Goal: Transaction & Acquisition: Obtain resource

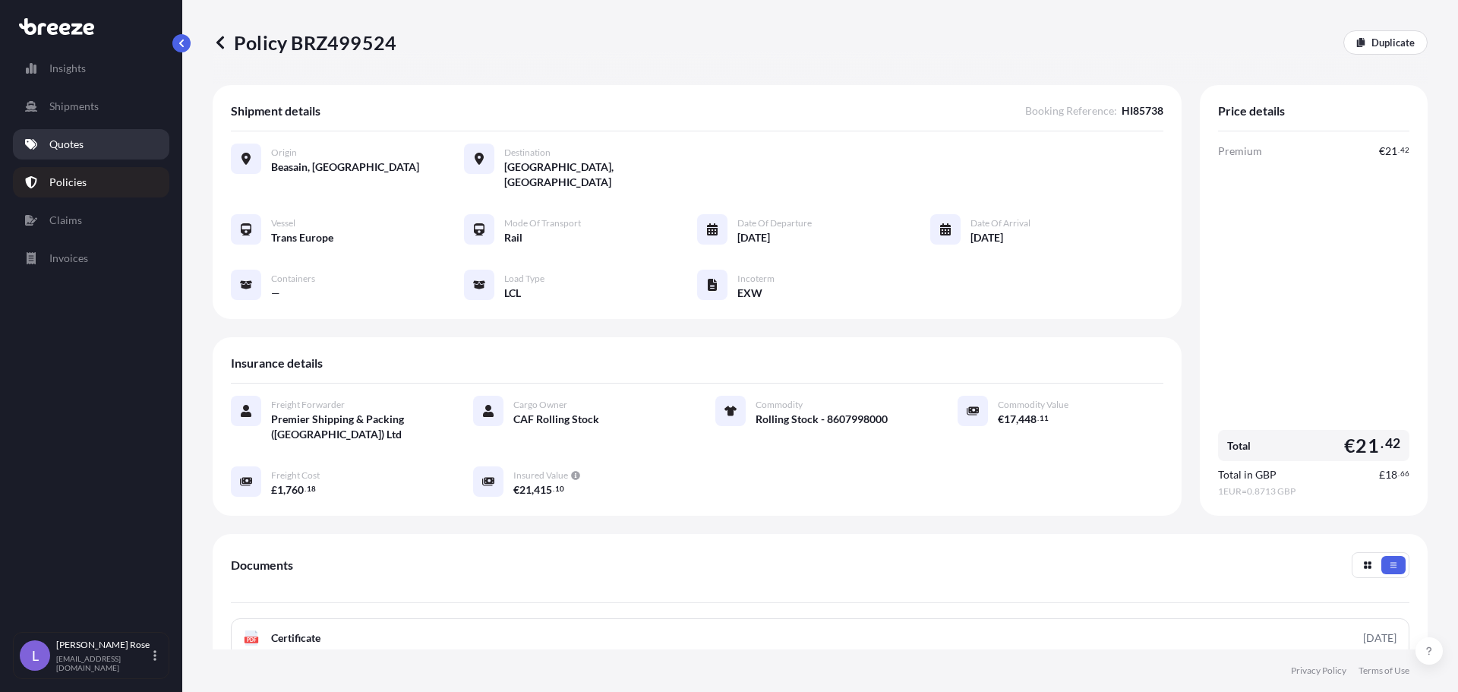
click at [70, 142] on p "Quotes" at bounding box center [66, 144] width 34 height 15
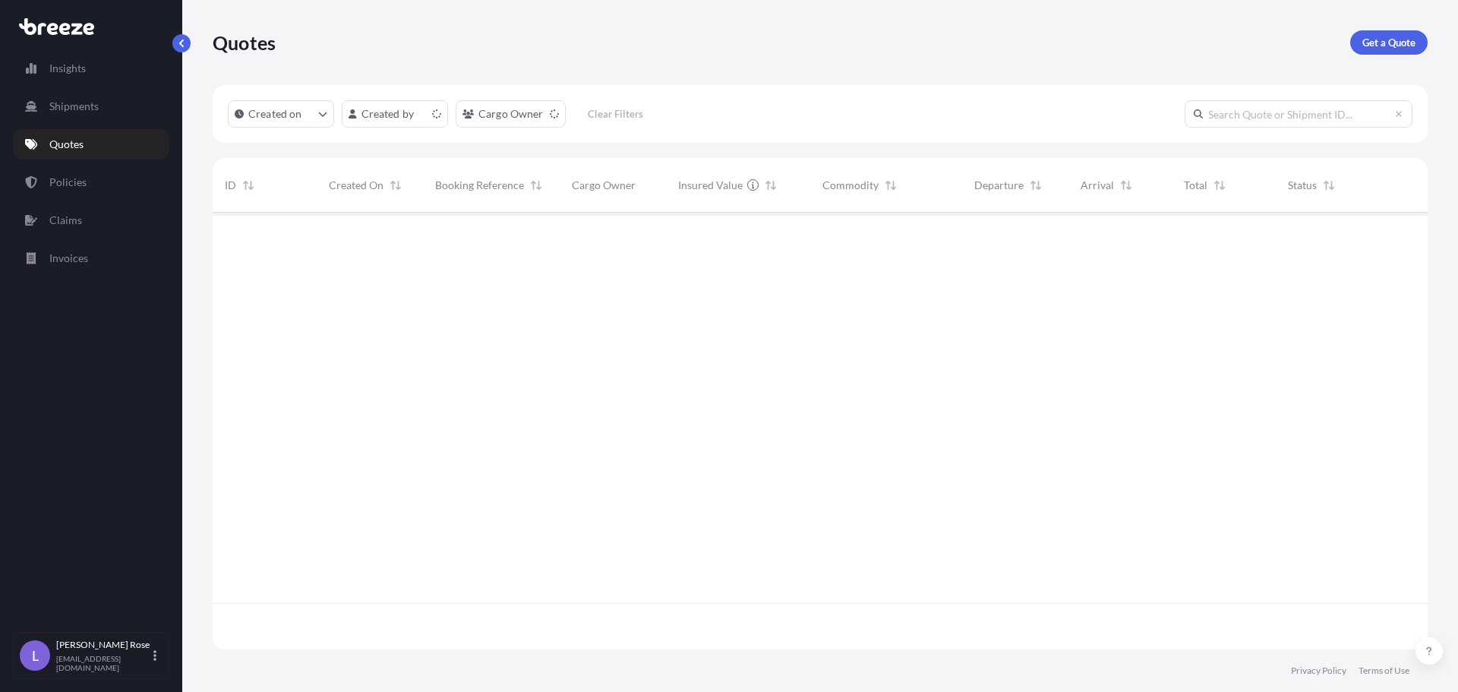
scroll to position [434, 1204]
click at [1385, 41] on p "Get a Quote" at bounding box center [1388, 42] width 53 height 15
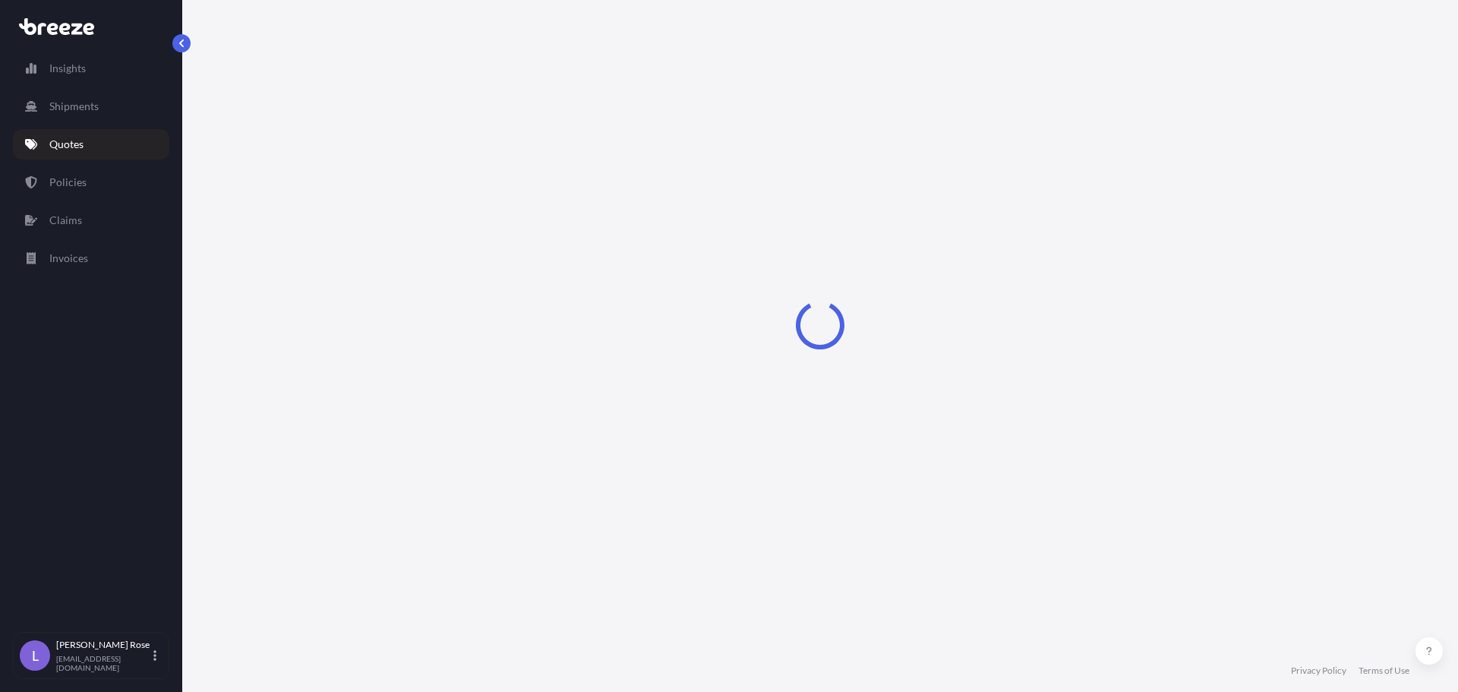
select select "Sea"
select select "1"
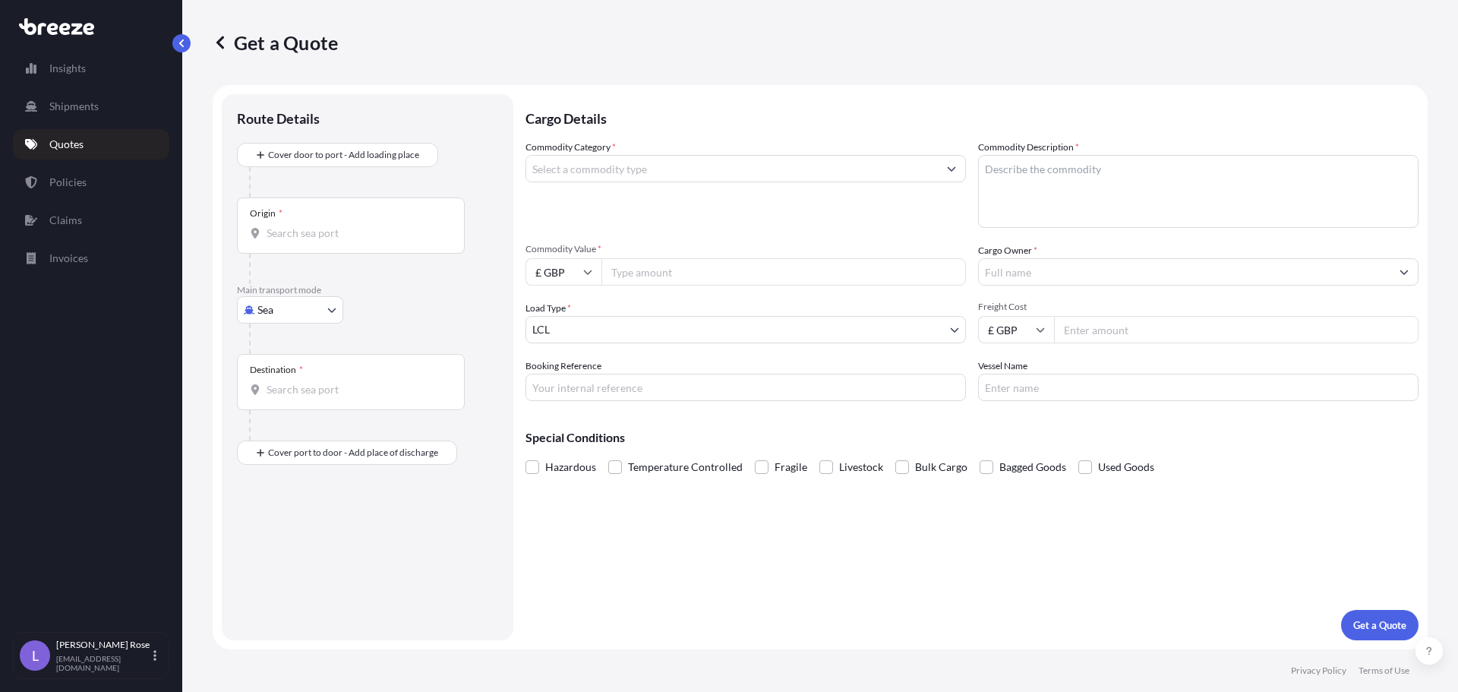
click at [301, 303] on body "Insights Shipments Quotes Policies Claims Invoices L [PERSON_NAME] [PERSON_NAME…" at bounding box center [729, 346] width 1458 height 692
click at [291, 404] on div "Road" at bounding box center [290, 403] width 94 height 27
select select "Road"
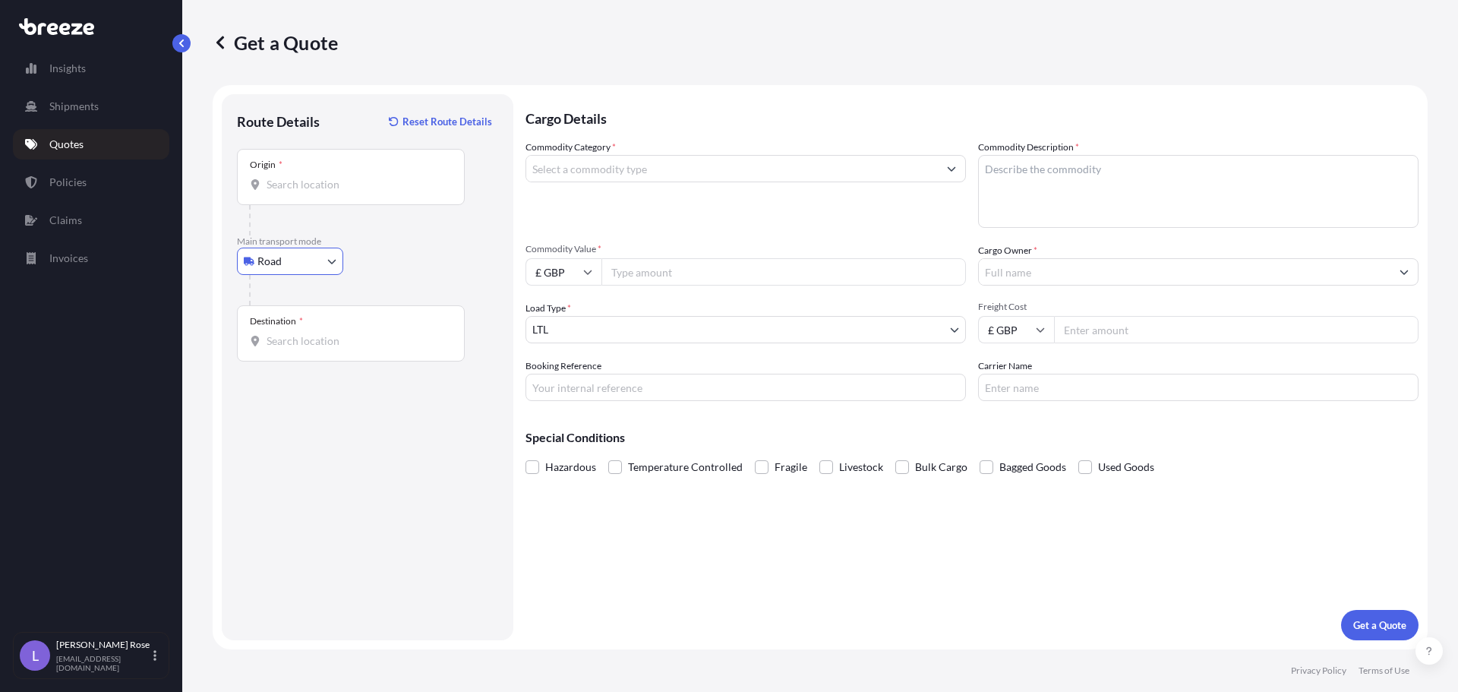
click at [320, 187] on input "Origin *" at bounding box center [356, 184] width 179 height 15
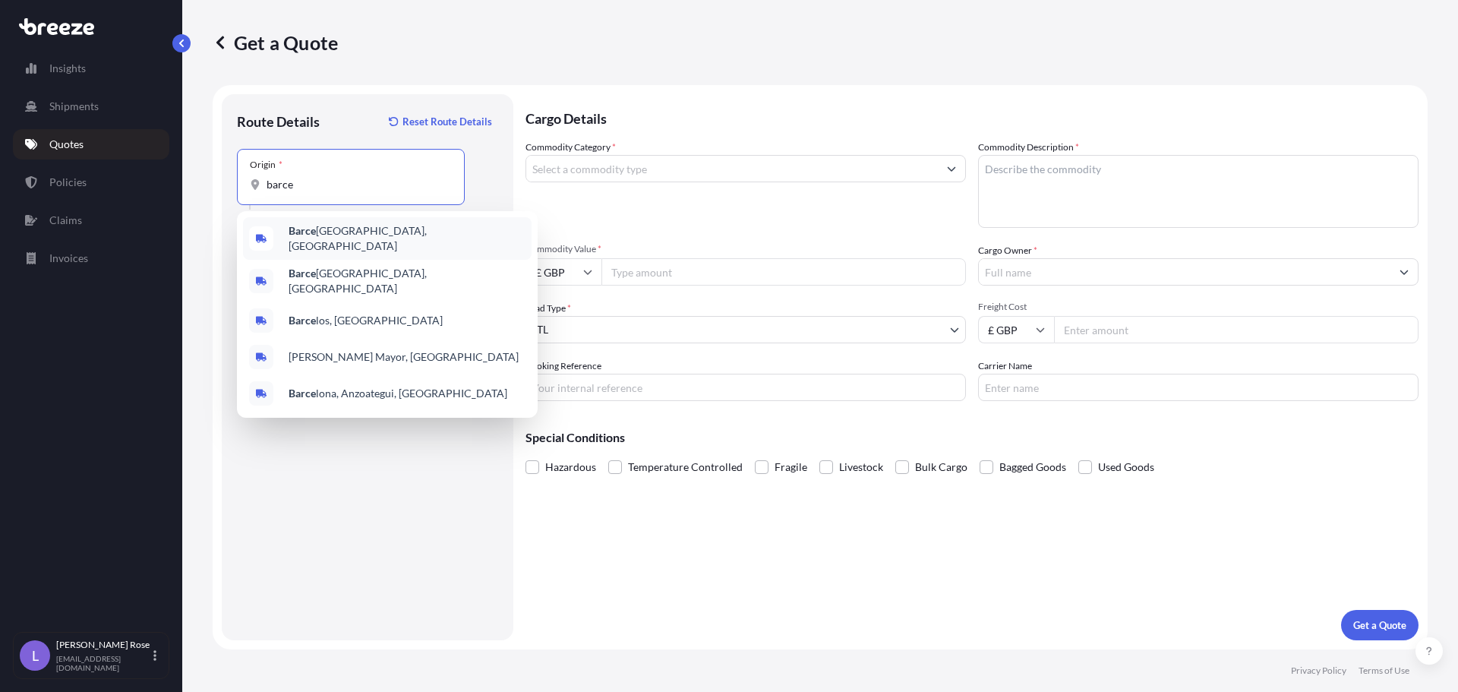
click at [323, 232] on span "[PERSON_NAME], [GEOGRAPHIC_DATA]" at bounding box center [407, 238] width 237 height 30
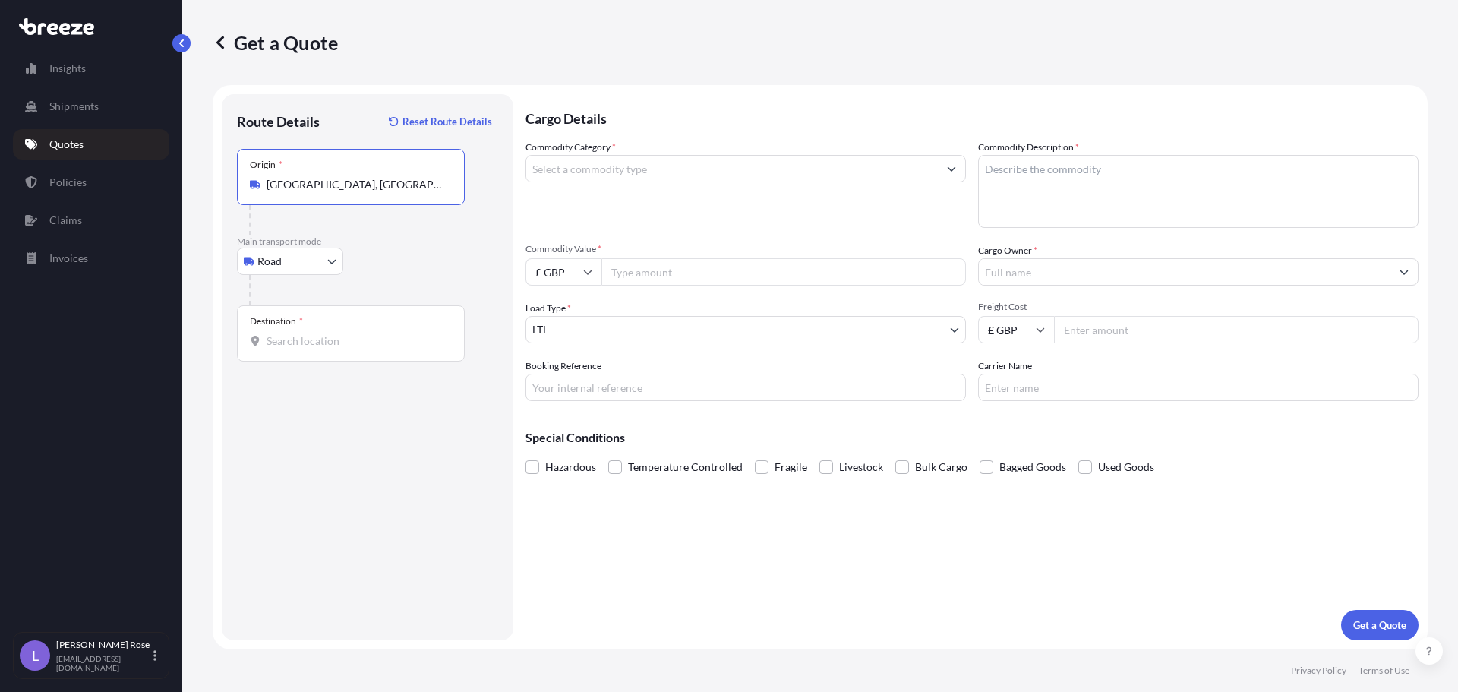
type input "[GEOGRAPHIC_DATA], [GEOGRAPHIC_DATA]"
click at [328, 333] on input "Destination *" at bounding box center [356, 340] width 179 height 15
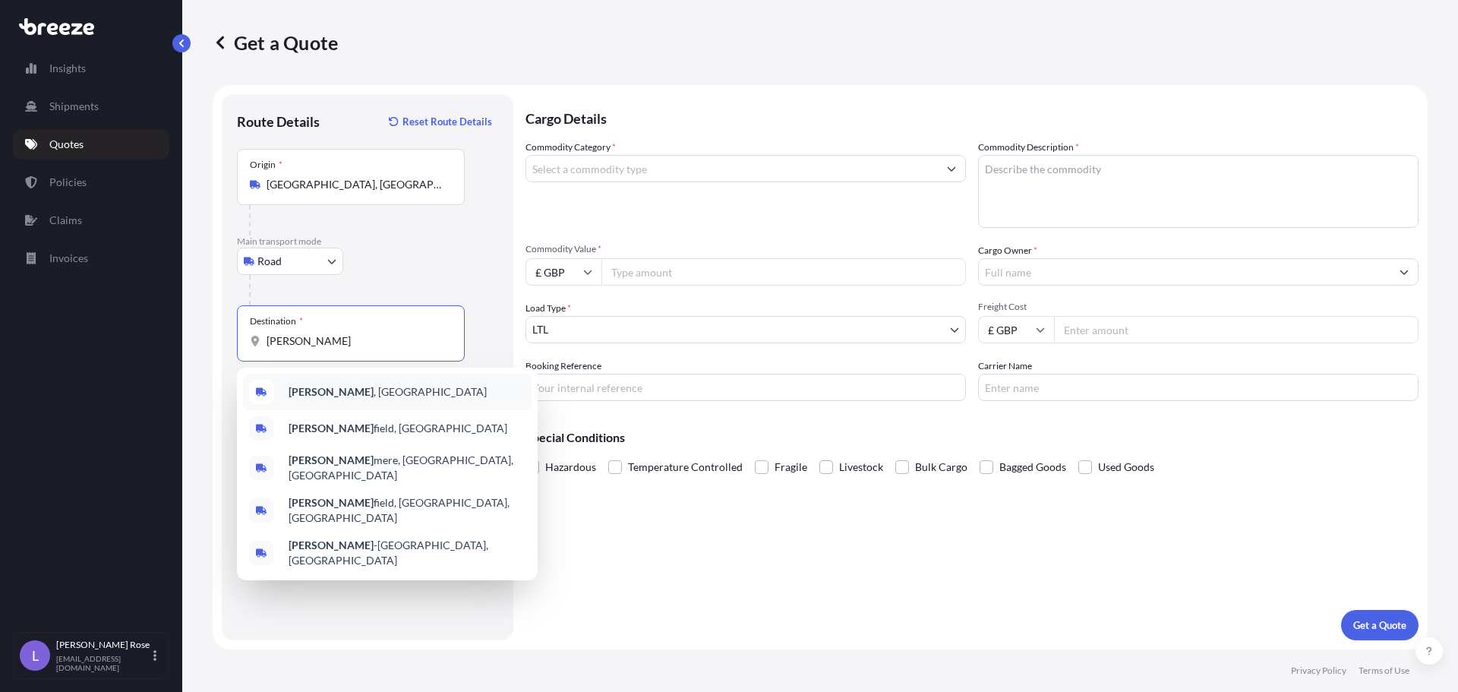
click at [323, 399] on div "[GEOGRAPHIC_DATA] , [GEOGRAPHIC_DATA]" at bounding box center [387, 392] width 289 height 36
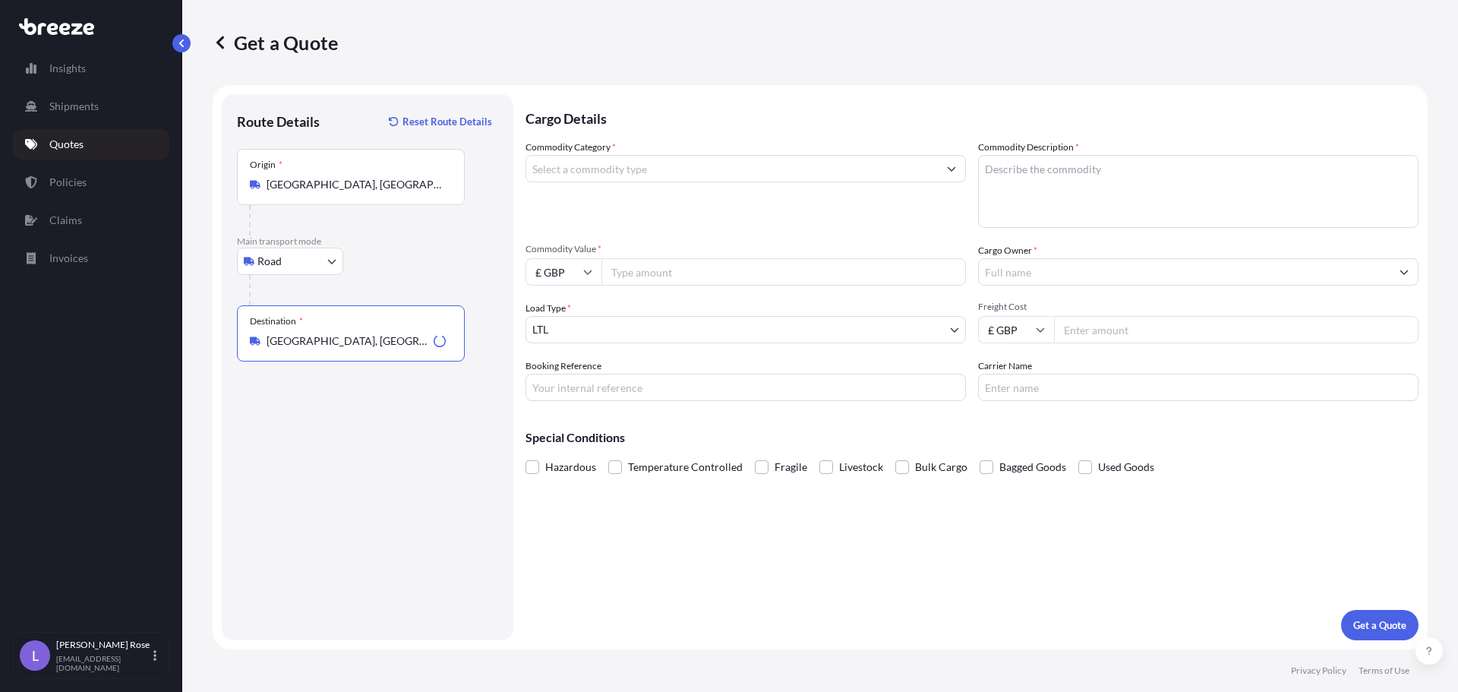
type input "[GEOGRAPHIC_DATA], [GEOGRAPHIC_DATA]"
click at [558, 166] on input "Commodity Category *" at bounding box center [732, 168] width 412 height 27
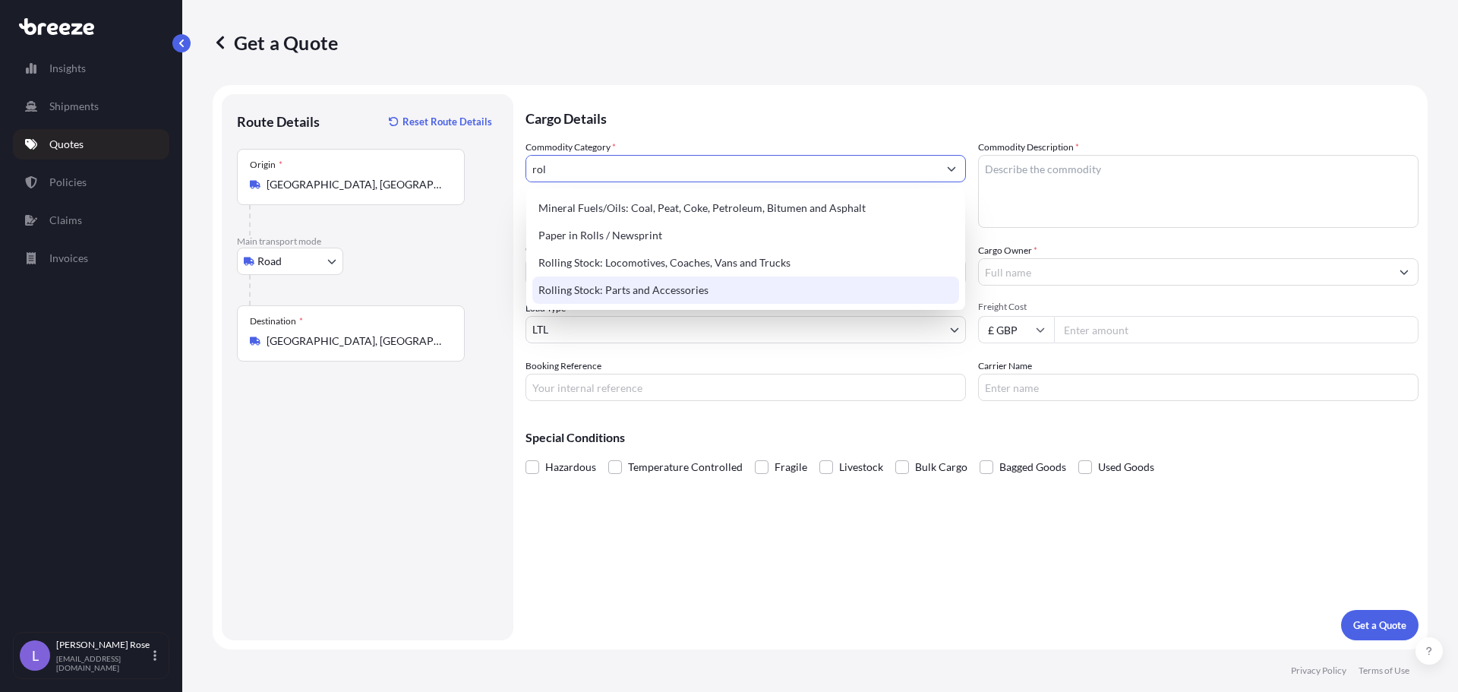
click at [609, 291] on div "Rolling Stock: Parts and Accessories" at bounding box center [745, 289] width 427 height 27
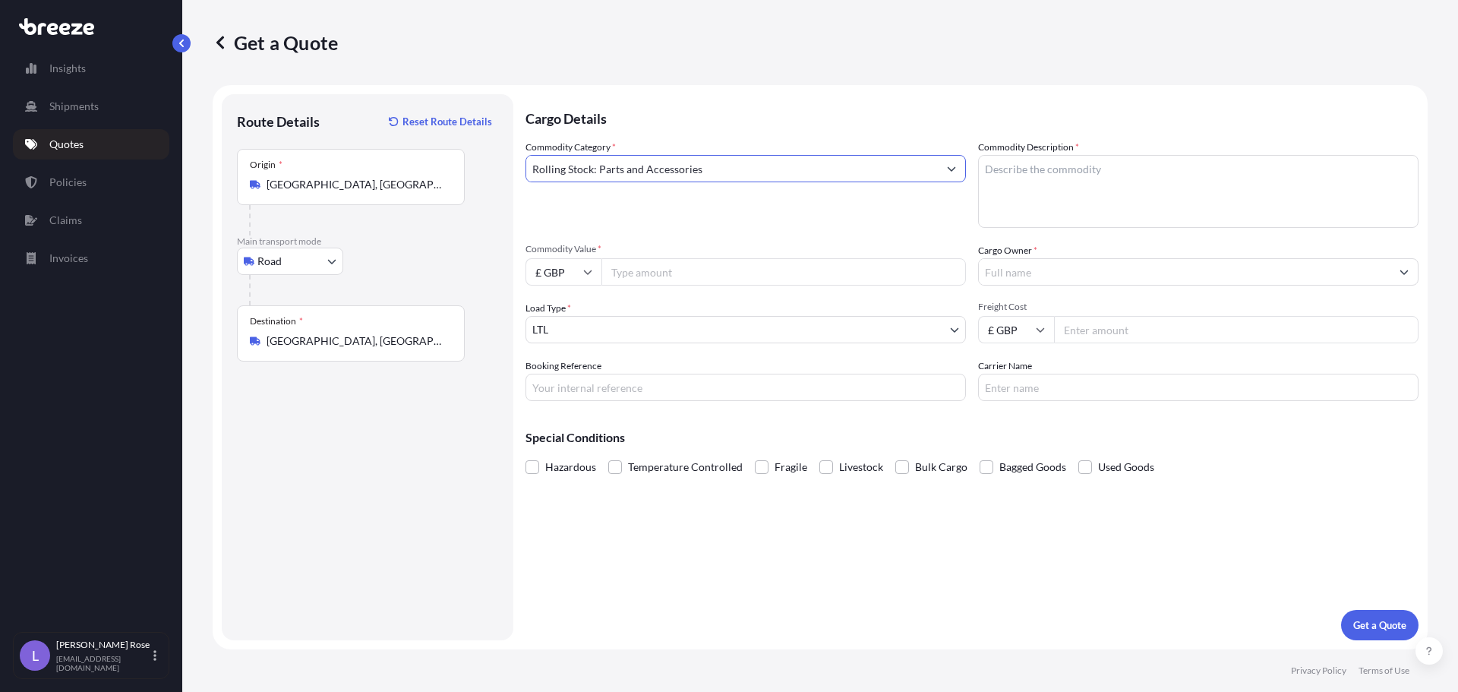
type input "Rolling Stock: Parts and Accessories"
click at [1060, 208] on textarea "Commodity Description *" at bounding box center [1198, 191] width 440 height 73
type textarea "Rail Parts - 8607998000"
click at [728, 276] on input "Commodity Value *" at bounding box center [783, 271] width 365 height 27
type input "45.00"
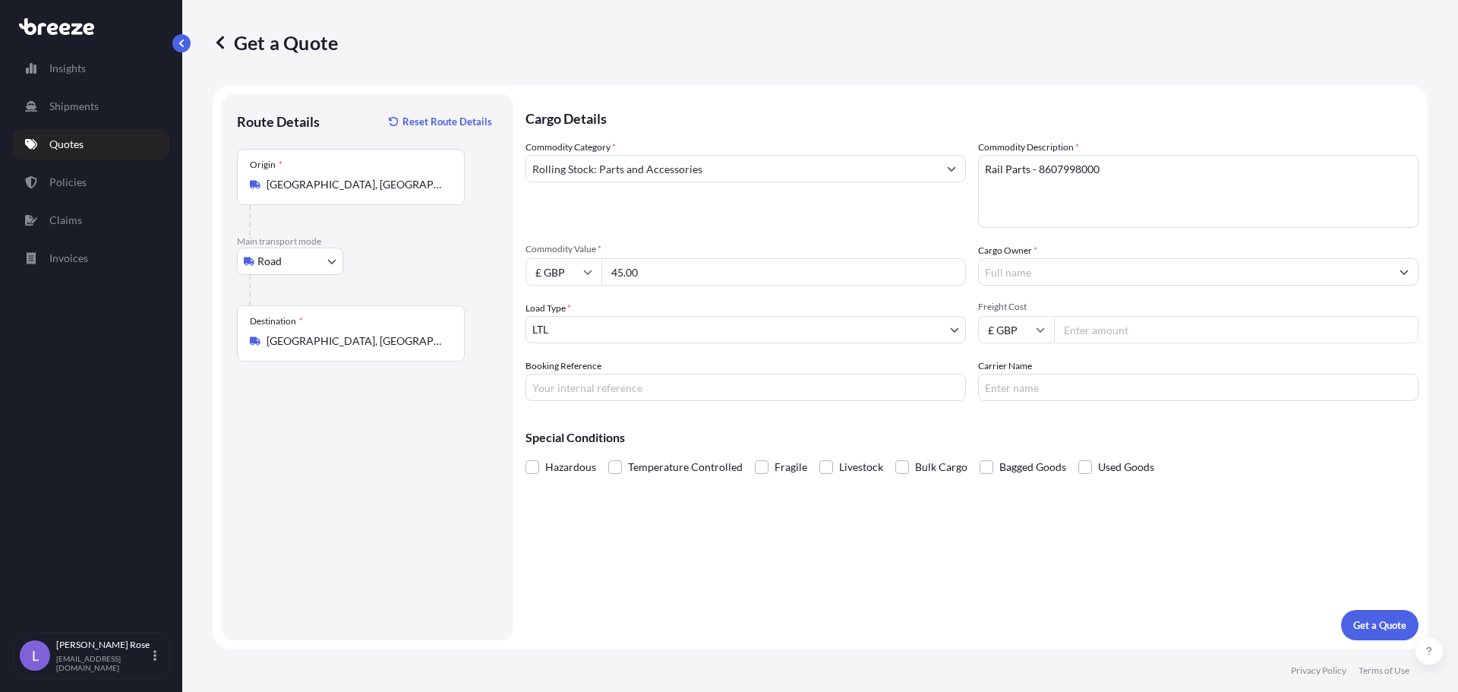
click at [567, 272] on input "£ GBP" at bounding box center [563, 271] width 76 height 27
click at [566, 316] on div "€ EUR" at bounding box center [564, 313] width 64 height 29
type input "€ EUR"
click at [1007, 267] on input "Cargo Owner *" at bounding box center [1185, 271] width 412 height 27
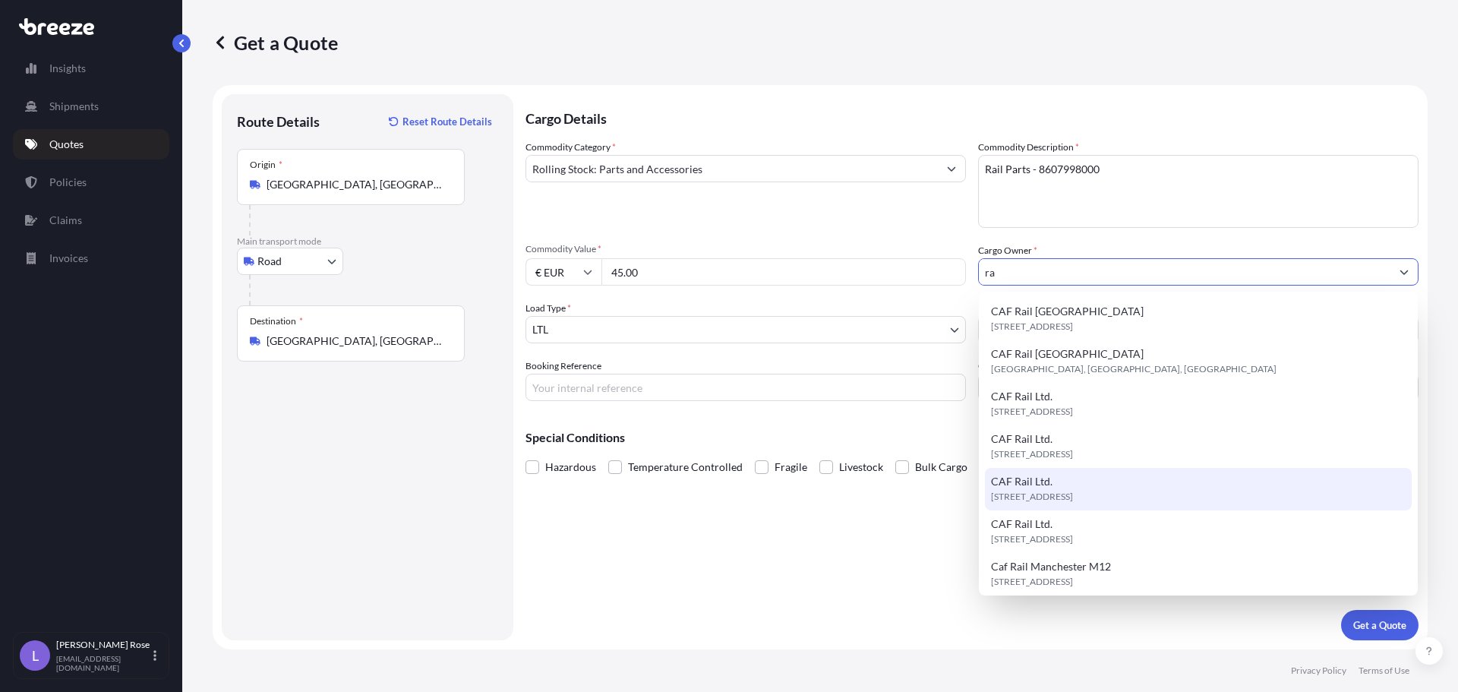
scroll to position [91, 0]
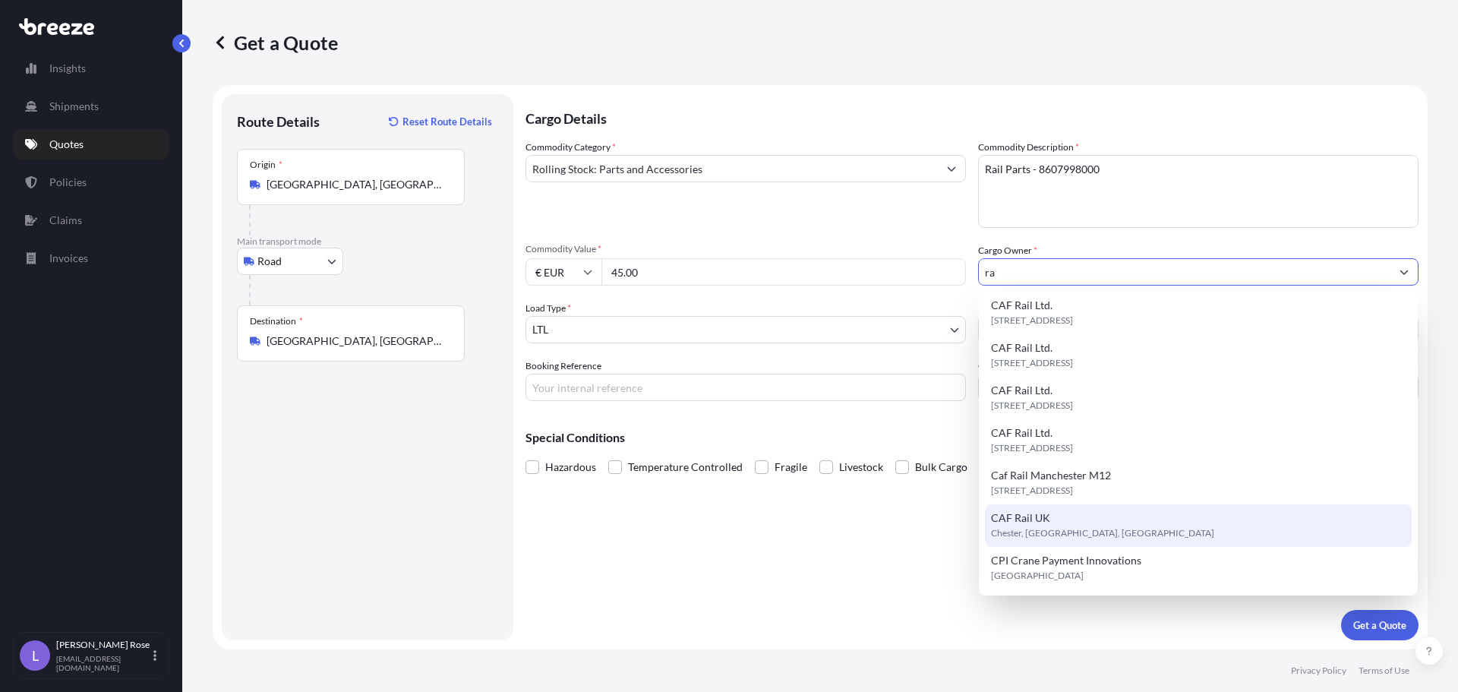
click at [1131, 525] on div "CAF Rail UK Chester, [GEOGRAPHIC_DATA], [GEOGRAPHIC_DATA]" at bounding box center [1198, 525] width 427 height 43
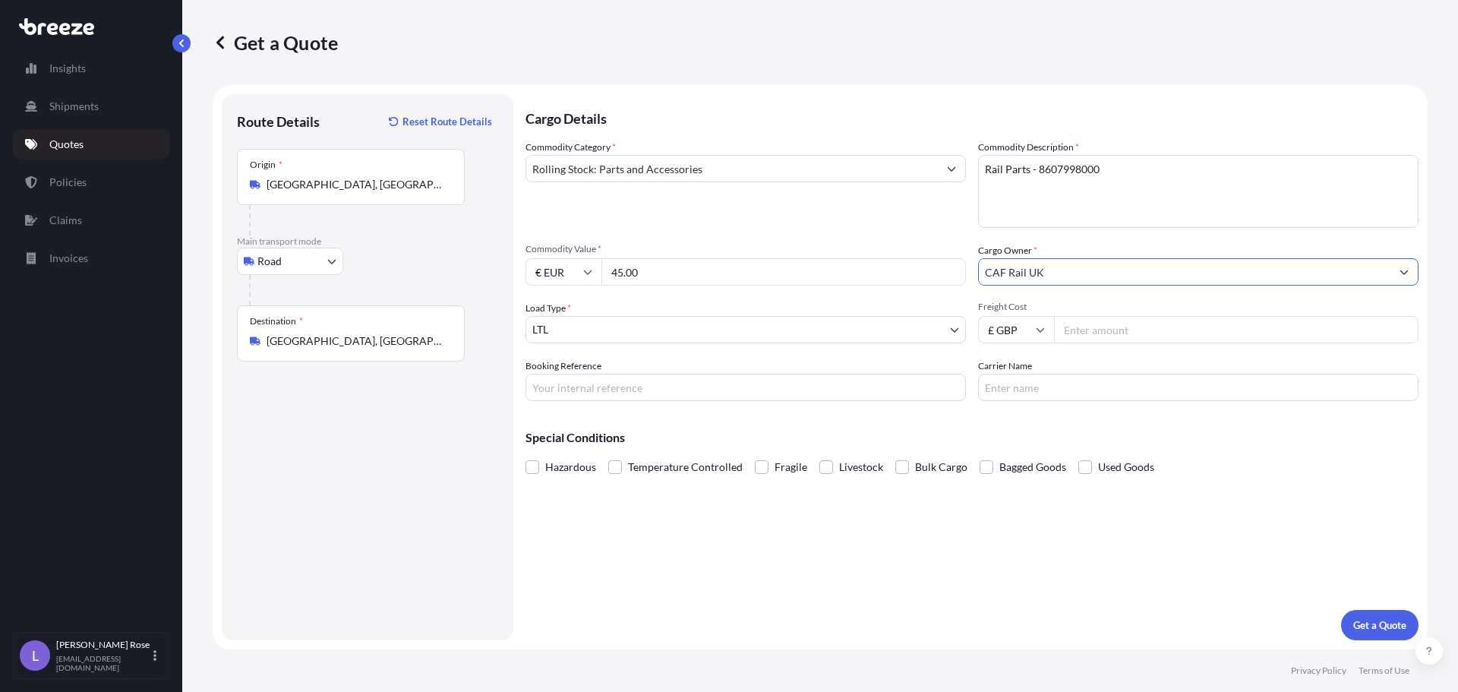
type input "CAF Rail UK"
click at [1182, 340] on input "Freight Cost" at bounding box center [1236, 329] width 365 height 27
type input "142.19"
click at [730, 390] on input "Booking Reference" at bounding box center [745, 387] width 440 height 27
type input "HI85793"
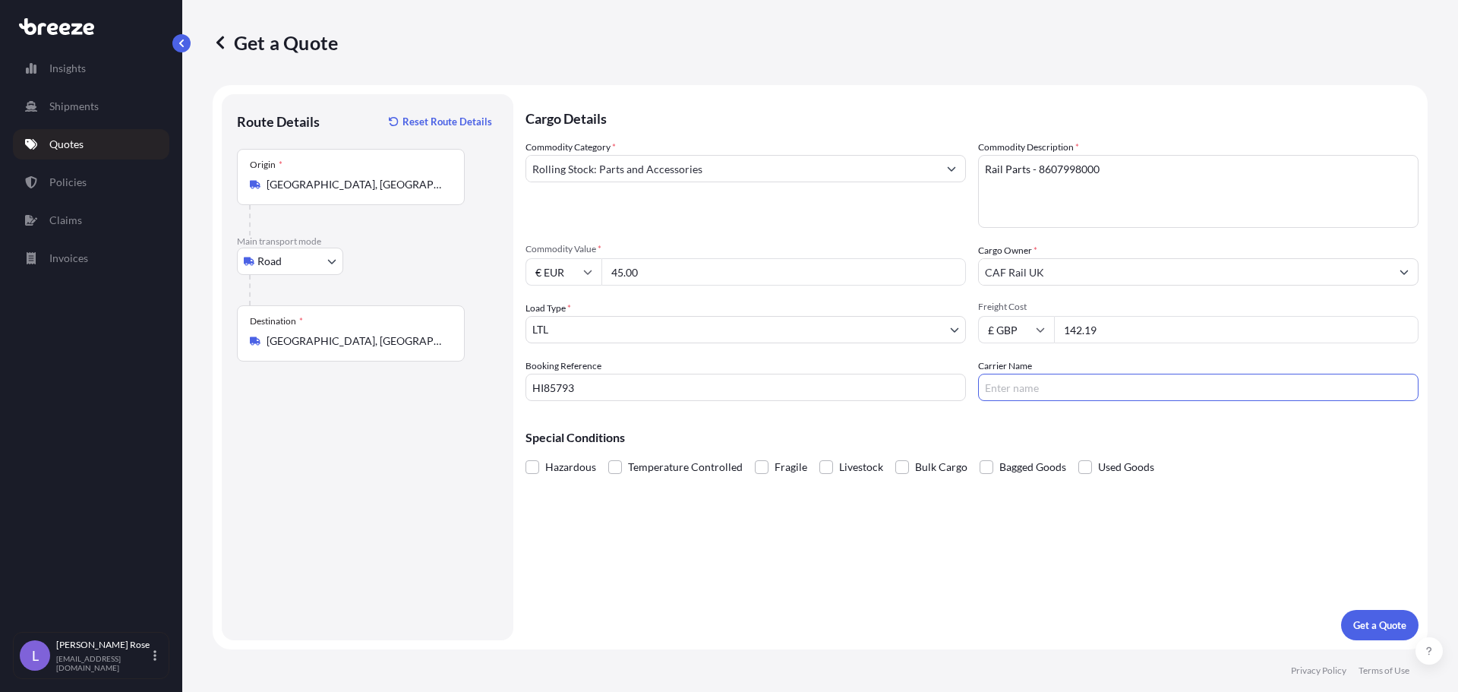
click at [1114, 385] on input "Carrier Name" at bounding box center [1198, 387] width 440 height 27
type input "DHL"
click at [1379, 627] on p "Get a Quote" at bounding box center [1379, 624] width 53 height 15
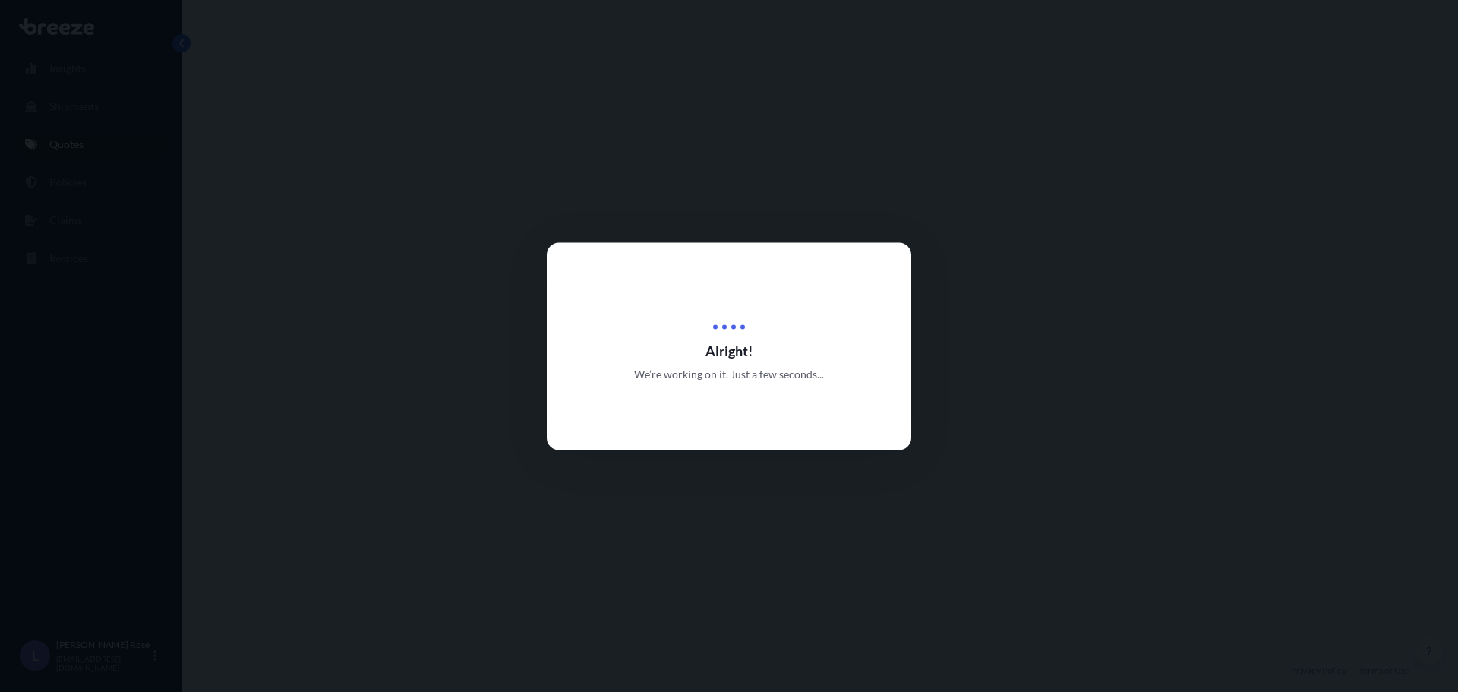
select select "Road"
select select "1"
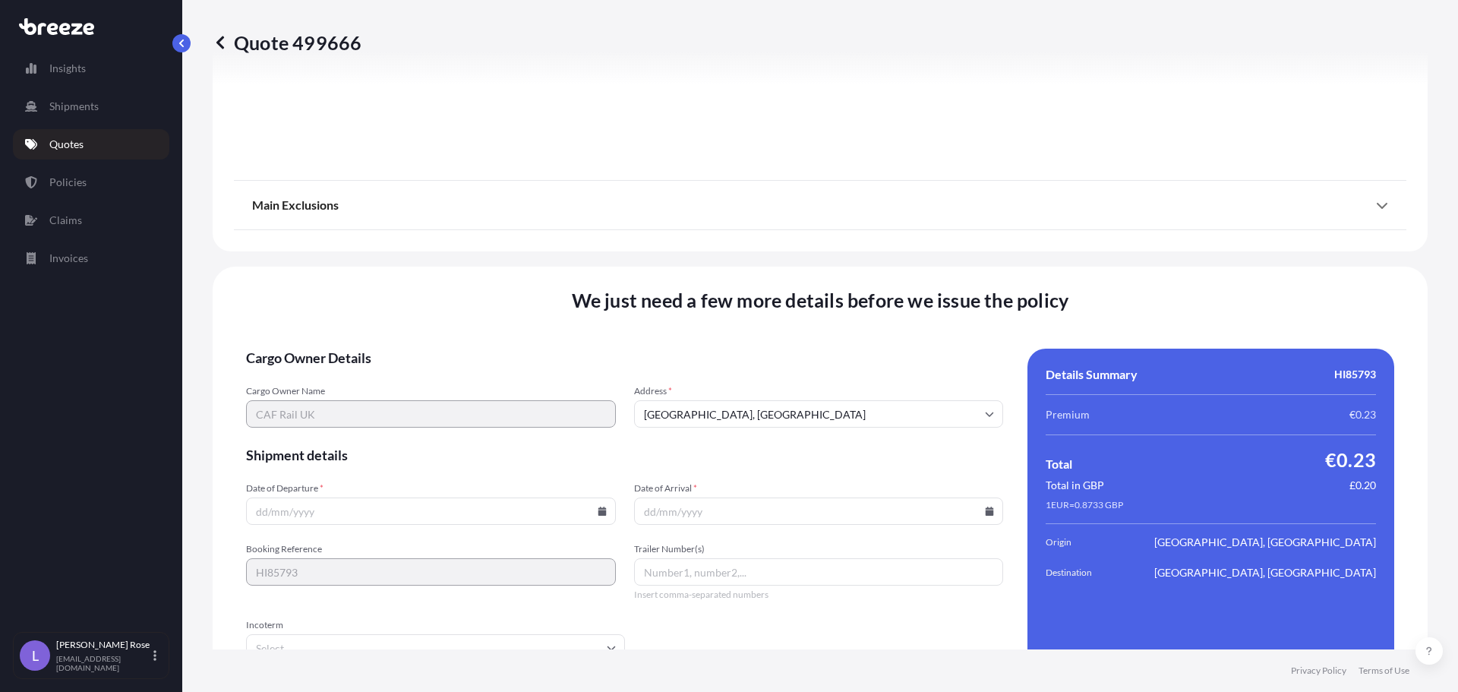
scroll to position [1718, 0]
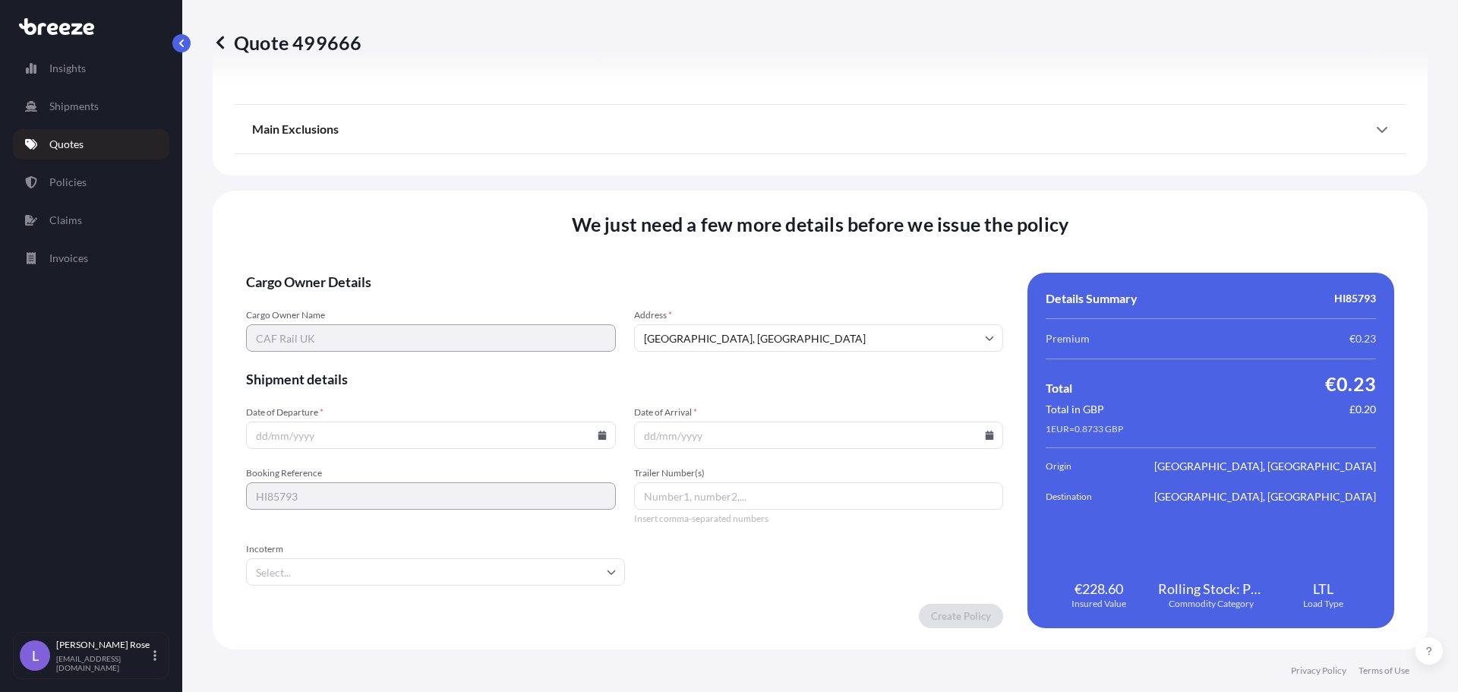
click at [601, 431] on icon at bounding box center [602, 435] width 9 height 9
click at [384, 327] on button "24" at bounding box center [393, 329] width 24 height 24
type input "[DATE]"
click at [978, 440] on input "Date of Arrival *" at bounding box center [819, 434] width 370 height 27
click at [980, 429] on input "Date of Arrival *" at bounding box center [819, 434] width 370 height 27
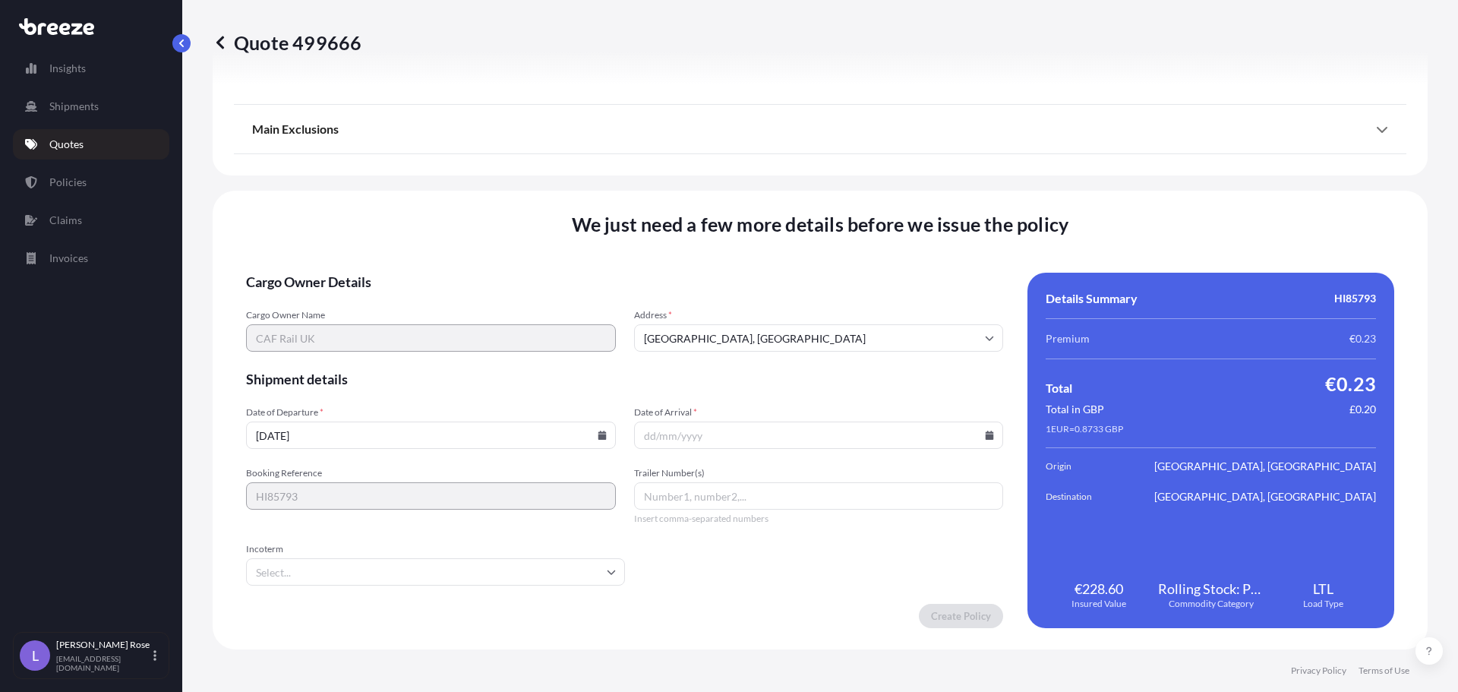
click at [986, 433] on icon at bounding box center [990, 435] width 8 height 9
click at [847, 331] on button "26" at bounding box center [849, 329] width 24 height 24
type input "[DATE]"
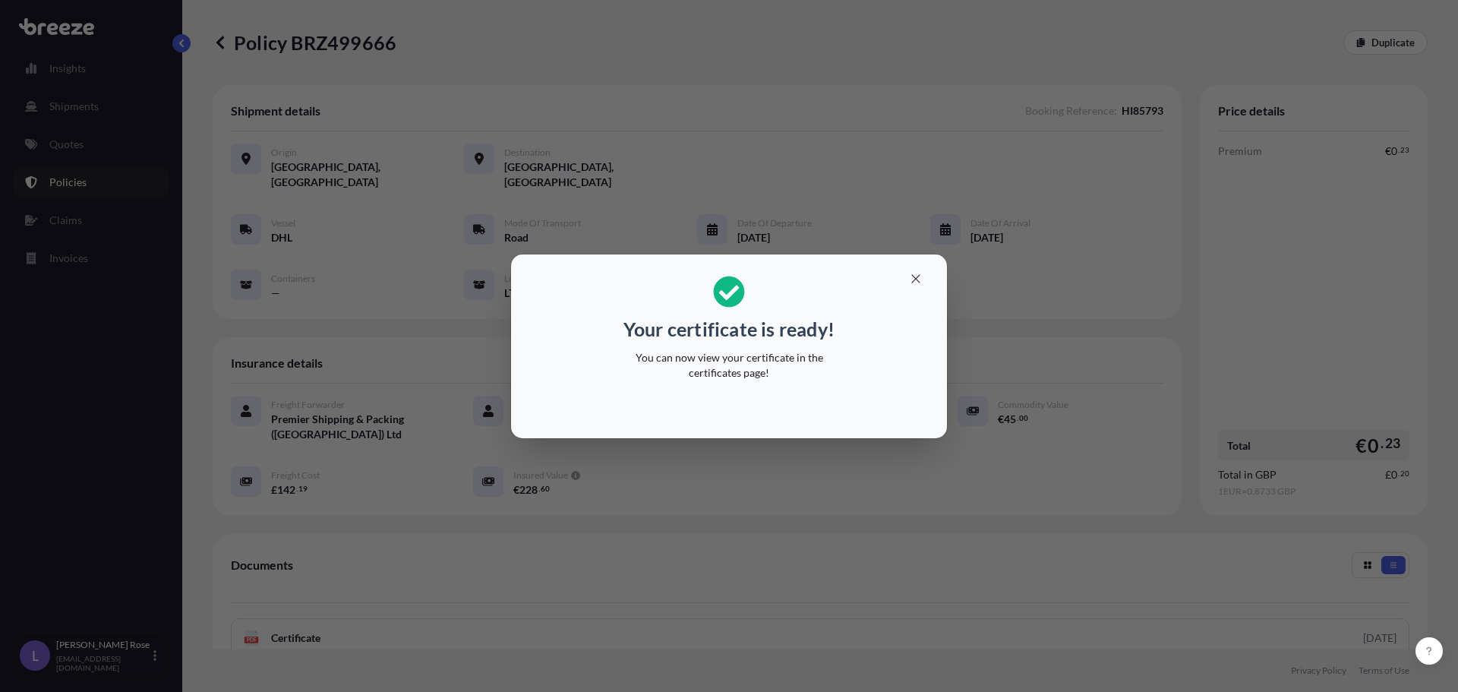
click at [975, 383] on div "Your certificate is ready! You can now view your certificate in the certificate…" at bounding box center [729, 346] width 1458 height 692
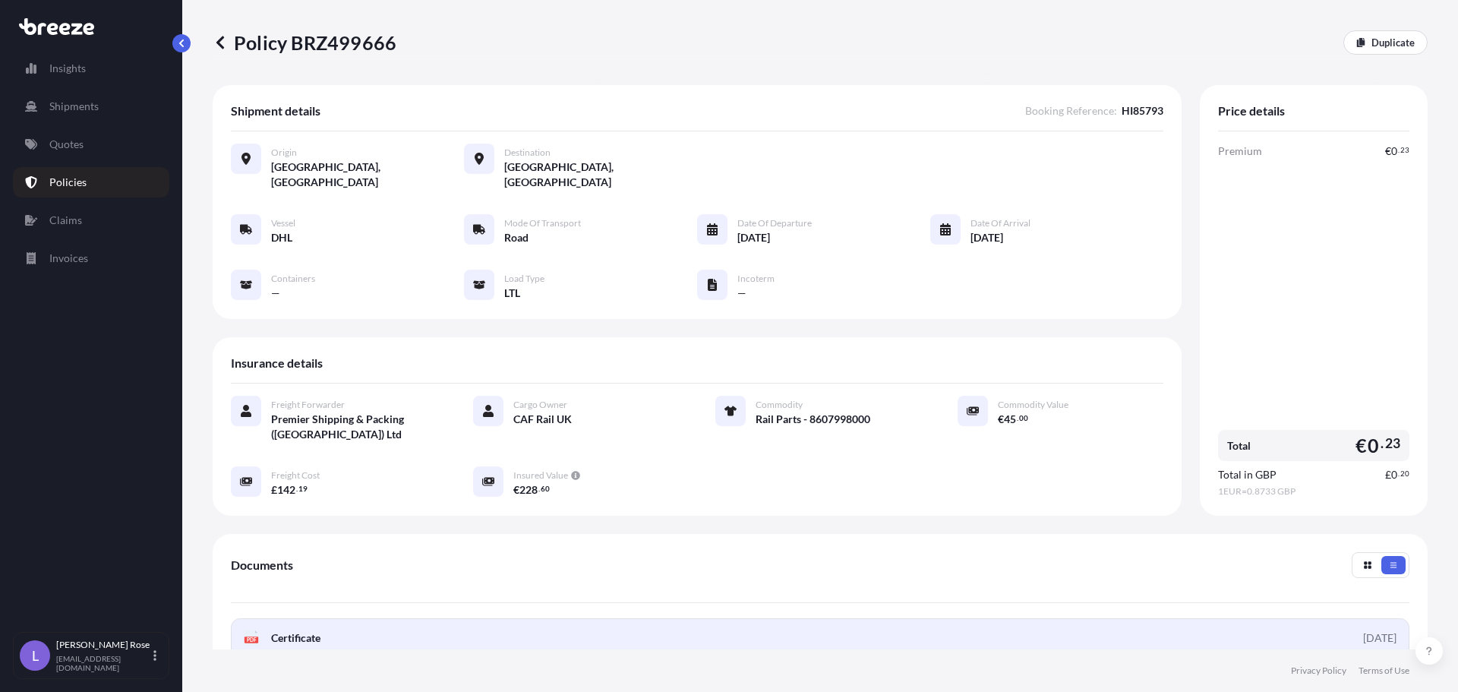
click at [871, 618] on link "PDF Certificate [DATE]" at bounding box center [820, 637] width 1179 height 39
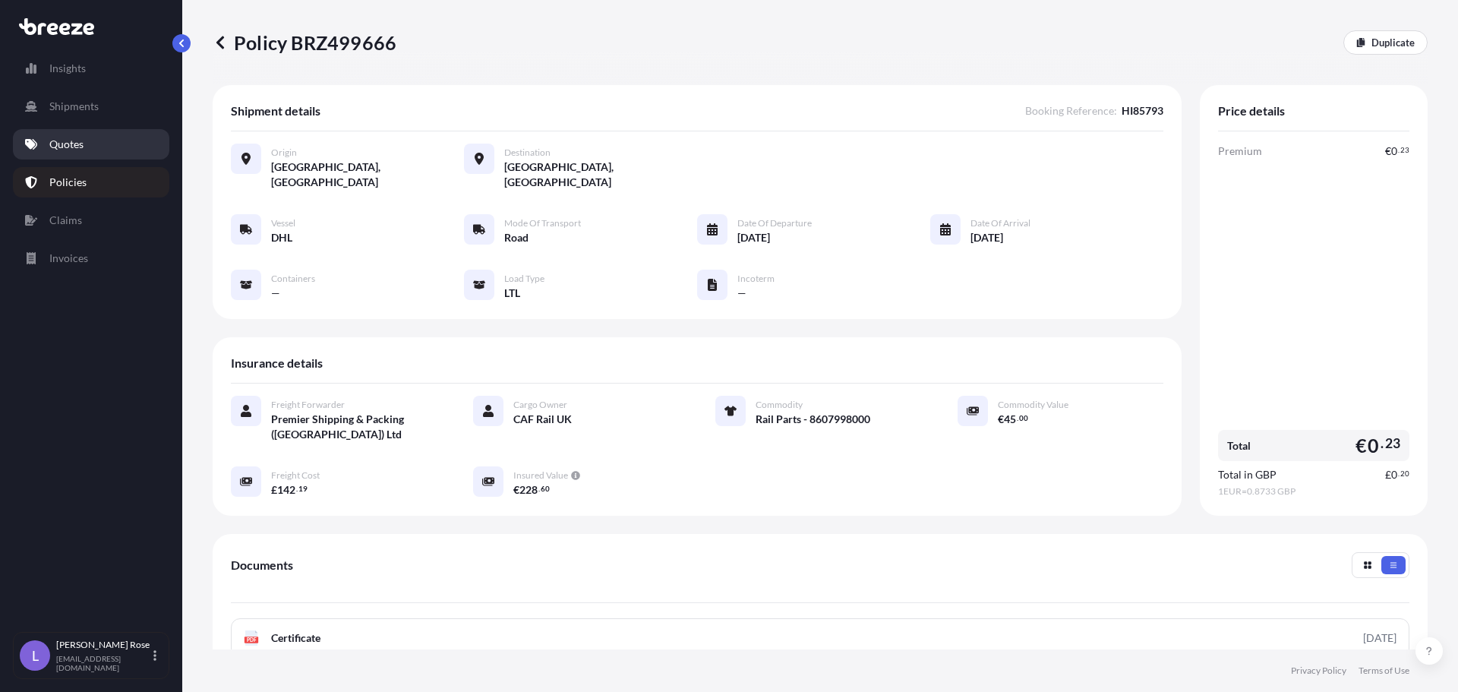
click at [68, 150] on p "Quotes" at bounding box center [66, 144] width 34 height 15
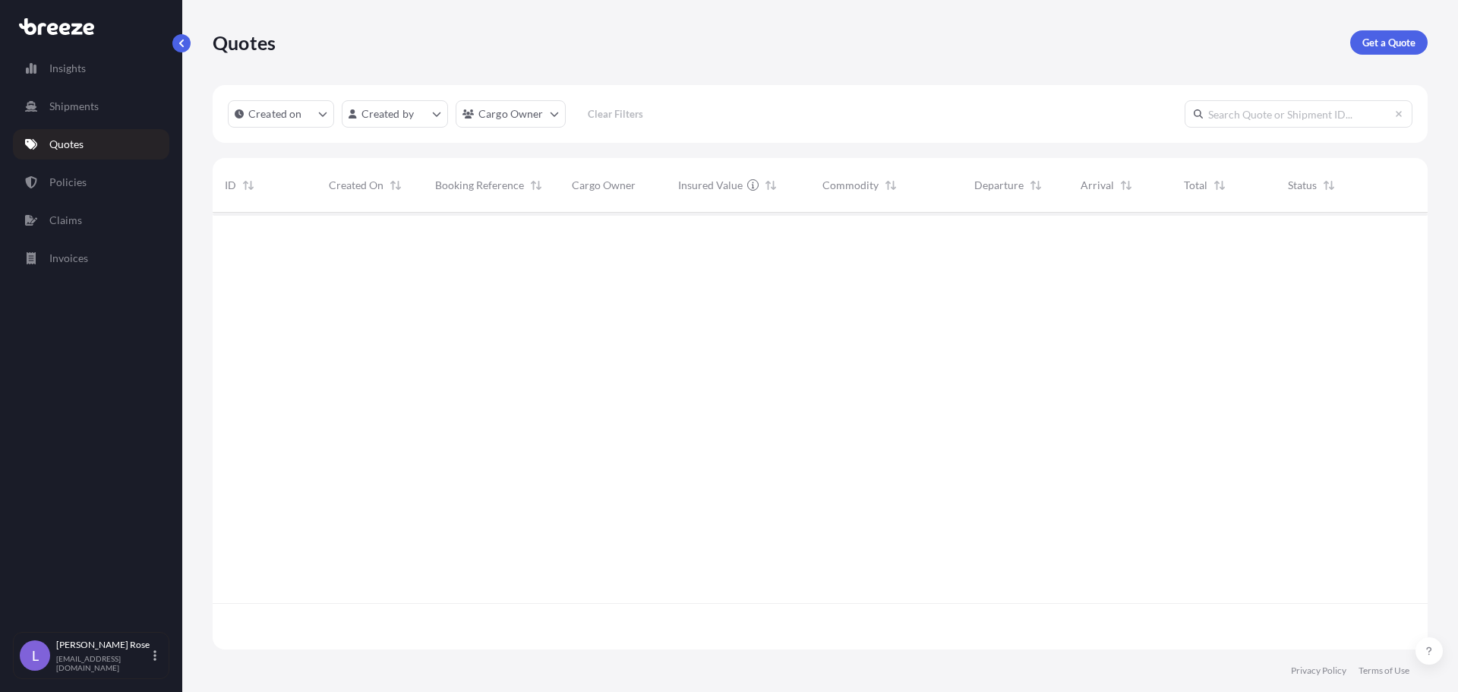
scroll to position [434, 1204]
click at [1380, 43] on p "Get a Quote" at bounding box center [1388, 42] width 53 height 15
select select "Sea"
select select "1"
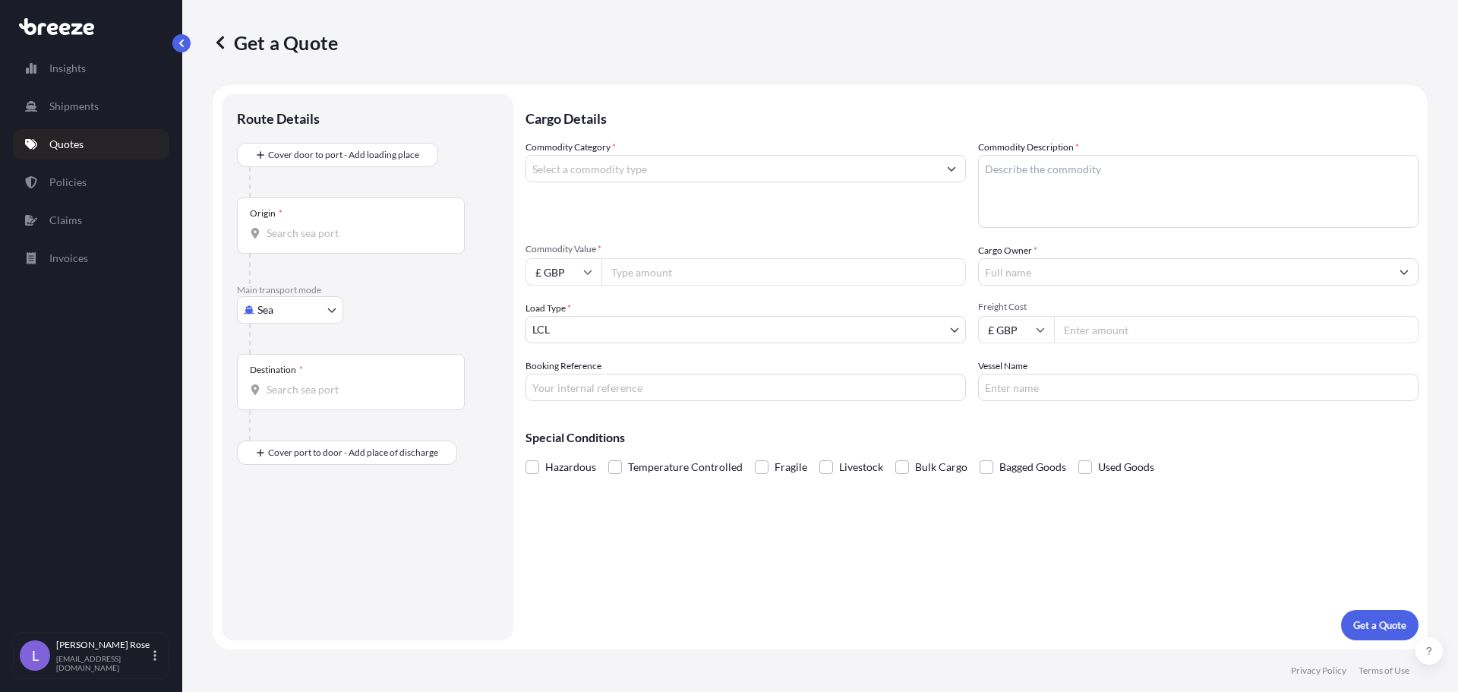
click at [291, 314] on body "Insights Shipments Quotes Policies Claims Invoices L [PERSON_NAME] [PERSON_NAME…" at bounding box center [729, 346] width 1458 height 692
click at [288, 400] on span "Road" at bounding box center [278, 403] width 24 height 15
select select "Road"
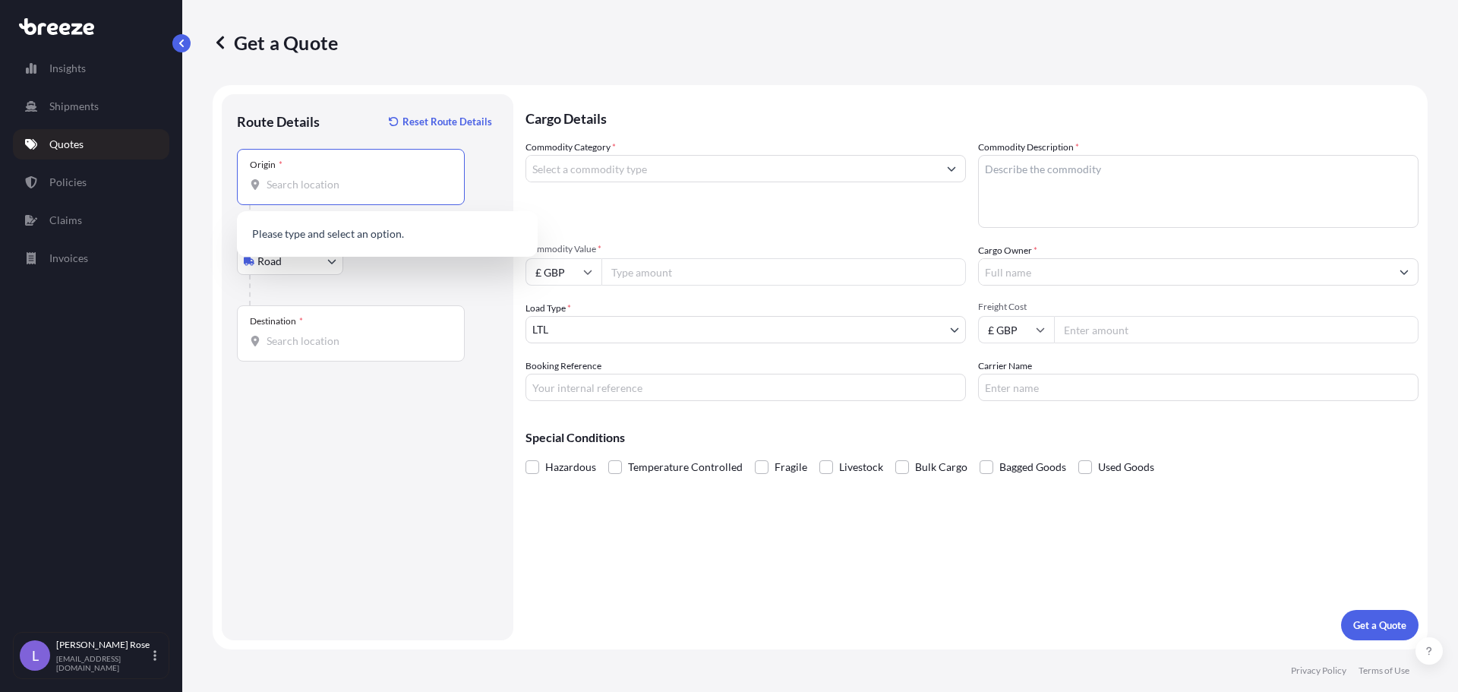
click at [279, 187] on input "Origin *" at bounding box center [356, 184] width 179 height 15
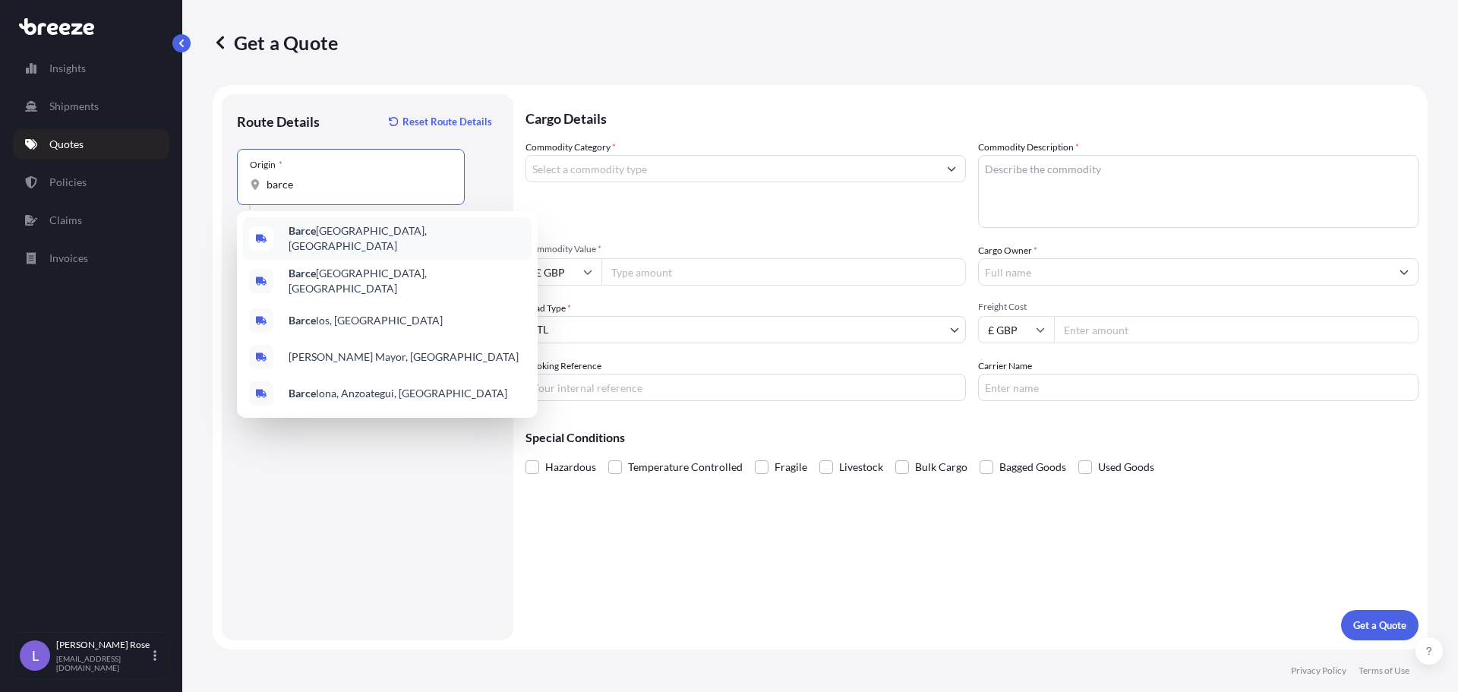
click at [333, 241] on span "[PERSON_NAME], [GEOGRAPHIC_DATA]" at bounding box center [407, 238] width 237 height 30
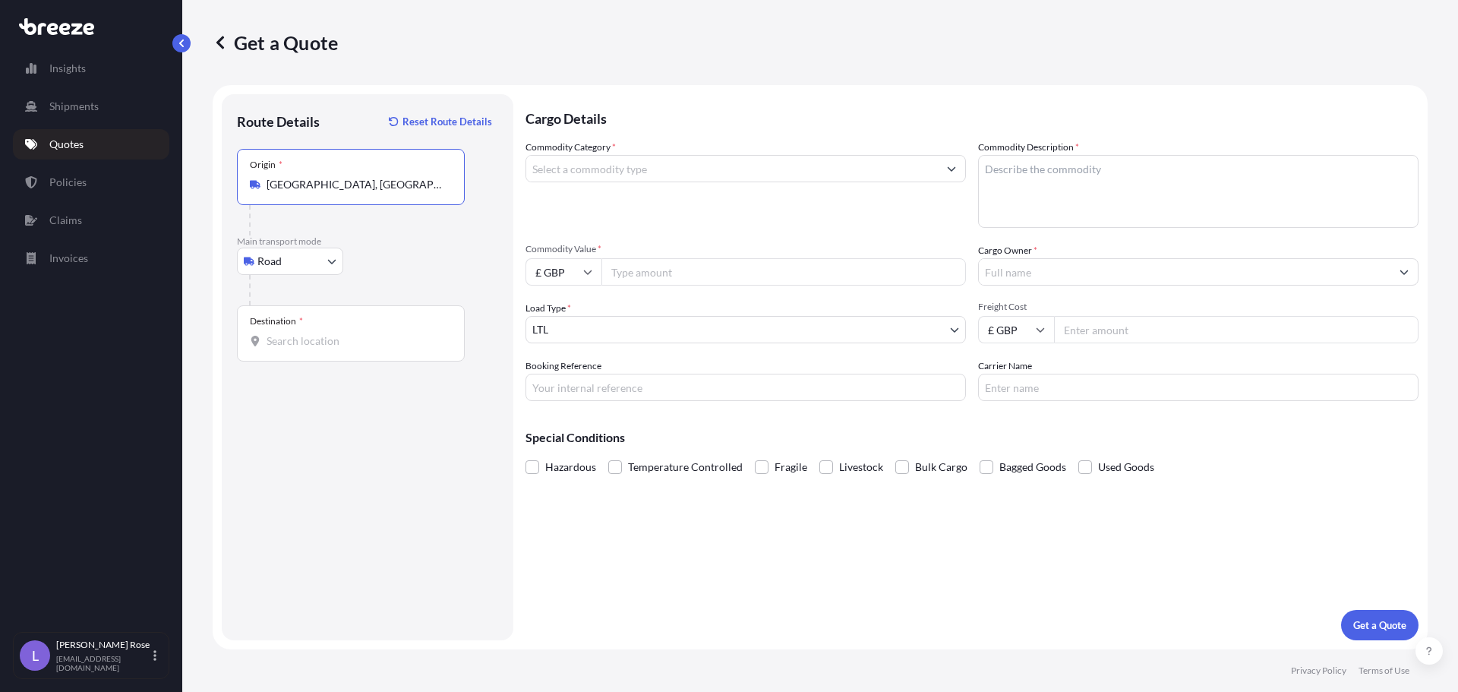
type input "[GEOGRAPHIC_DATA], [GEOGRAPHIC_DATA]"
click at [331, 330] on div "Destination *" at bounding box center [351, 333] width 228 height 56
click at [331, 333] on input "Destination *" at bounding box center [356, 340] width 179 height 15
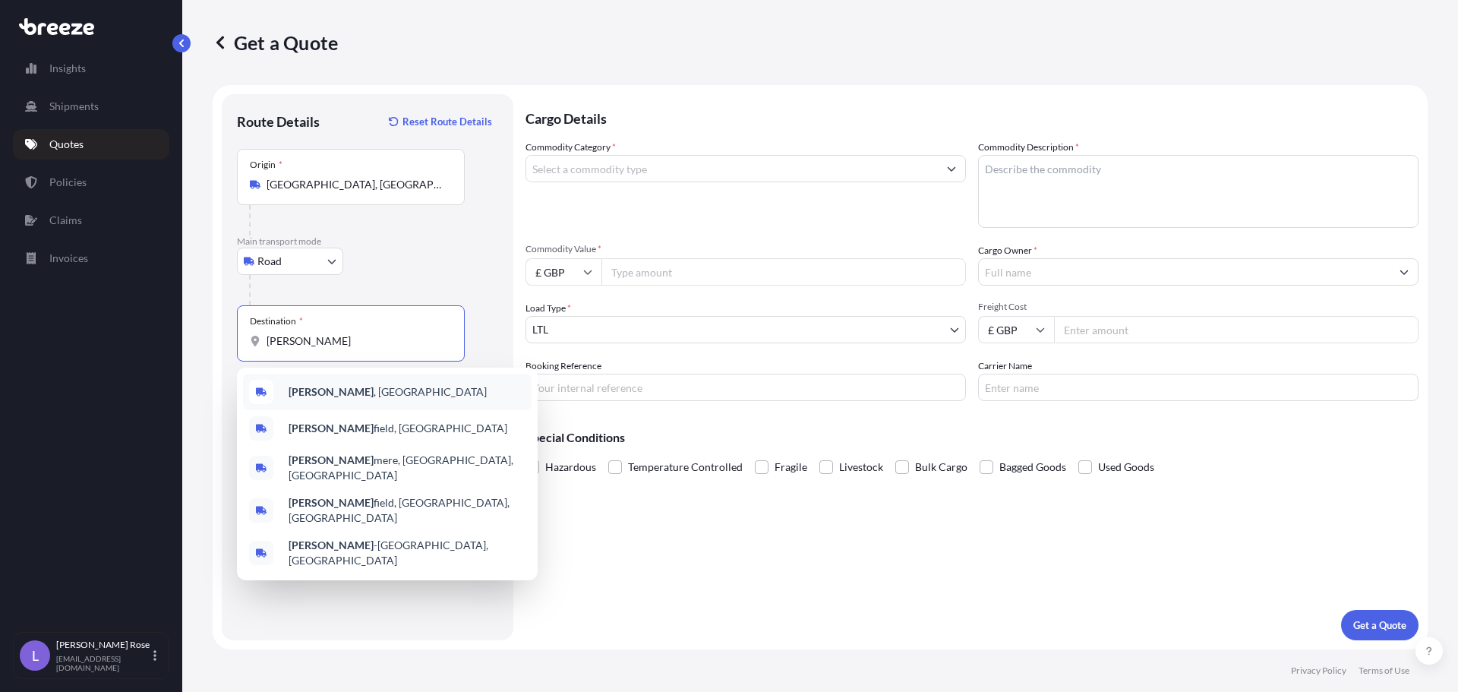
click at [331, 396] on span "[GEOGRAPHIC_DATA] , [GEOGRAPHIC_DATA]" at bounding box center [388, 391] width 198 height 15
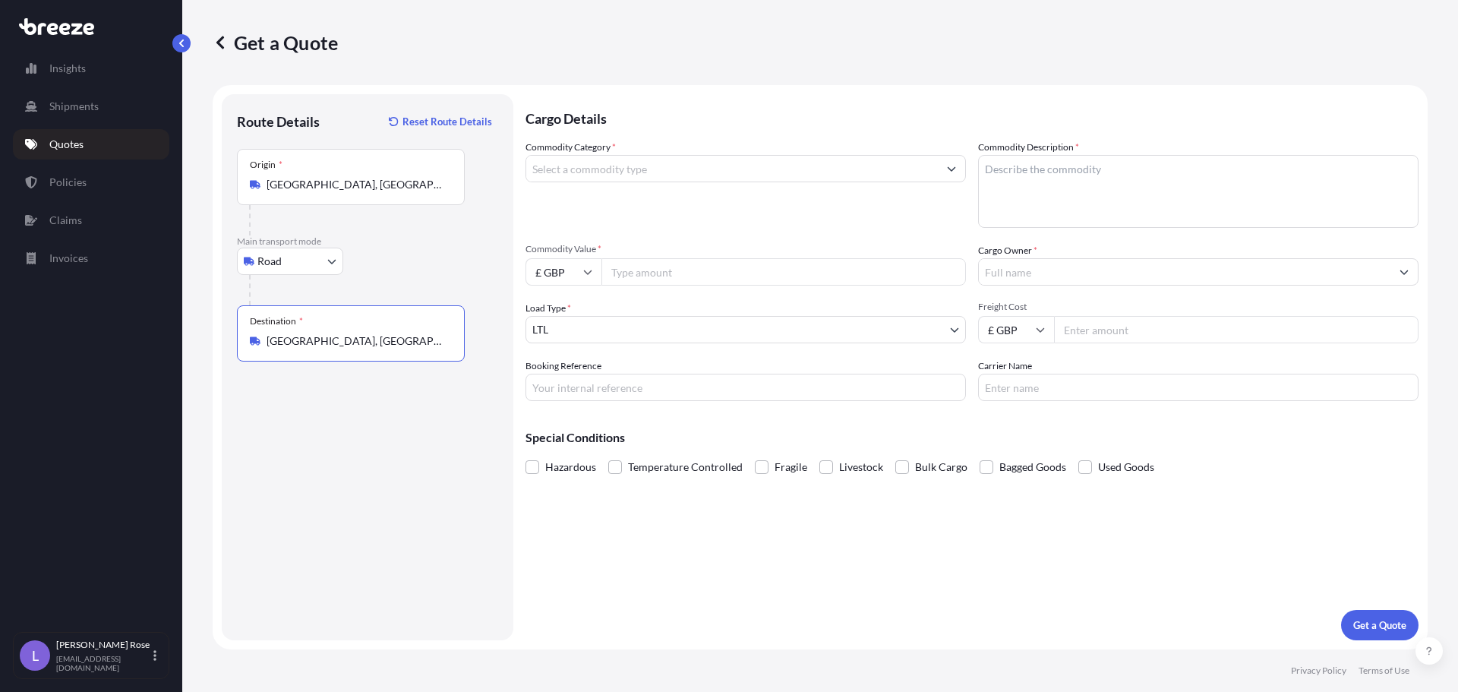
type input "[GEOGRAPHIC_DATA], [GEOGRAPHIC_DATA]"
click at [571, 173] on input "Commodity Category *" at bounding box center [732, 168] width 412 height 27
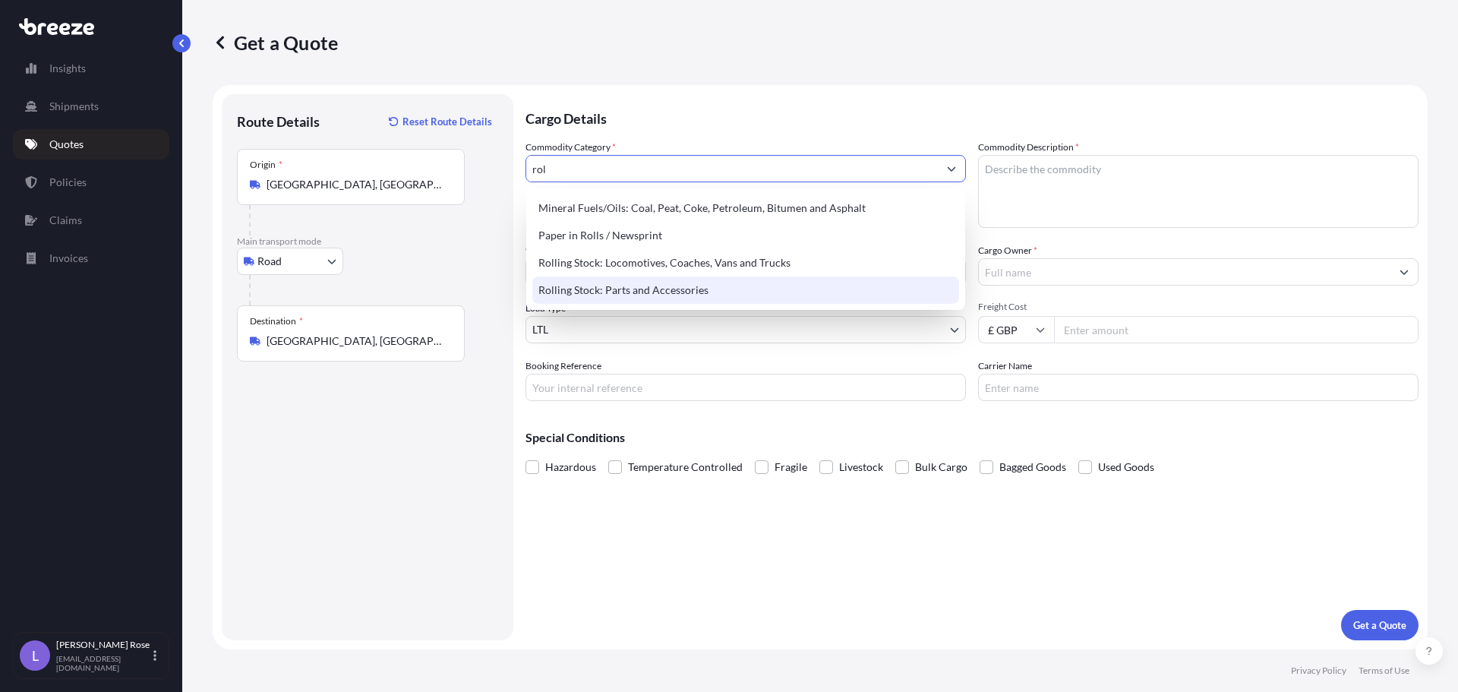
click at [585, 283] on div "Rolling Stock: Parts and Accessories" at bounding box center [745, 289] width 427 height 27
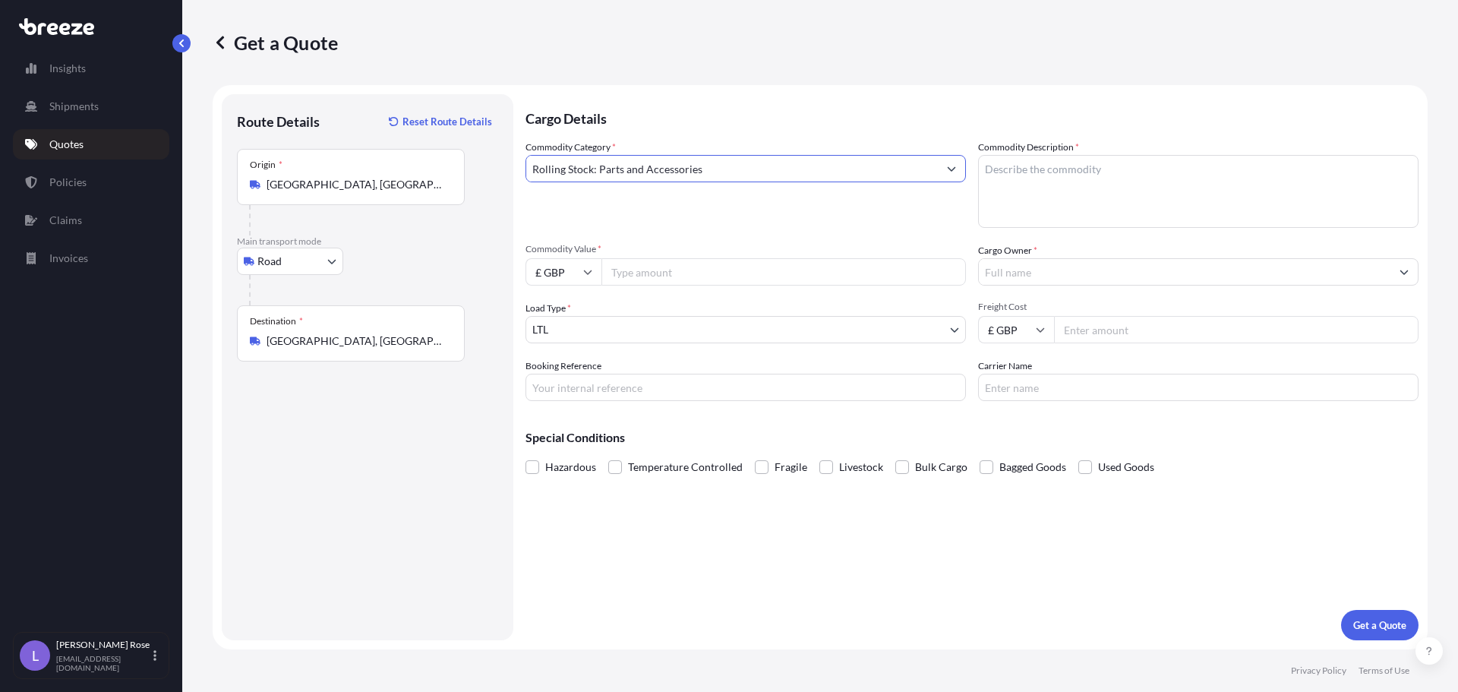
type input "Rolling Stock: Parts and Accessories"
click at [1112, 146] on div "Commodity Description *" at bounding box center [1198, 184] width 440 height 88
click at [1115, 162] on textarea "Commodity Description *" at bounding box center [1198, 191] width 440 height 73
type textarea "RAil Parts - 8607998000"
click at [709, 266] on input "Commodity Value *" at bounding box center [783, 271] width 365 height 27
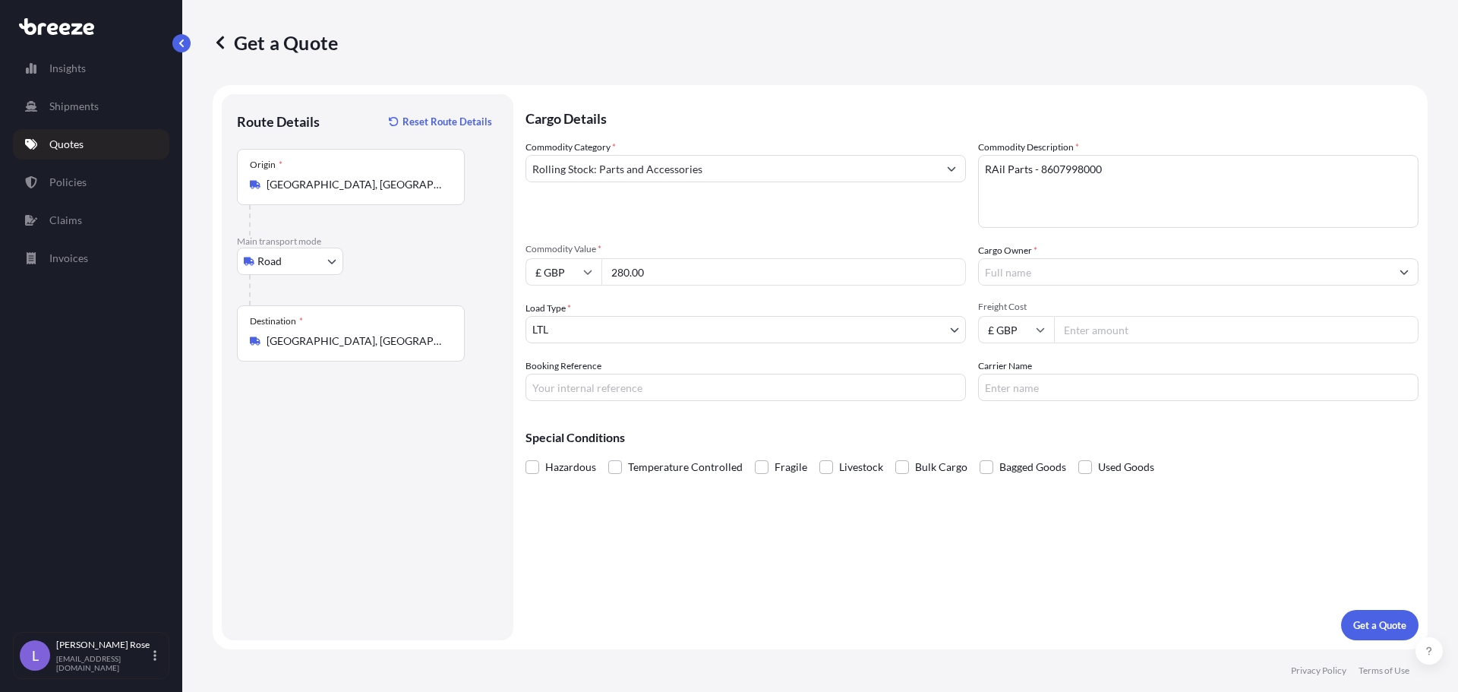
type input "280.00"
click at [572, 270] on input "£ GBP" at bounding box center [563, 271] width 76 height 27
click at [573, 314] on div "€ EUR" at bounding box center [564, 313] width 64 height 29
type input "€ EUR"
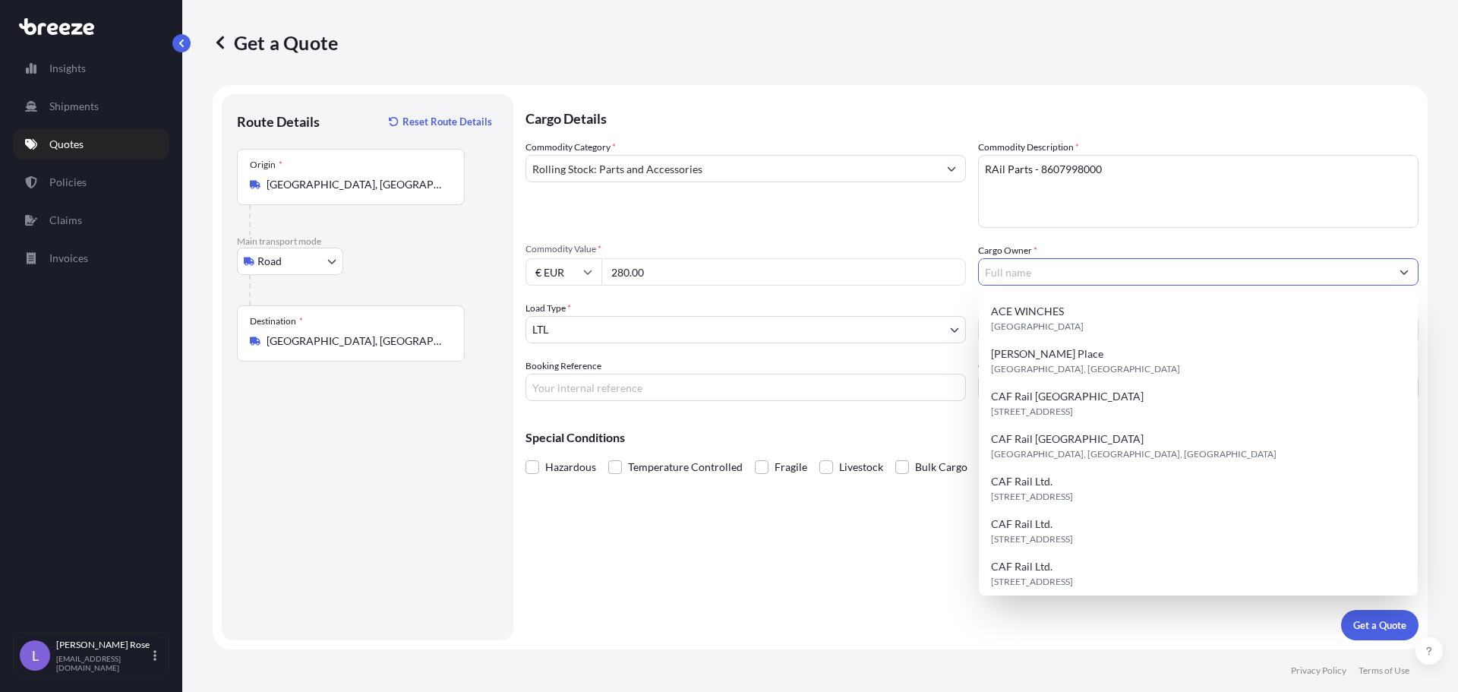
click at [1056, 266] on input "Cargo Owner *" at bounding box center [1185, 271] width 412 height 27
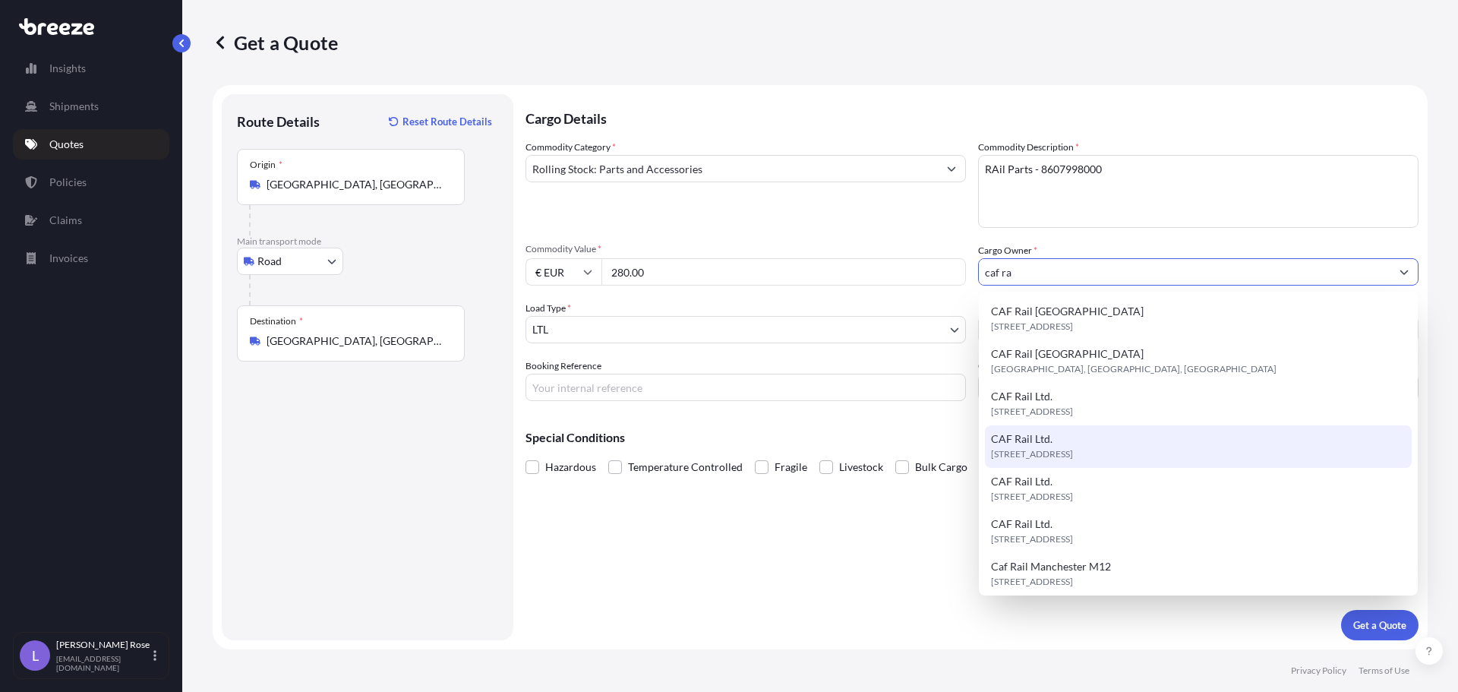
scroll to position [49, 0]
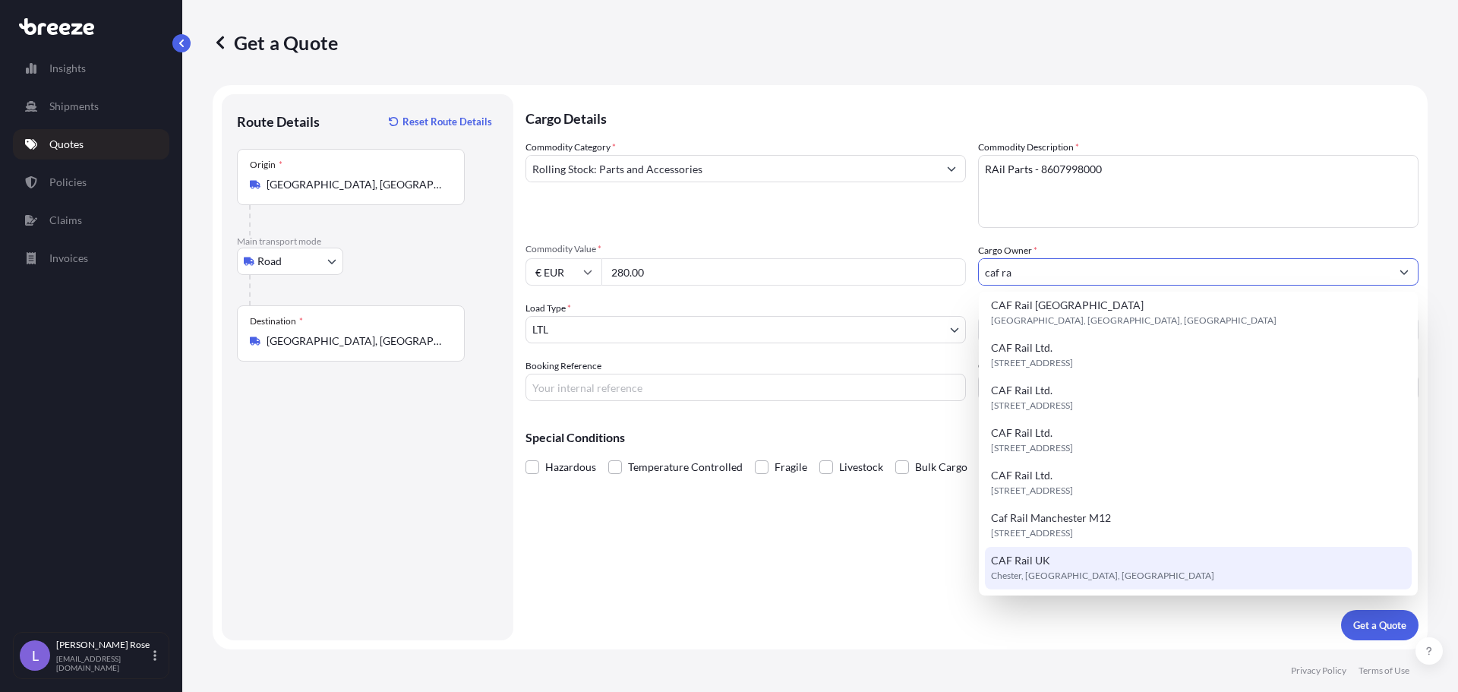
click at [1068, 558] on div "CAF Rail UK Chester, [GEOGRAPHIC_DATA], [GEOGRAPHIC_DATA]" at bounding box center [1198, 568] width 427 height 43
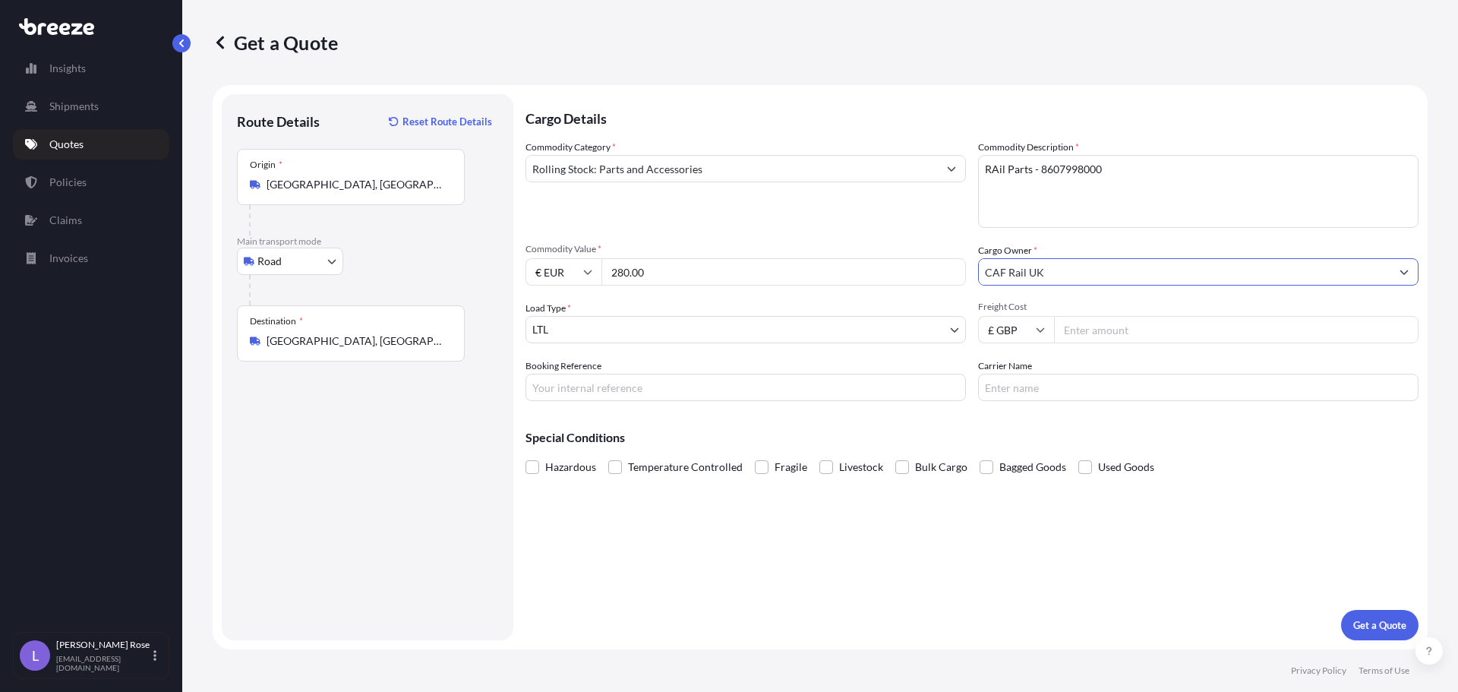
type input "CAF Rail UK"
click at [1140, 331] on input "Freight Cost" at bounding box center [1236, 329] width 365 height 27
type input "126.33"
click at [1034, 383] on input "Carrier Name" at bounding box center [1198, 387] width 440 height 27
type input "DHL"
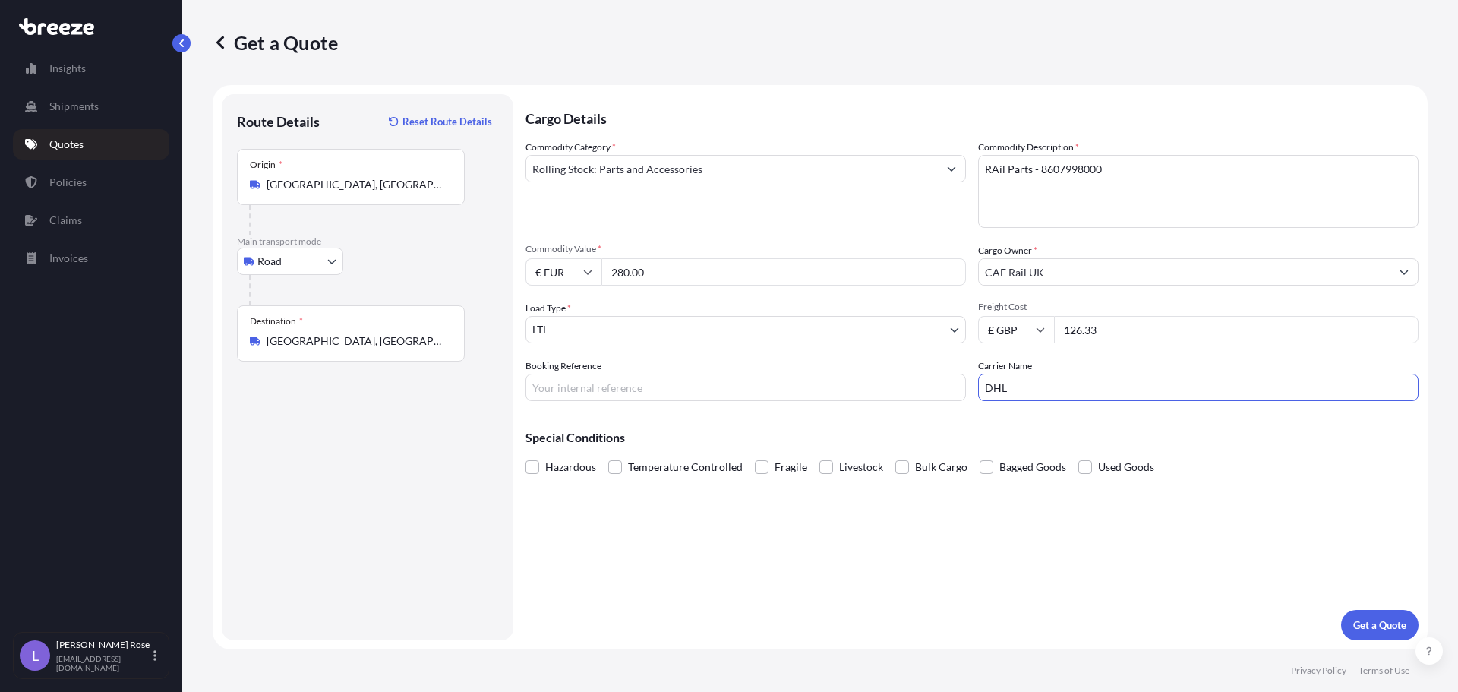
click at [781, 383] on input "Booking Reference" at bounding box center [745, 387] width 440 height 27
type input "J"
type input "HI85797"
click at [1396, 621] on p "Get a Quote" at bounding box center [1379, 624] width 53 height 15
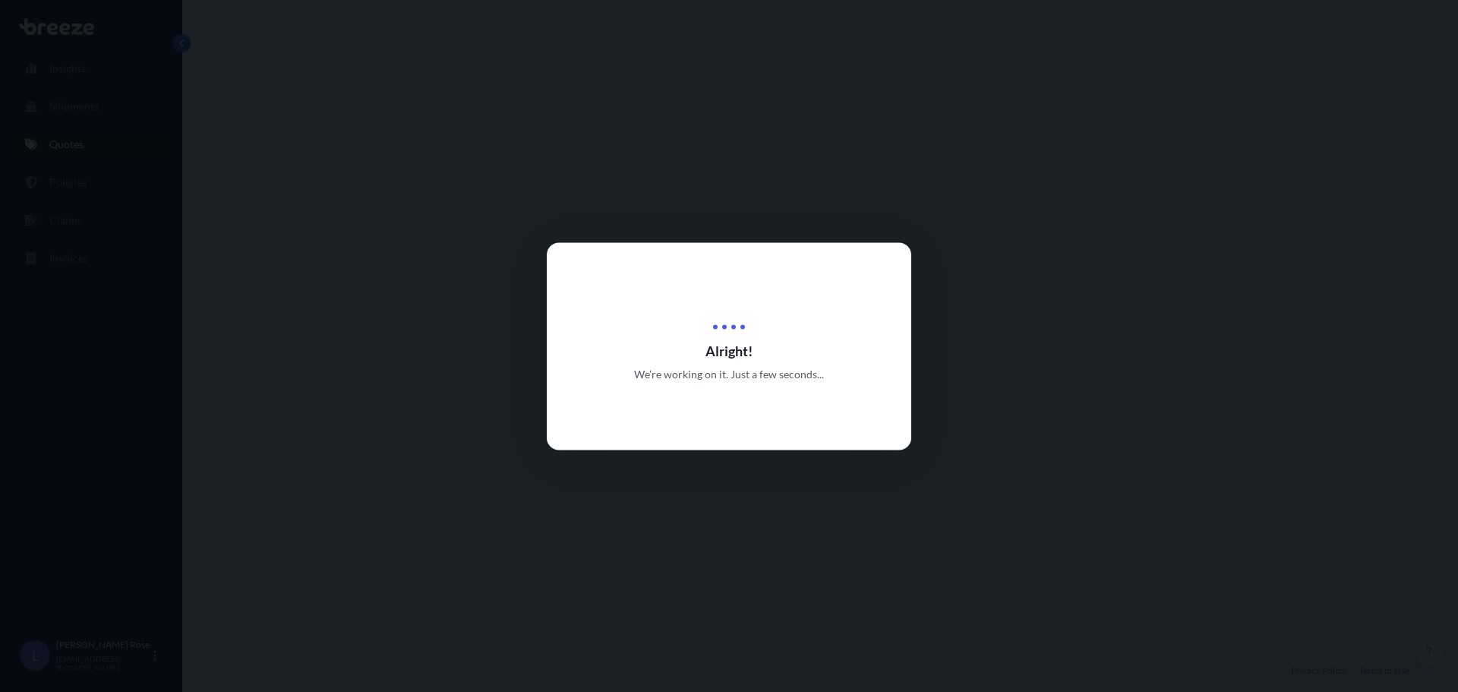
select select "Road"
select select "1"
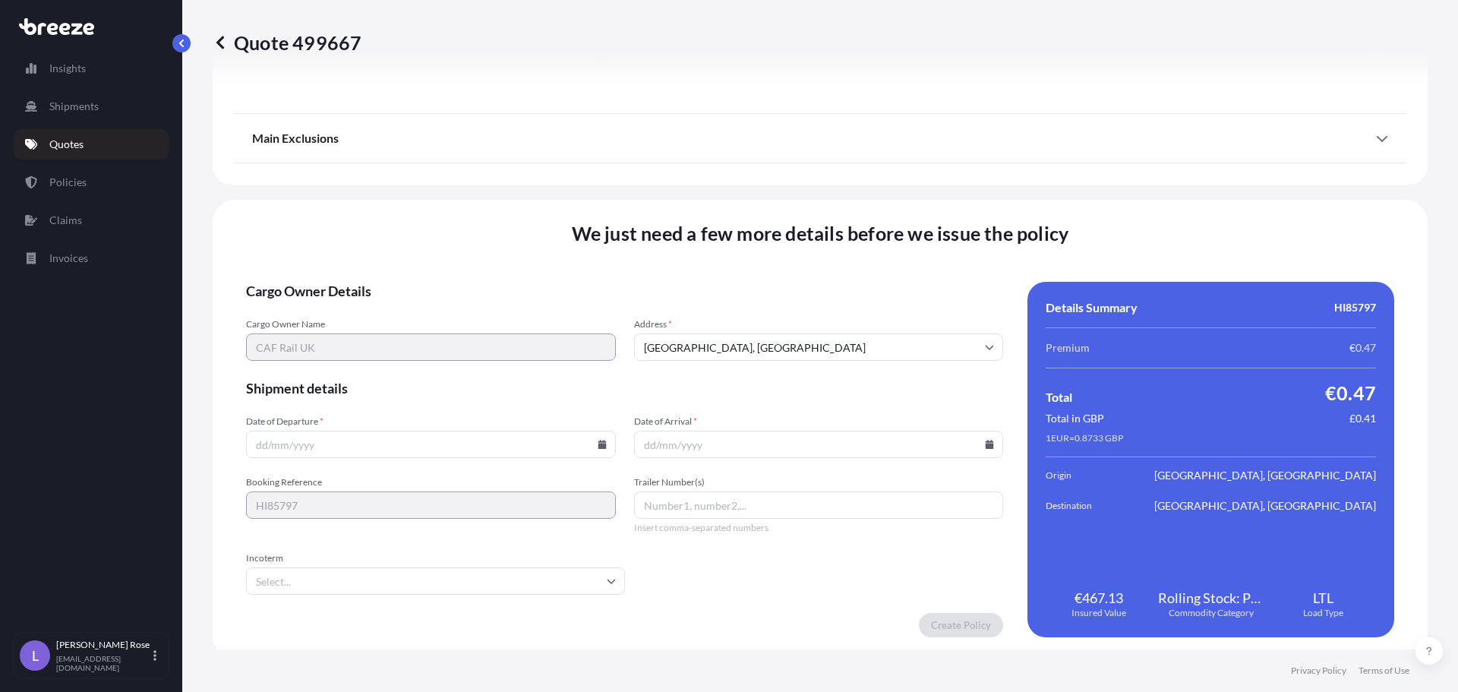
scroll to position [1718, 0]
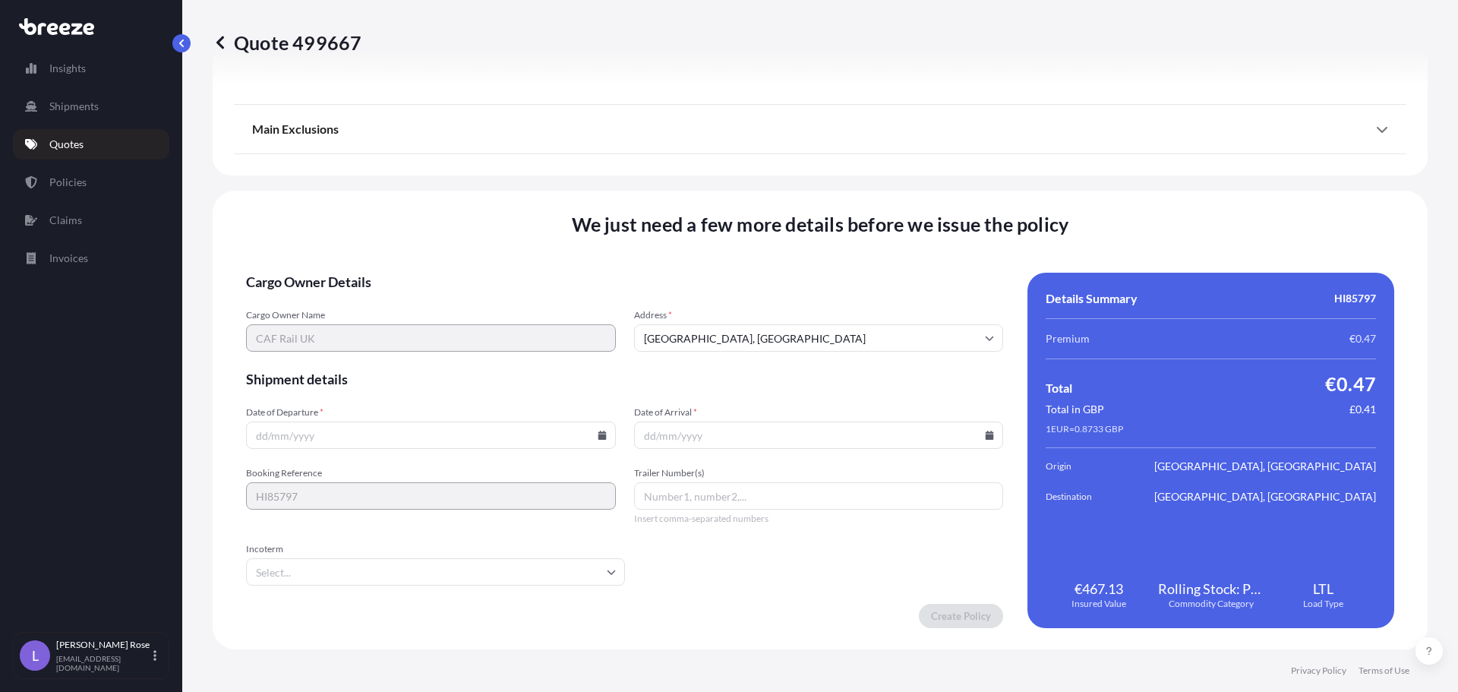
click at [601, 443] on input "Date of Departure *" at bounding box center [431, 434] width 370 height 27
click at [599, 440] on input "Date of Departure *" at bounding box center [431, 434] width 370 height 27
click at [598, 437] on icon at bounding box center [602, 435] width 8 height 9
click at [390, 328] on button "24" at bounding box center [393, 329] width 24 height 24
type input "[DATE]"
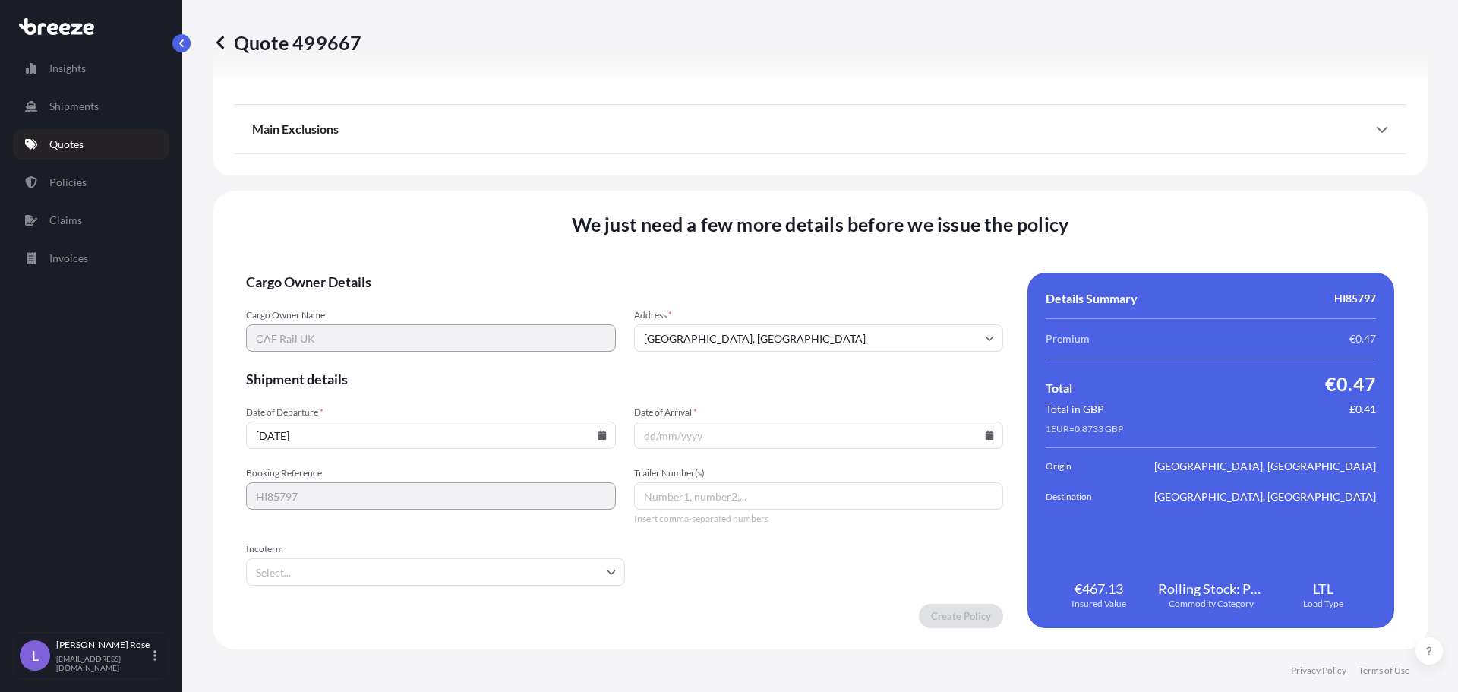
click at [985, 431] on icon at bounding box center [989, 435] width 9 height 9
click at [845, 323] on button "26" at bounding box center [849, 329] width 24 height 24
type input "[DATE]"
click at [377, 564] on input "Incoterm" at bounding box center [435, 571] width 379 height 27
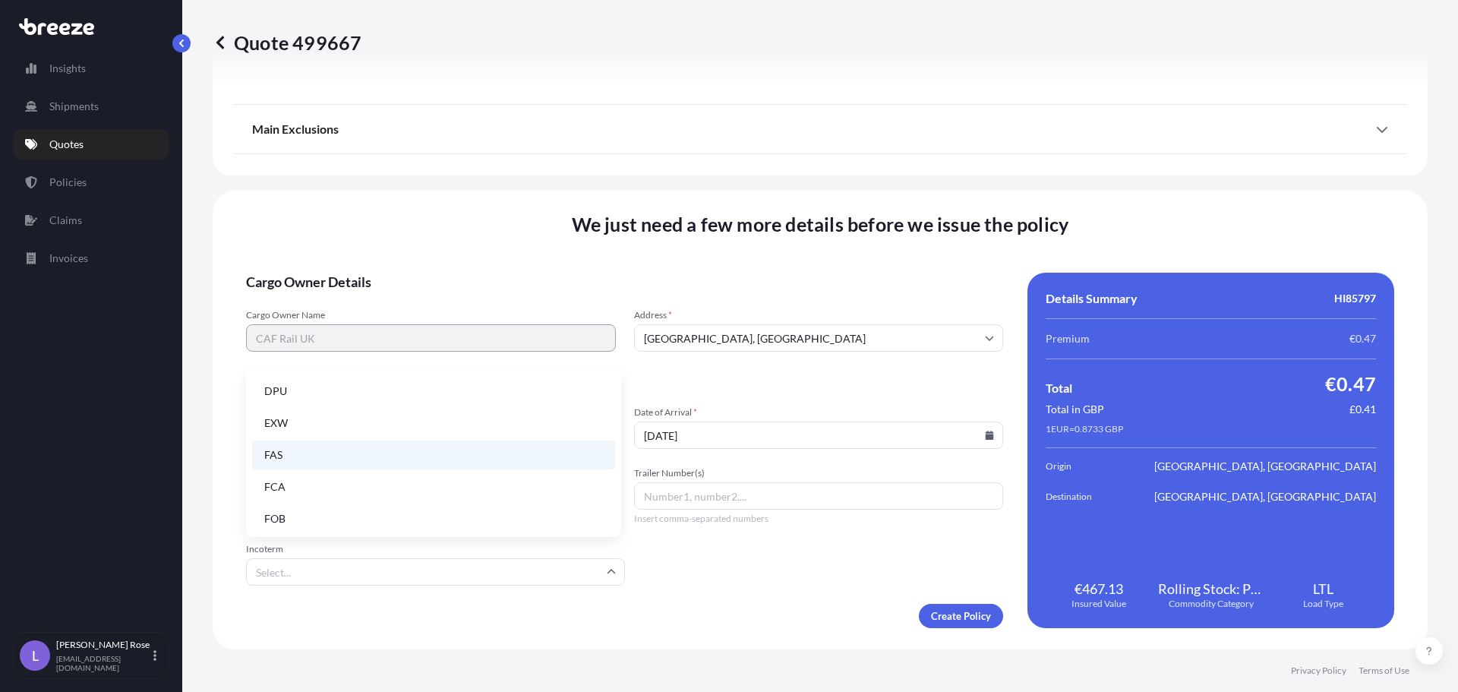
scroll to position [193, 0]
click at [336, 424] on li "EXW" at bounding box center [433, 420] width 363 height 29
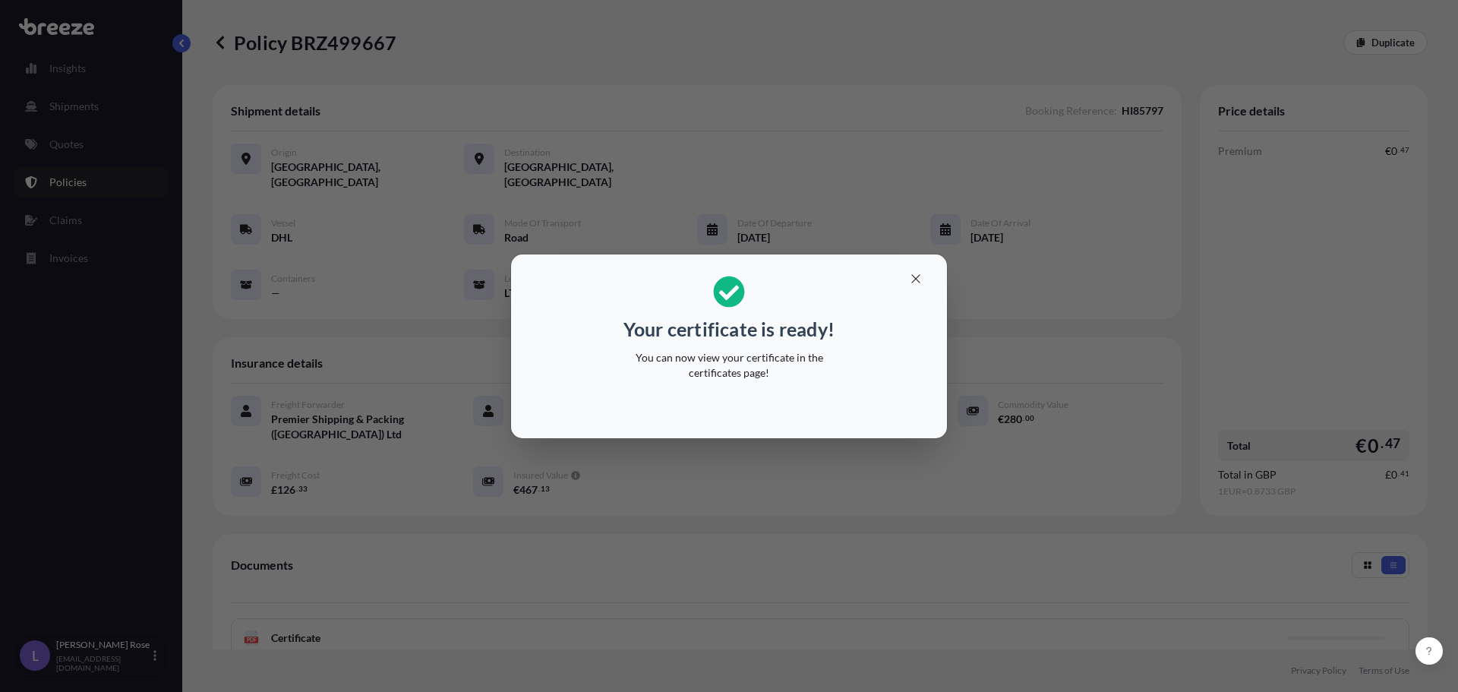
click at [952, 529] on div "Your certificate is ready! You can now view your certificate in the certificate…" at bounding box center [729, 346] width 1458 height 692
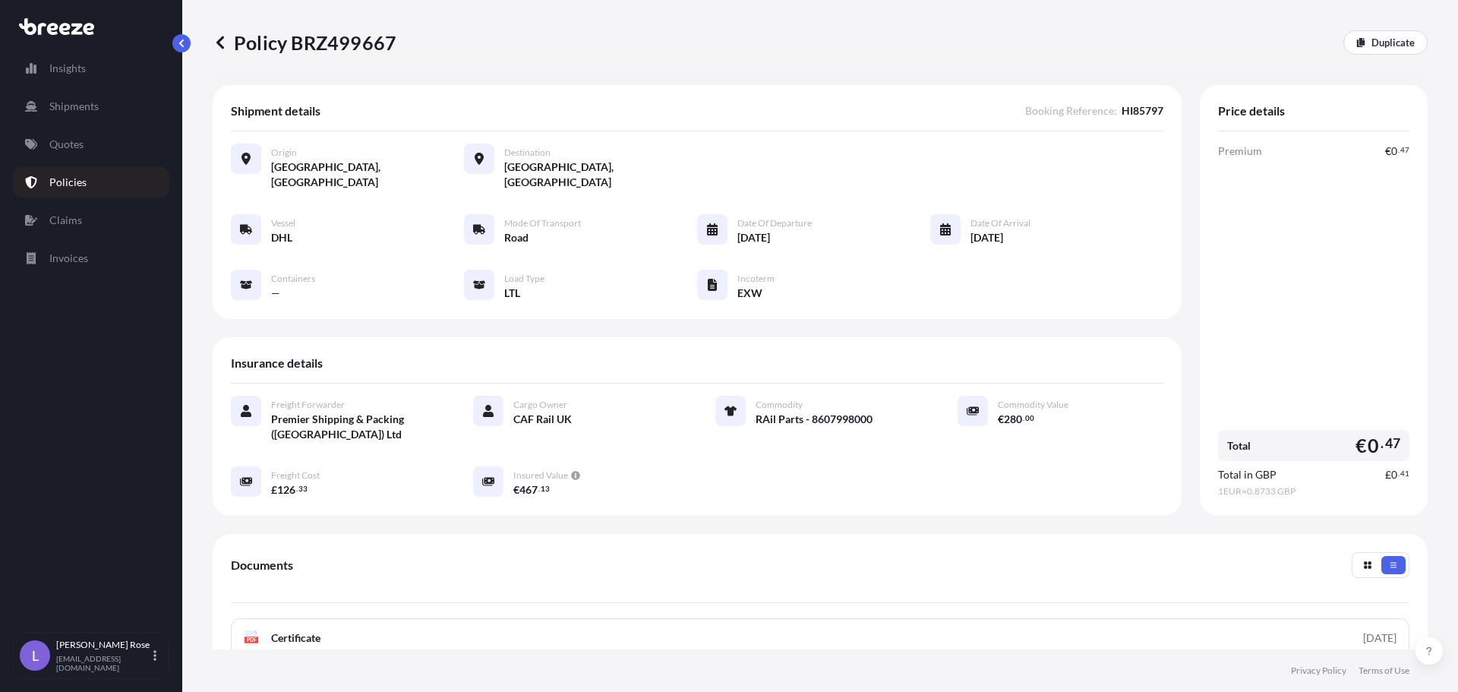
click at [731, 620] on link "PDF Certificate [DATE]" at bounding box center [820, 637] width 1179 height 39
click at [63, 134] on link "Quotes" at bounding box center [91, 144] width 156 height 30
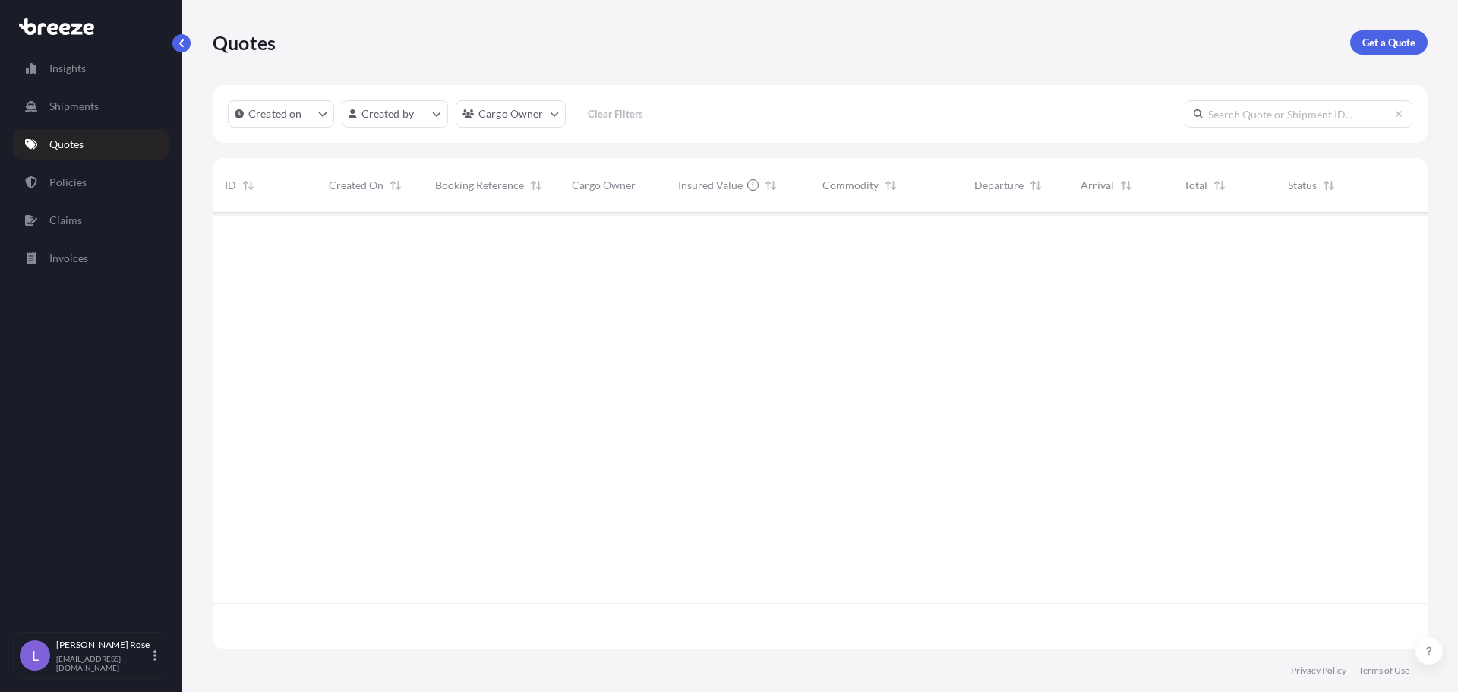
scroll to position [434, 1204]
click at [1414, 37] on p "Get a Quote" at bounding box center [1388, 42] width 53 height 15
select select "Sea"
select select "1"
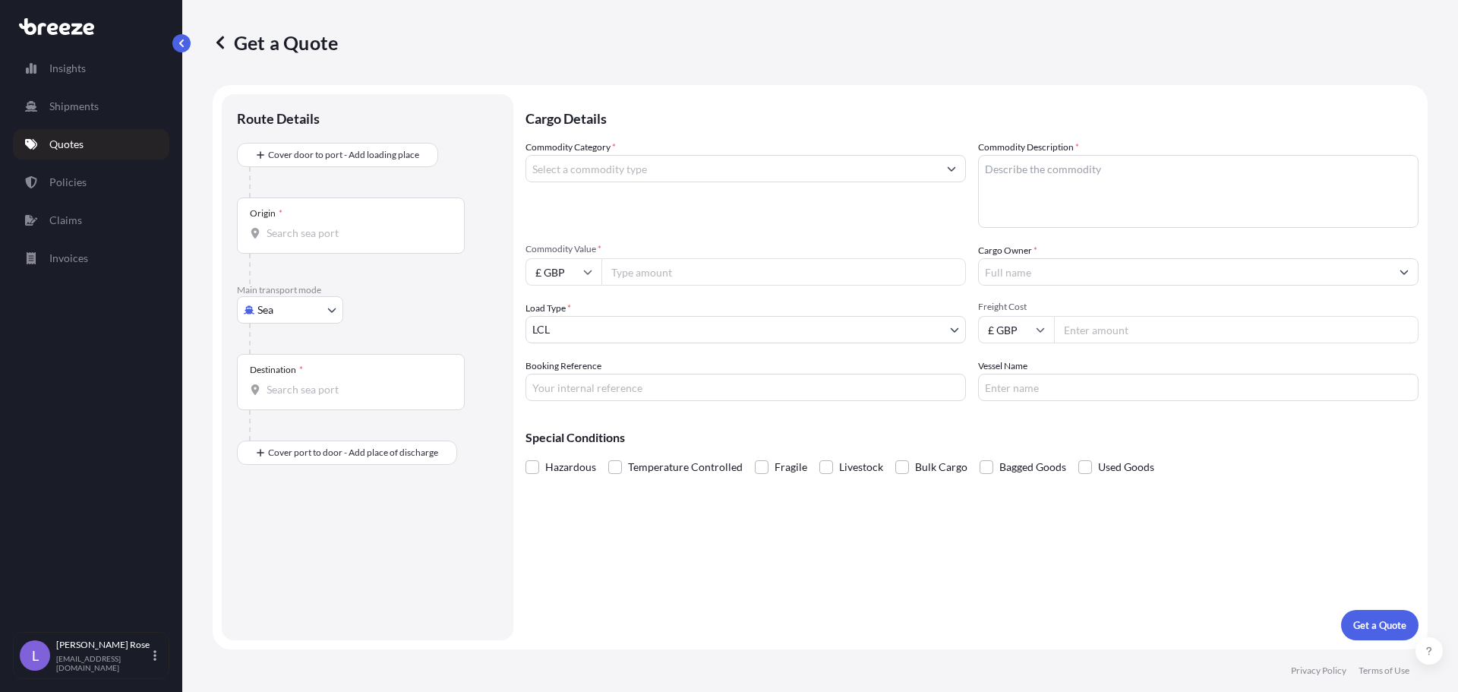
click at [308, 305] on body "Insights Shipments Quotes Policies Claims Invoices L [PERSON_NAME] [PERSON_NAME…" at bounding box center [729, 346] width 1458 height 692
click at [298, 402] on div "Road" at bounding box center [290, 403] width 94 height 27
select select "Road"
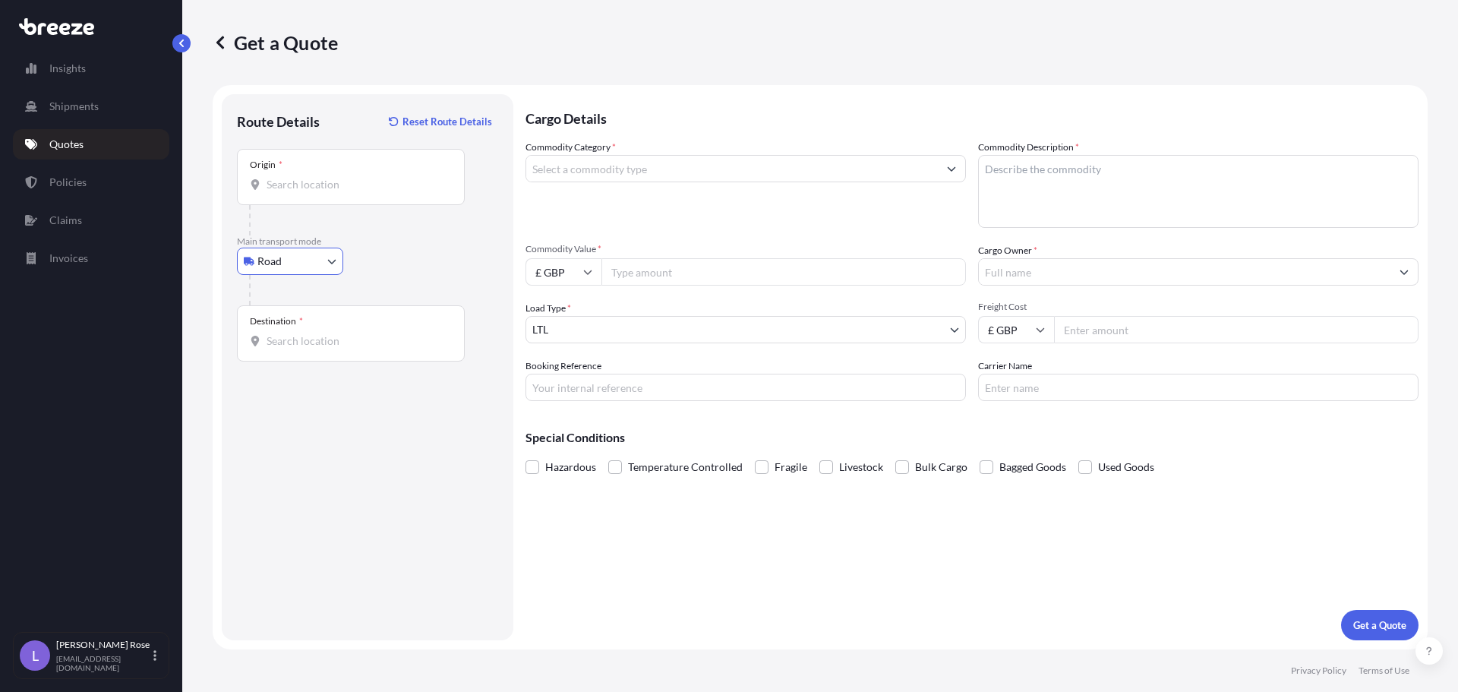
click at [290, 187] on input "Origin *" at bounding box center [356, 184] width 179 height 15
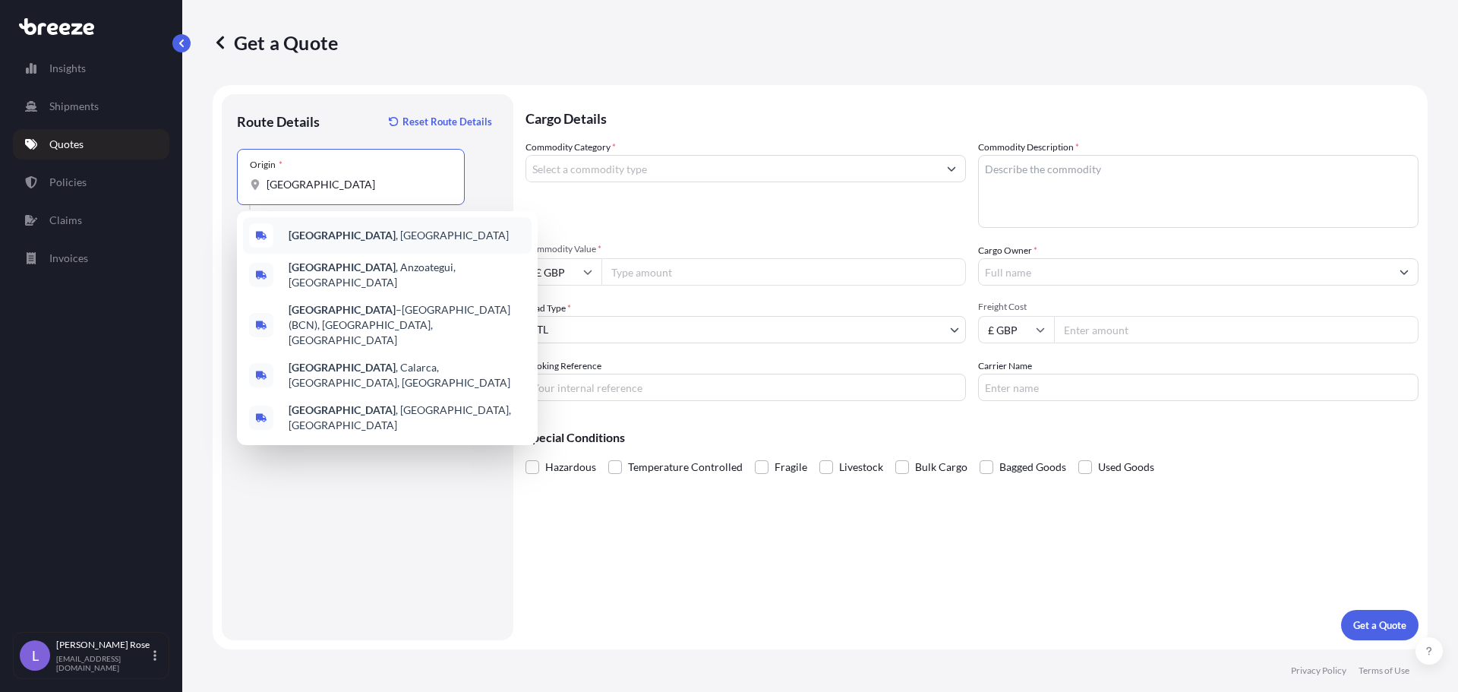
click at [309, 223] on div "[GEOGRAPHIC_DATA] , [GEOGRAPHIC_DATA]" at bounding box center [387, 235] width 289 height 36
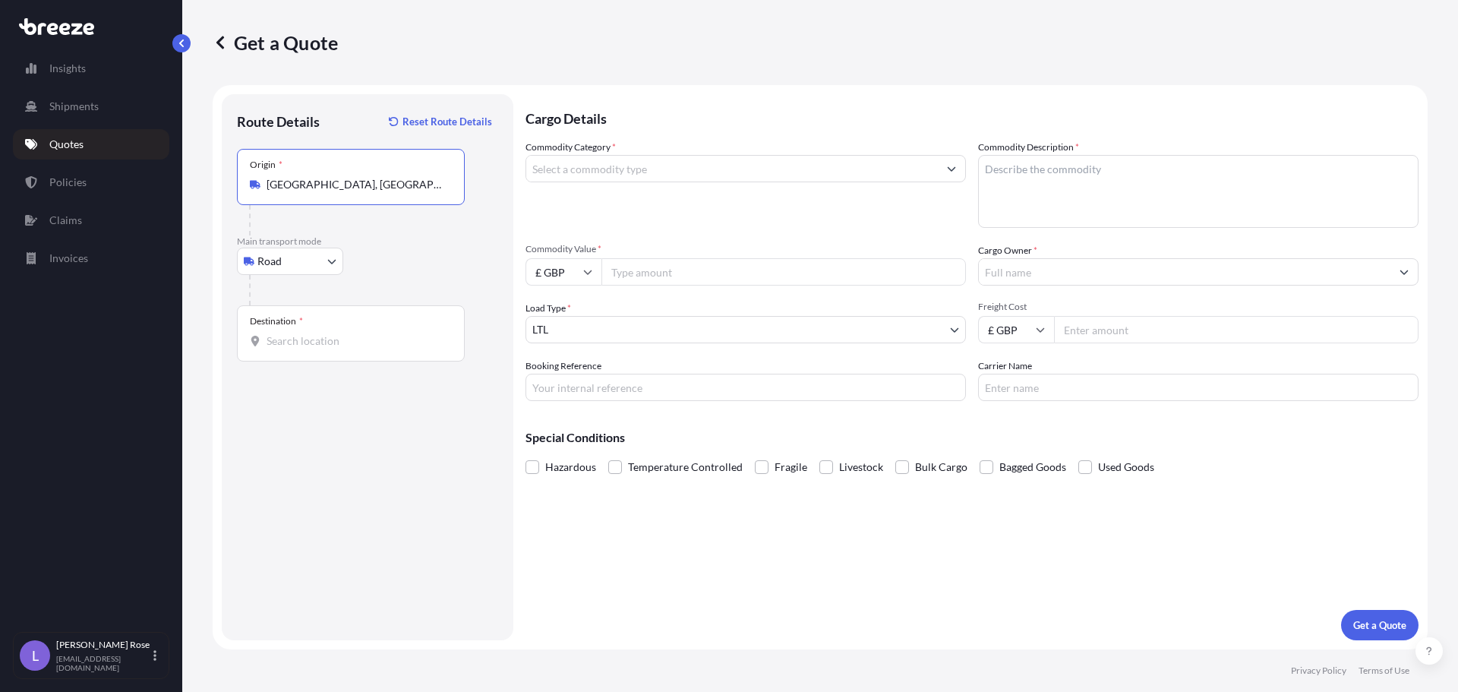
type input "[GEOGRAPHIC_DATA], [GEOGRAPHIC_DATA]"
click at [319, 325] on div "Destination *" at bounding box center [351, 333] width 228 height 56
click at [319, 333] on input "Destination *" at bounding box center [356, 340] width 179 height 15
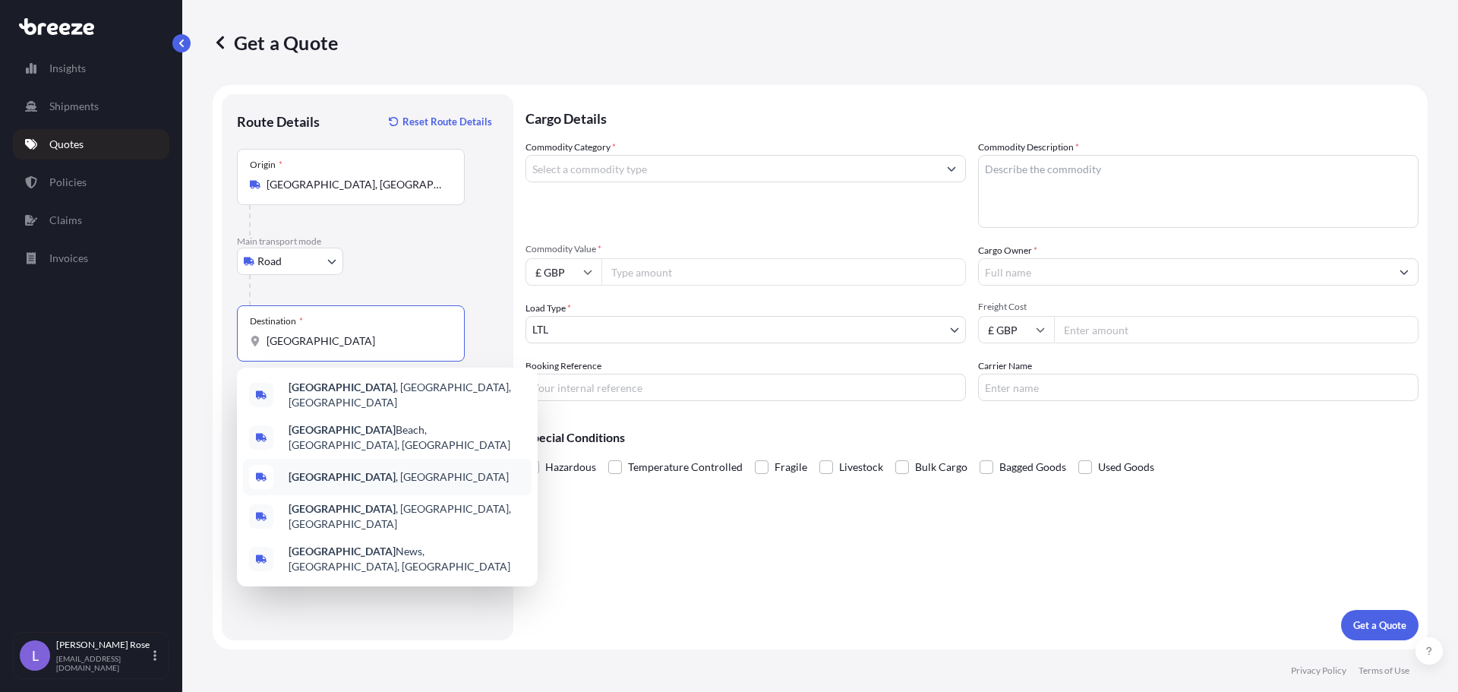
click at [337, 459] on div "[GEOGRAPHIC_DATA] , [GEOGRAPHIC_DATA]" at bounding box center [387, 477] width 289 height 36
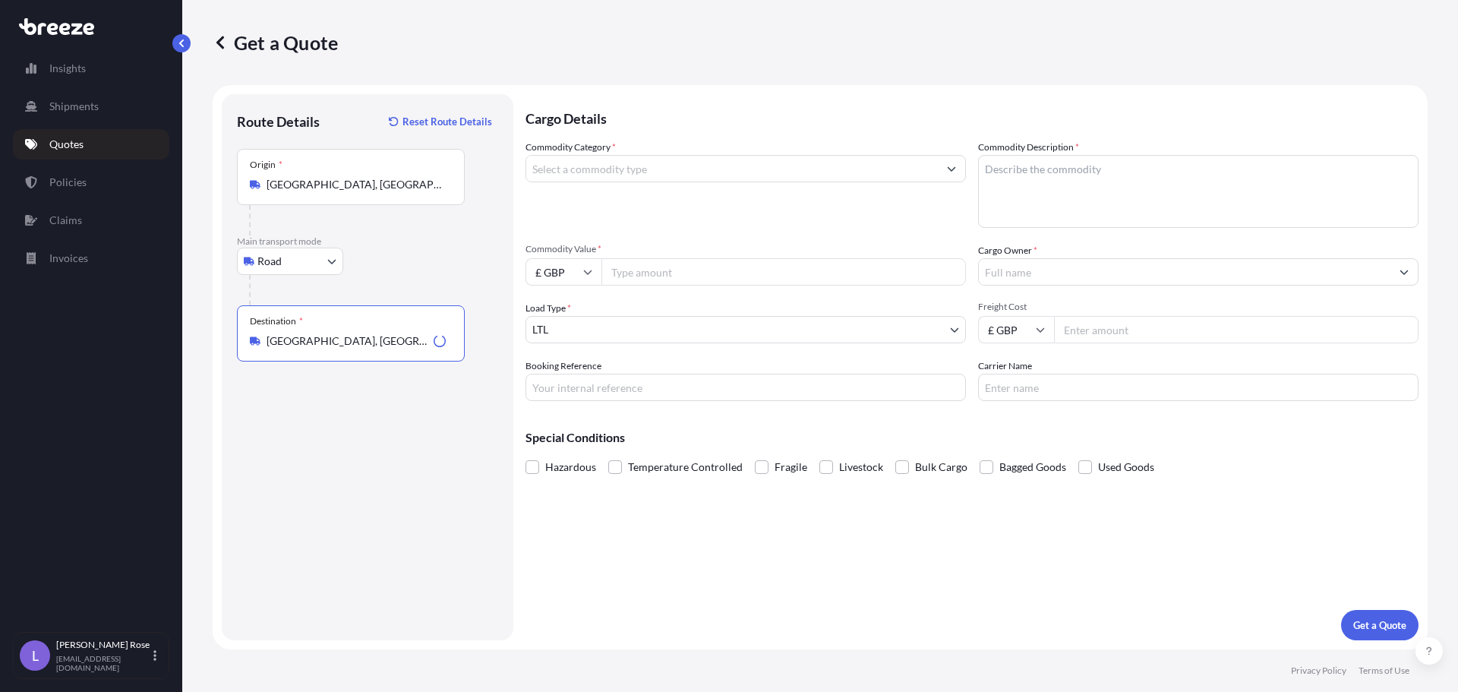
type input "[GEOGRAPHIC_DATA], [GEOGRAPHIC_DATA]"
click at [606, 179] on input "Commodity Category *" at bounding box center [732, 168] width 412 height 27
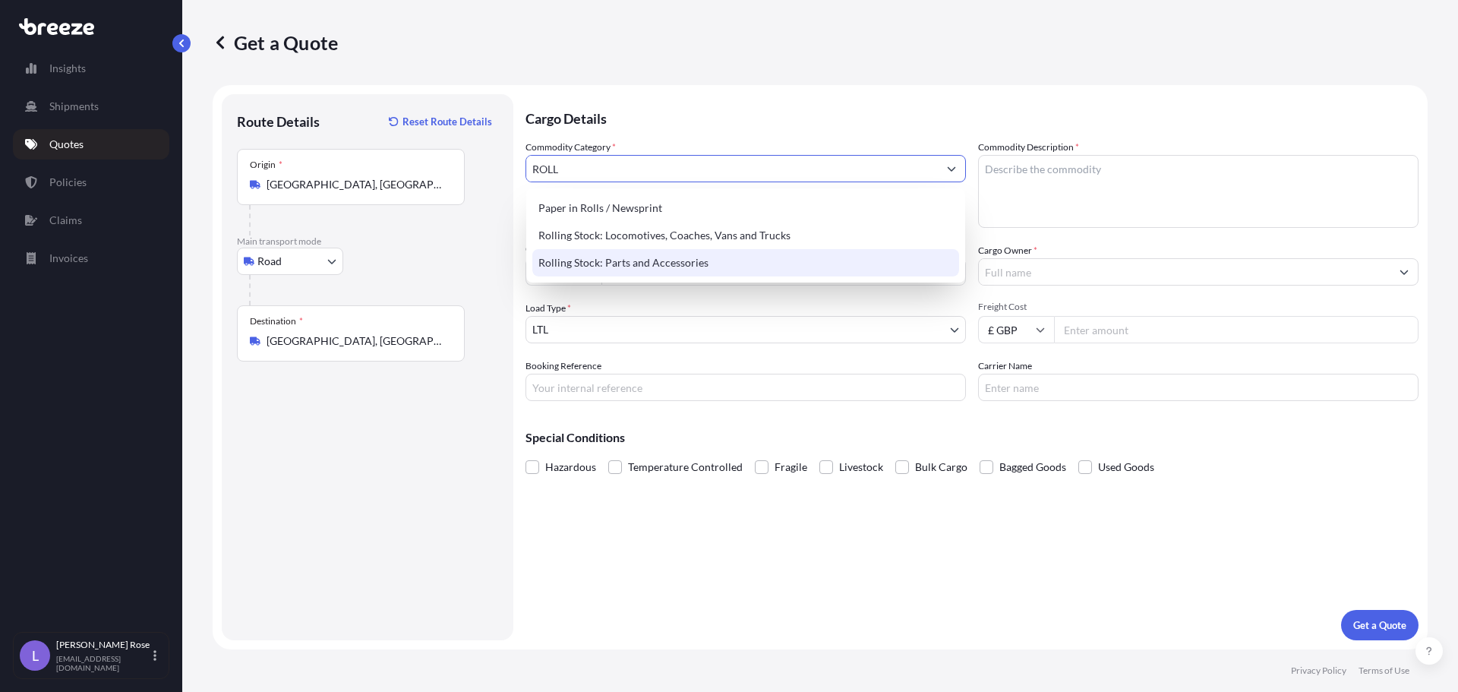
click at [724, 268] on div "Rolling Stock: Parts and Accessories" at bounding box center [745, 262] width 427 height 27
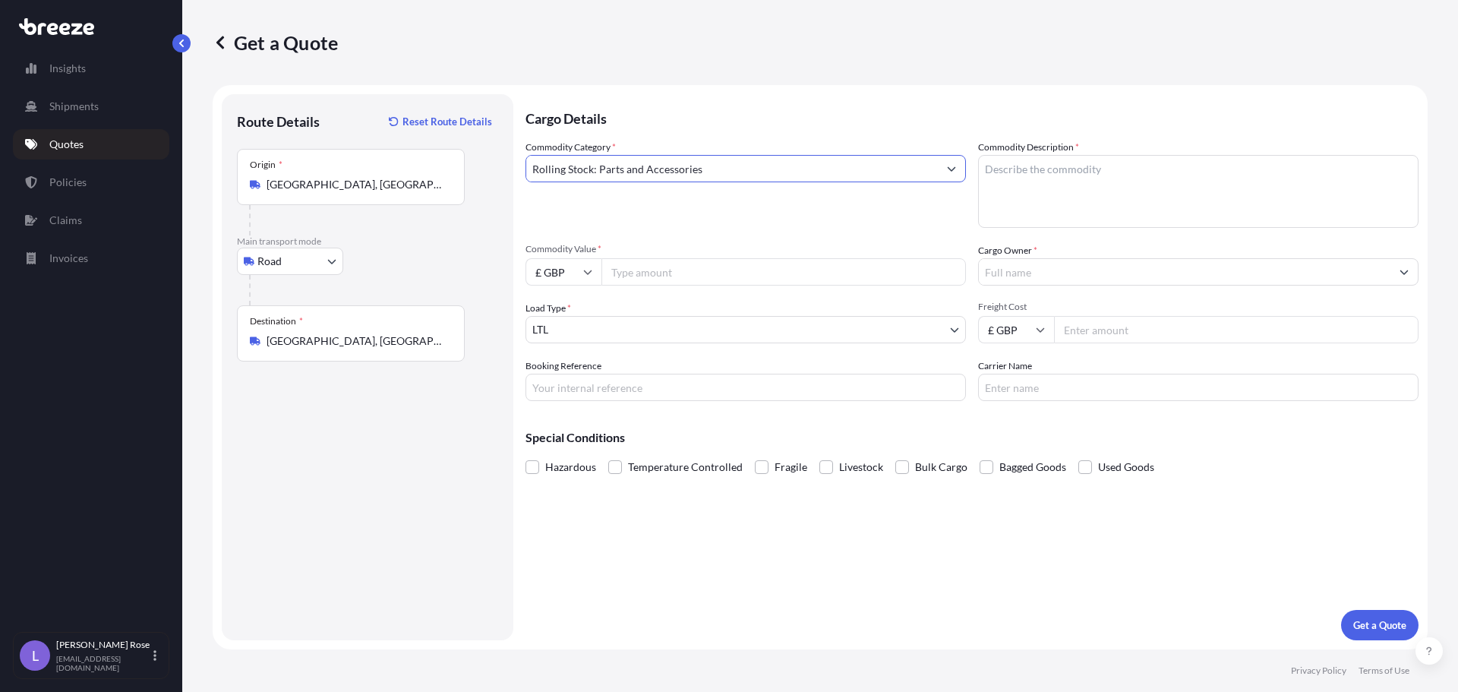
type input "Rolling Stock: Parts and Accessories"
click at [1134, 167] on textarea "Commodity Description *" at bounding box center [1198, 191] width 440 height 73
type textarea "Rolling Stock - 8607998000"
click at [592, 273] on icon at bounding box center [587, 271] width 9 height 9
click at [566, 319] on div "€ EUR" at bounding box center [564, 313] width 64 height 29
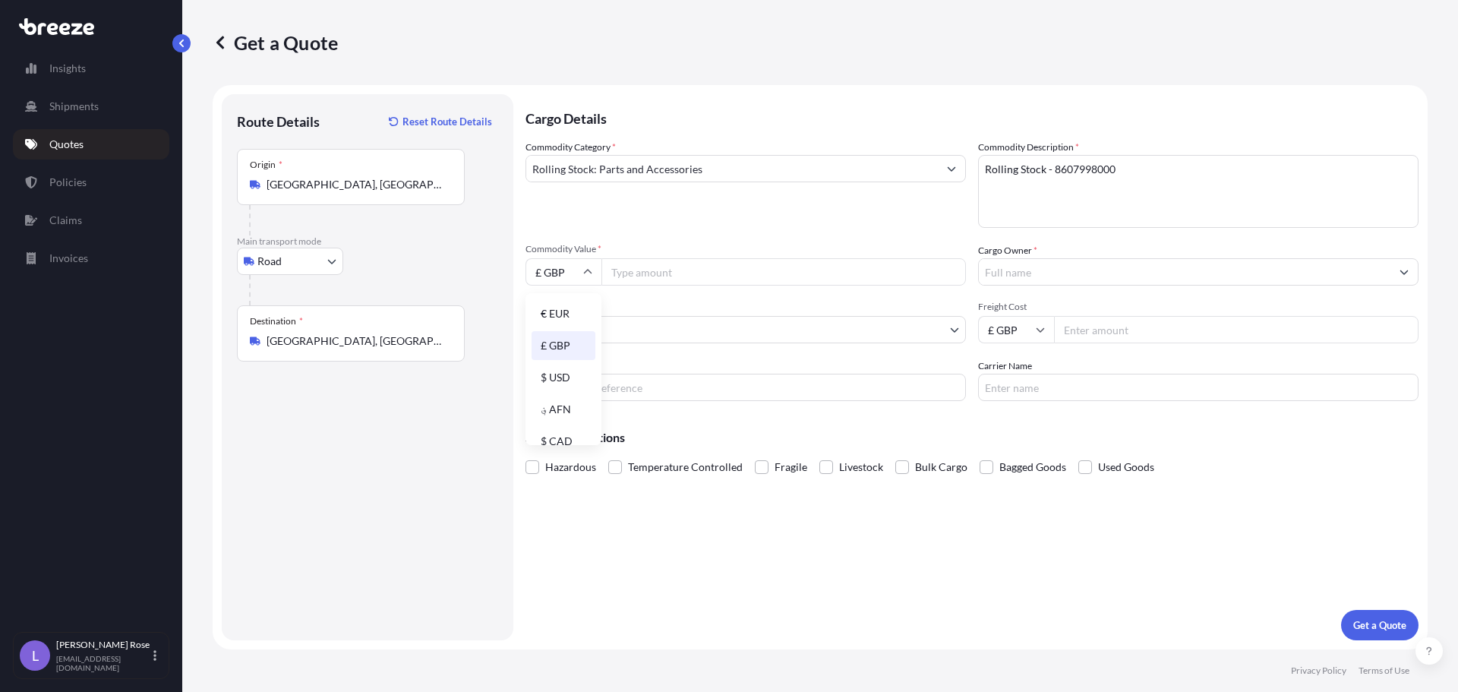
type input "€ EUR"
click at [633, 274] on input "Commodity Value *" at bounding box center [783, 271] width 365 height 27
click at [671, 279] on input "Commodity Value *" at bounding box center [783, 271] width 365 height 27
click at [693, 273] on input "Commodity Value *" at bounding box center [783, 271] width 365 height 27
click at [650, 267] on input "Commodity Value *" at bounding box center [783, 271] width 365 height 27
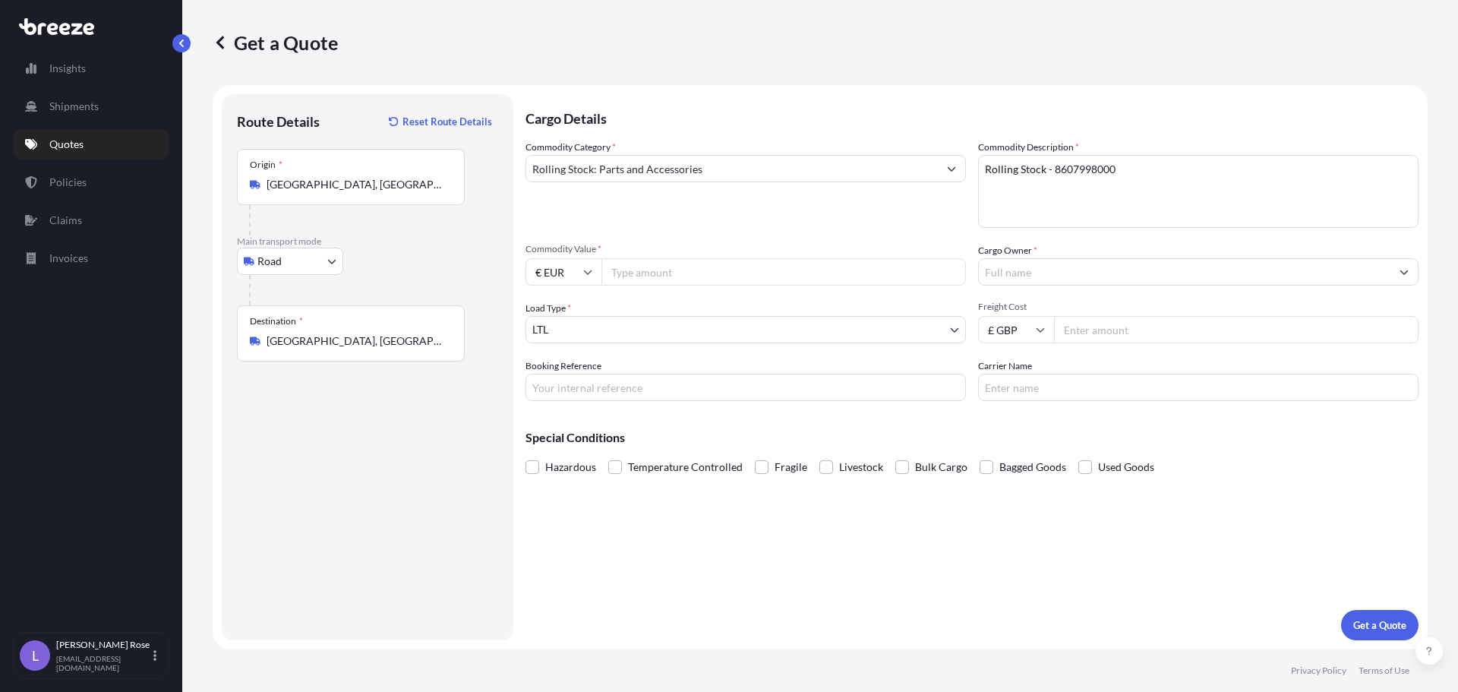
click at [699, 268] on input "Commodity Value *" at bounding box center [783, 271] width 365 height 27
type input "35185.94"
click at [1027, 270] on input "Cargo Owner *" at bounding box center [1185, 271] width 412 height 27
click at [1045, 271] on input "Cargo Owner *" at bounding box center [1185, 271] width 412 height 27
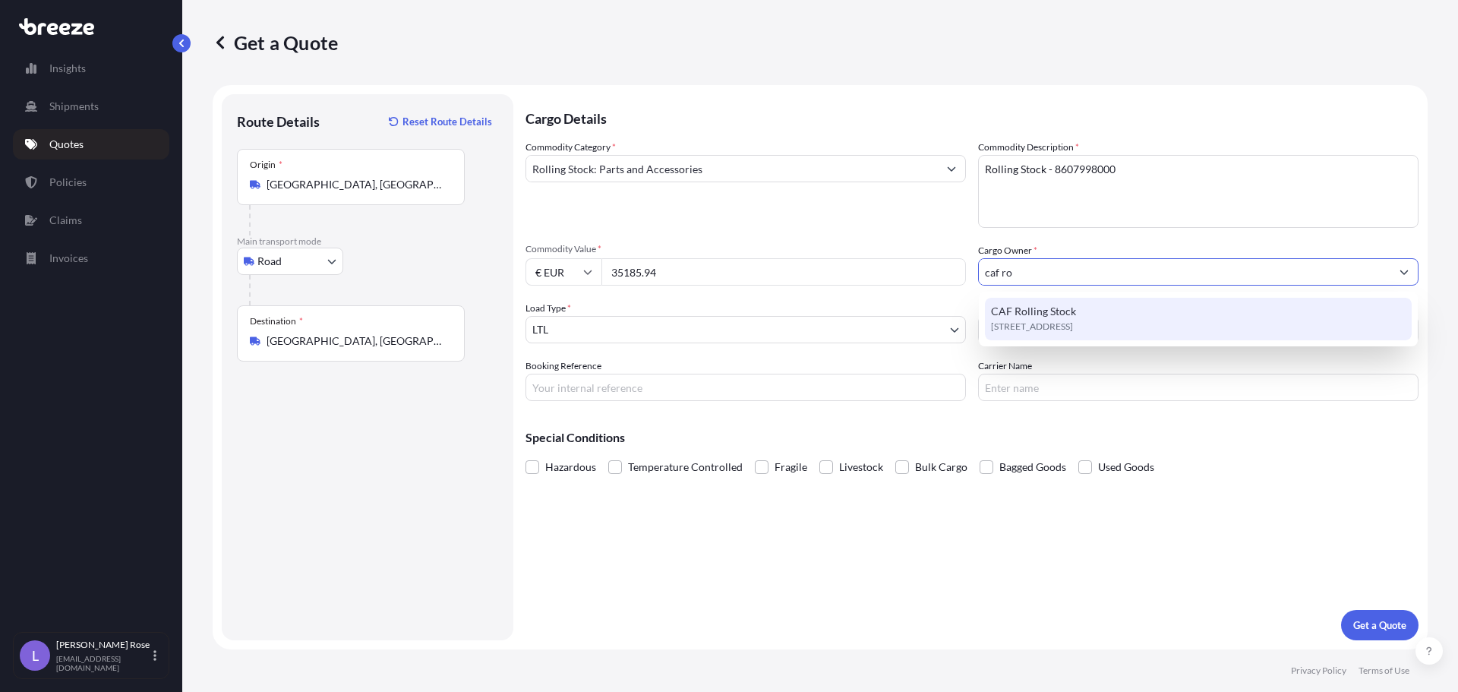
click at [1058, 327] on span "[STREET_ADDRESS]" at bounding box center [1032, 326] width 82 height 15
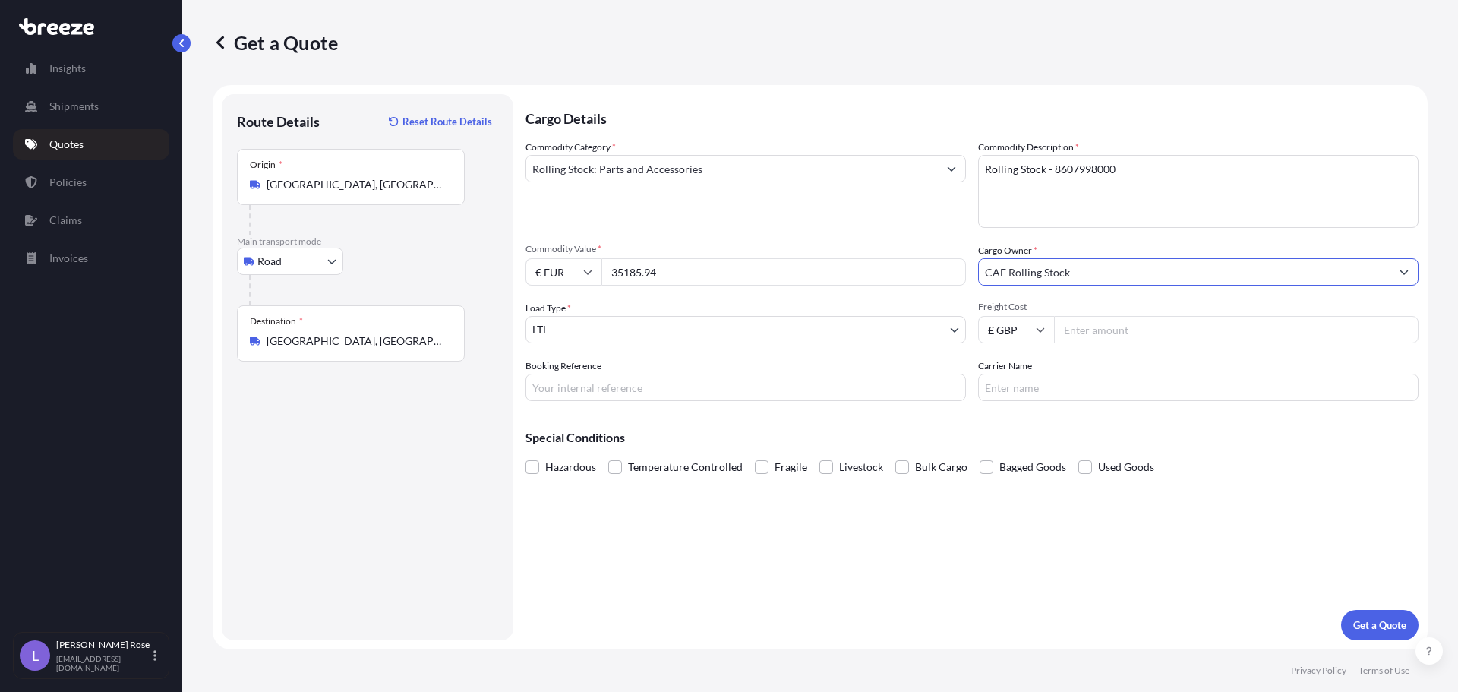
type input "CAF Rolling Stock"
click at [648, 393] on input "Booking Reference" at bounding box center [745, 387] width 440 height 27
type input "HI85767"
click at [1033, 386] on input "Carrier Name" at bounding box center [1198, 387] width 440 height 27
type input "Trans Europe"
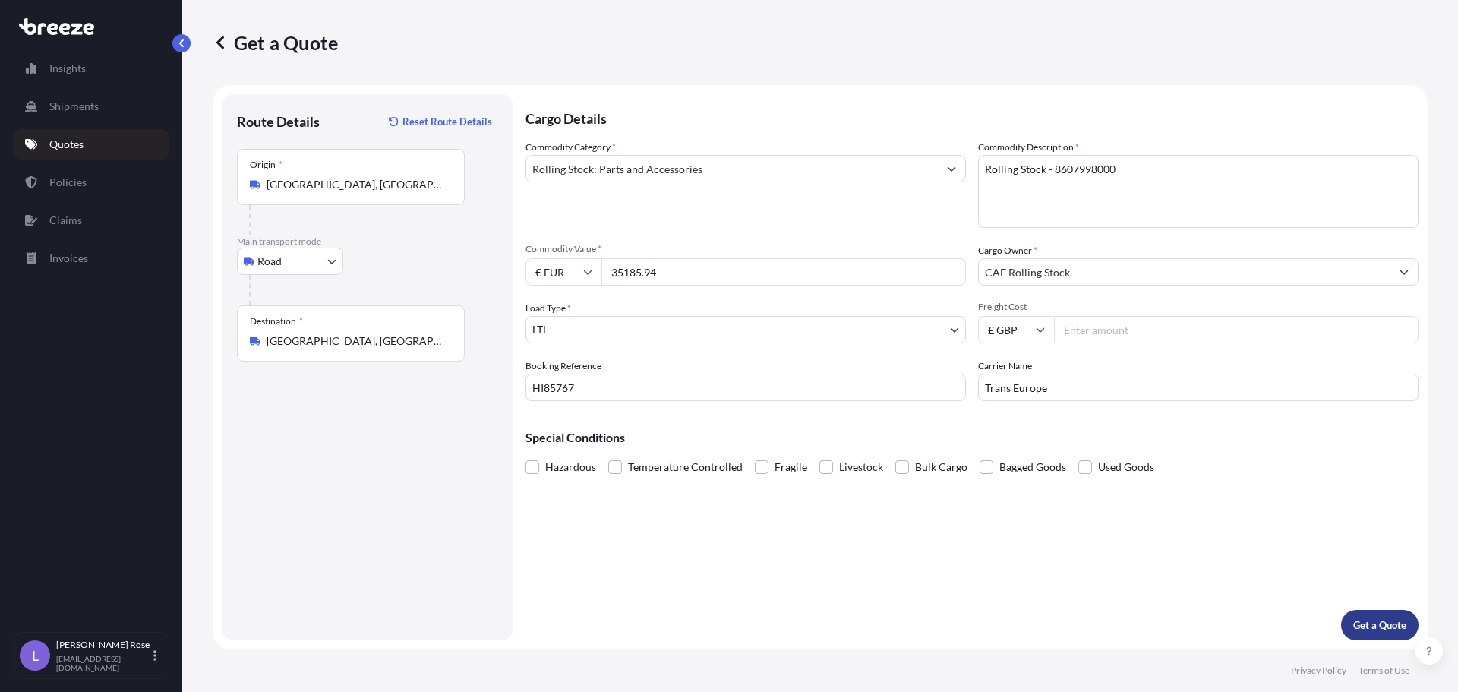
click at [1375, 621] on p "Get a Quote" at bounding box center [1379, 624] width 53 height 15
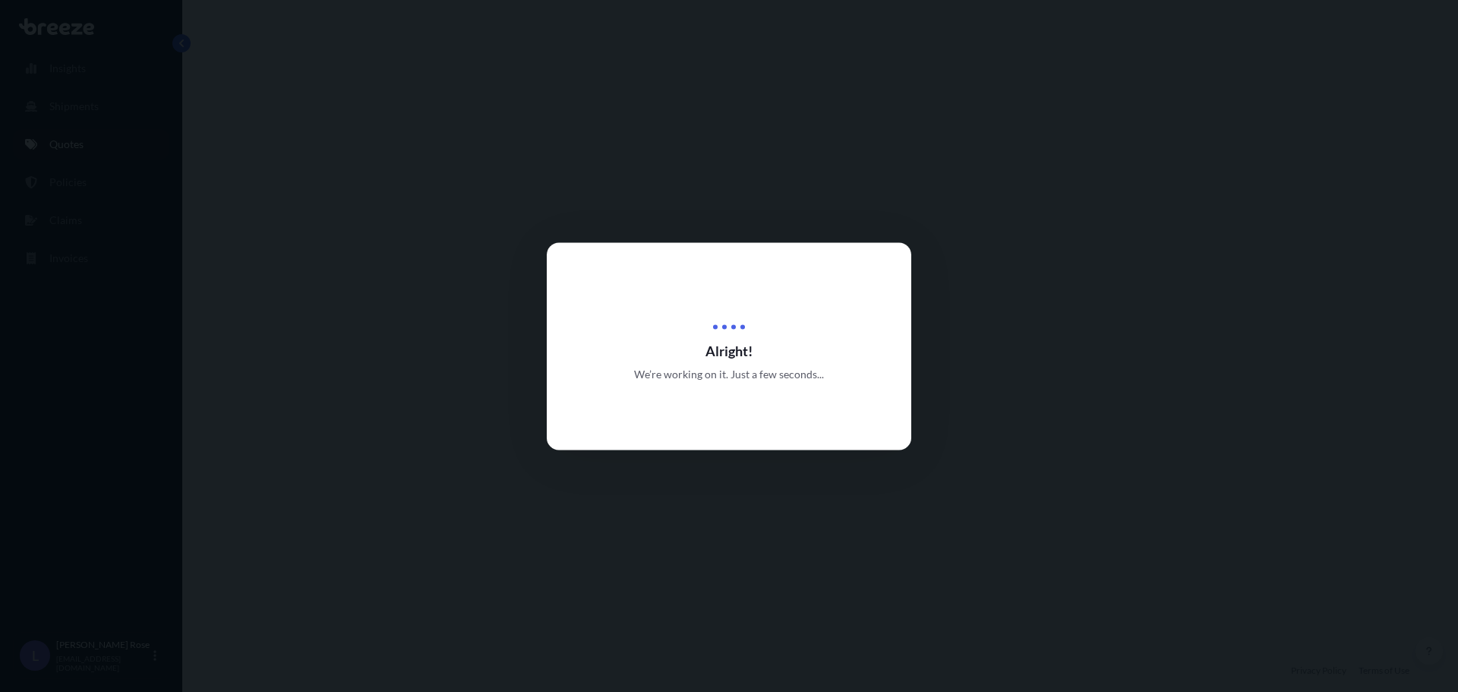
select select "Road"
select select "1"
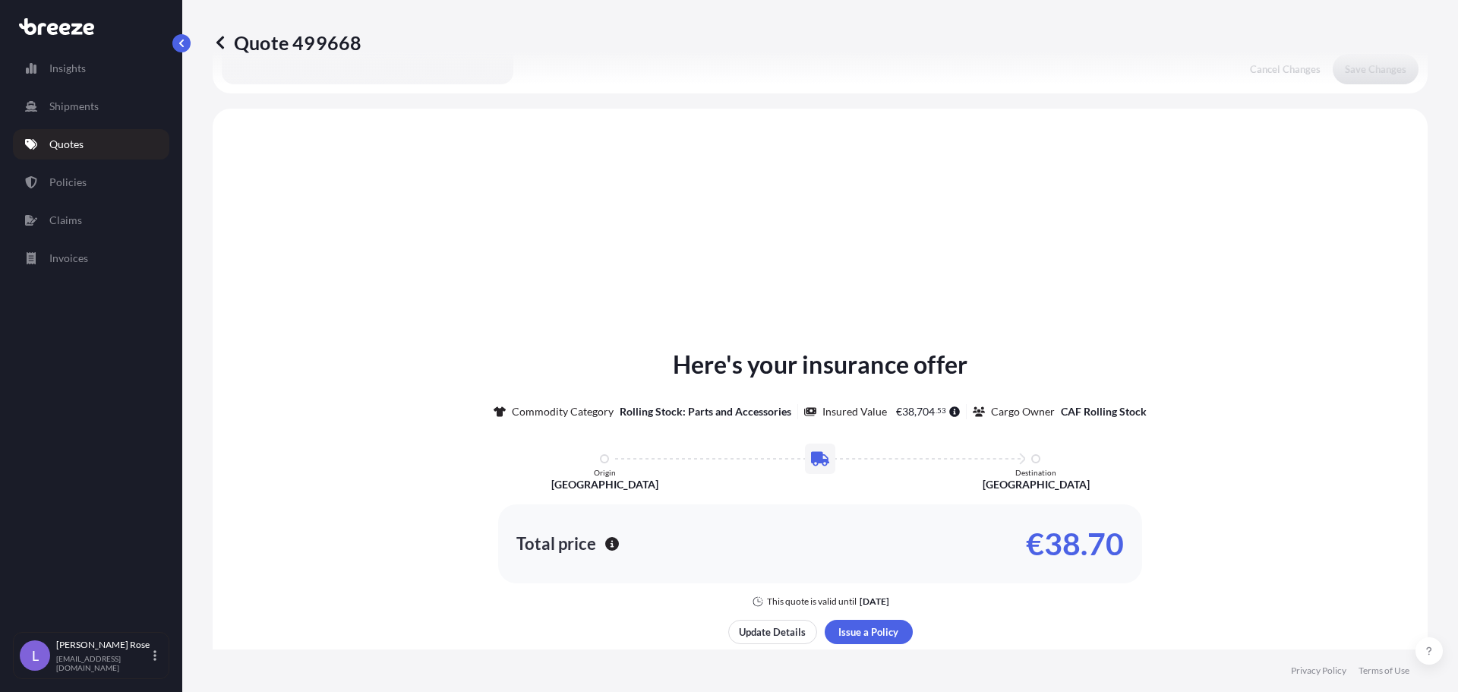
scroll to position [457, 0]
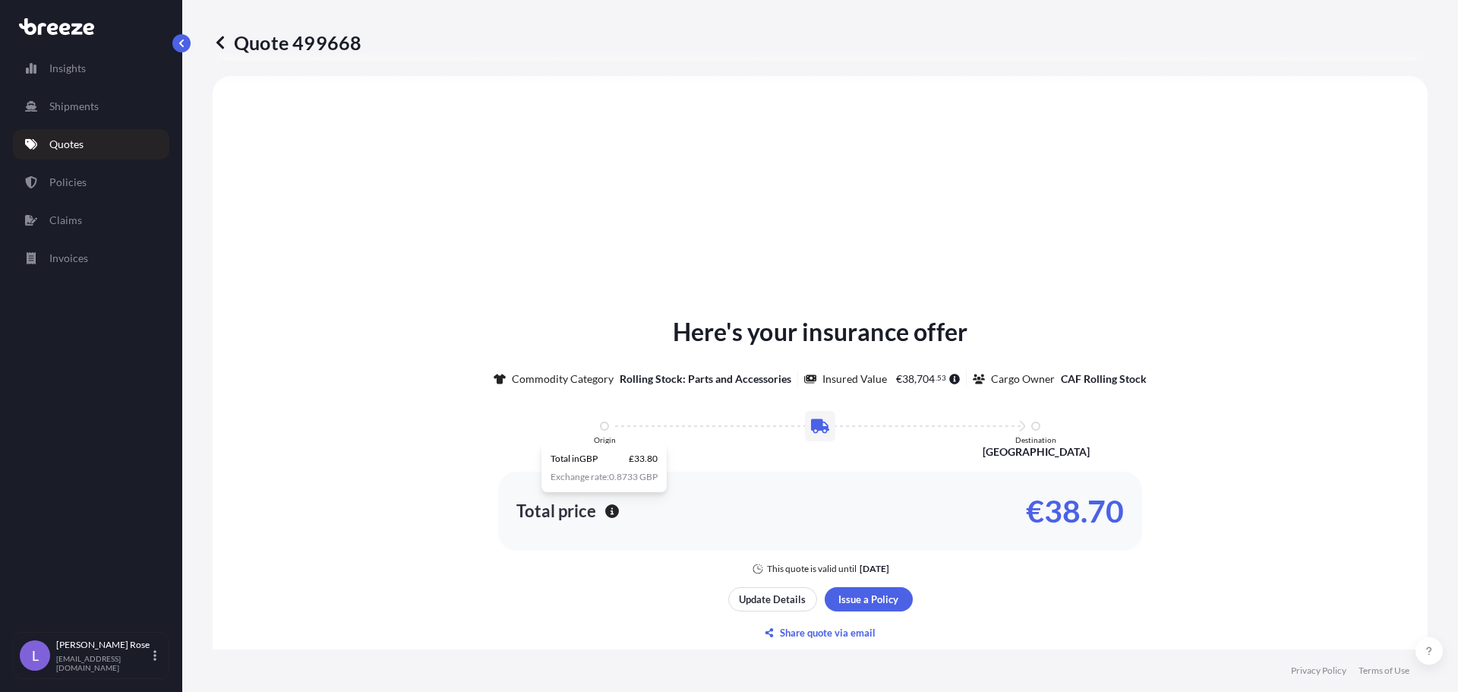
click at [605, 515] on icon "button" at bounding box center [612, 511] width 14 height 14
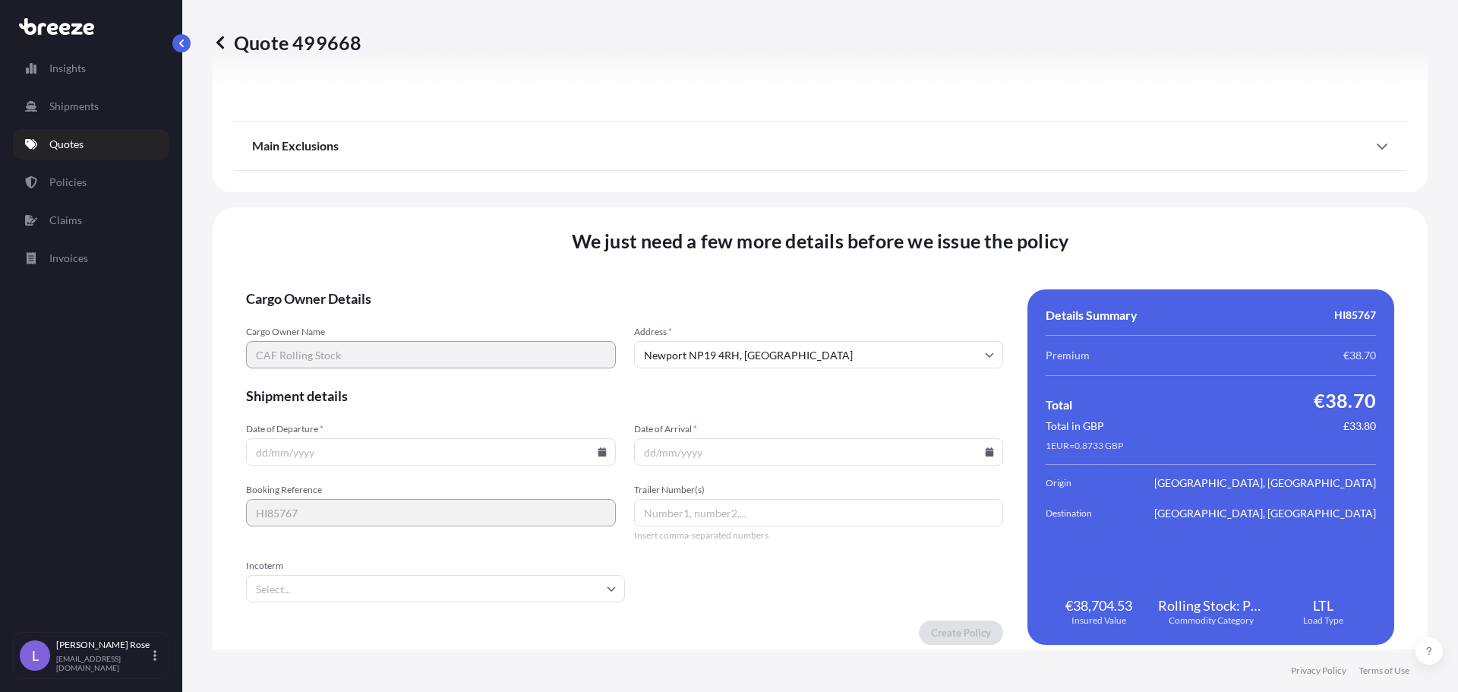
scroll to position [1703, 0]
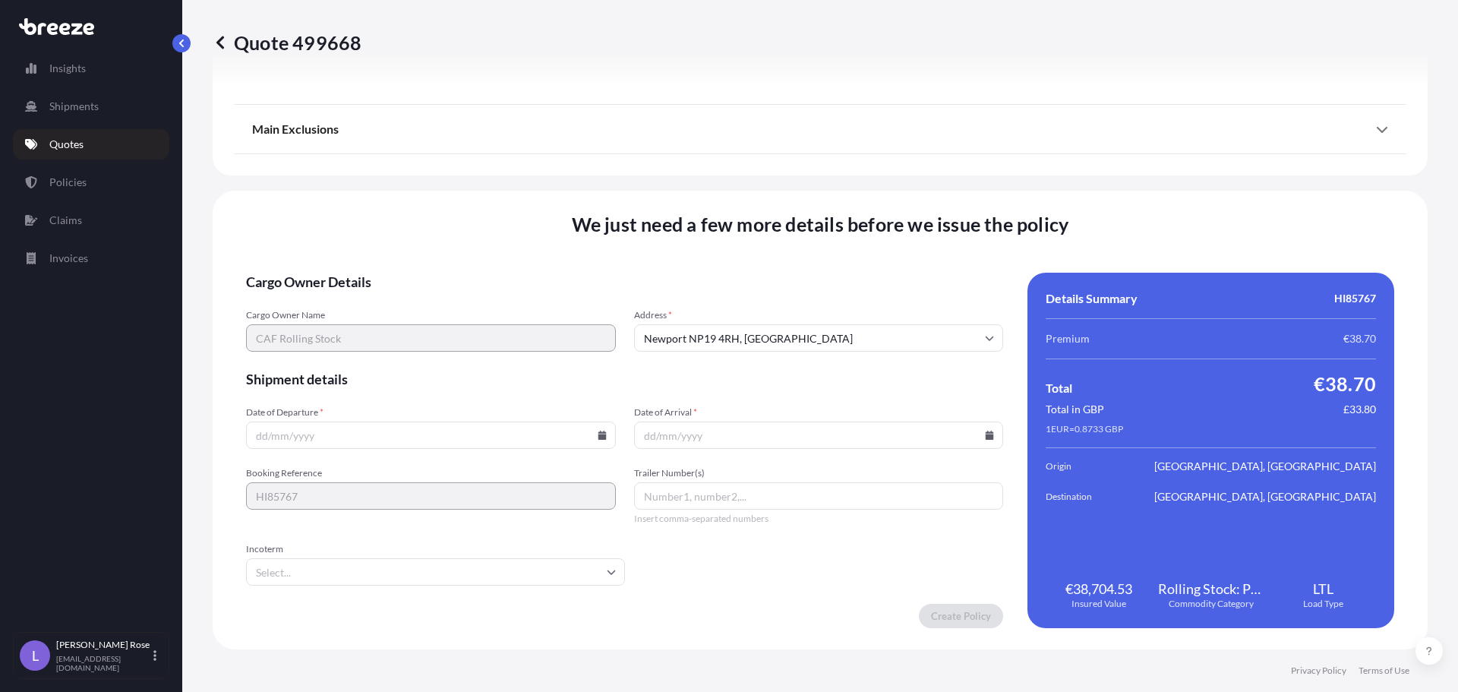
click at [612, 437] on div "Date of Departure * Date of Arrival *" at bounding box center [624, 427] width 757 height 43
click at [598, 436] on icon at bounding box center [602, 435] width 8 height 9
click at [361, 330] on button "23" at bounding box center [358, 329] width 24 height 24
type input "[DATE]"
click at [986, 434] on icon at bounding box center [990, 435] width 8 height 9
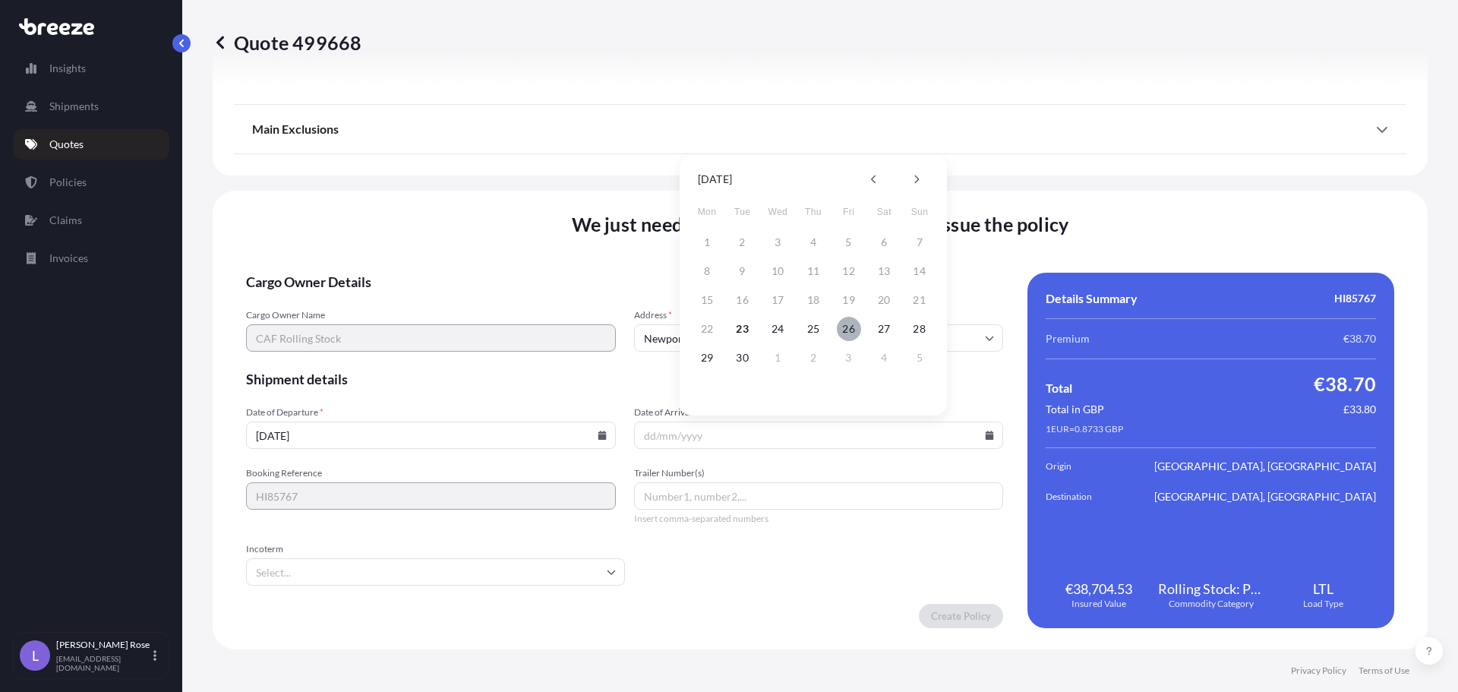
click at [849, 328] on button "26" at bounding box center [849, 329] width 24 height 24
type input "[DATE]"
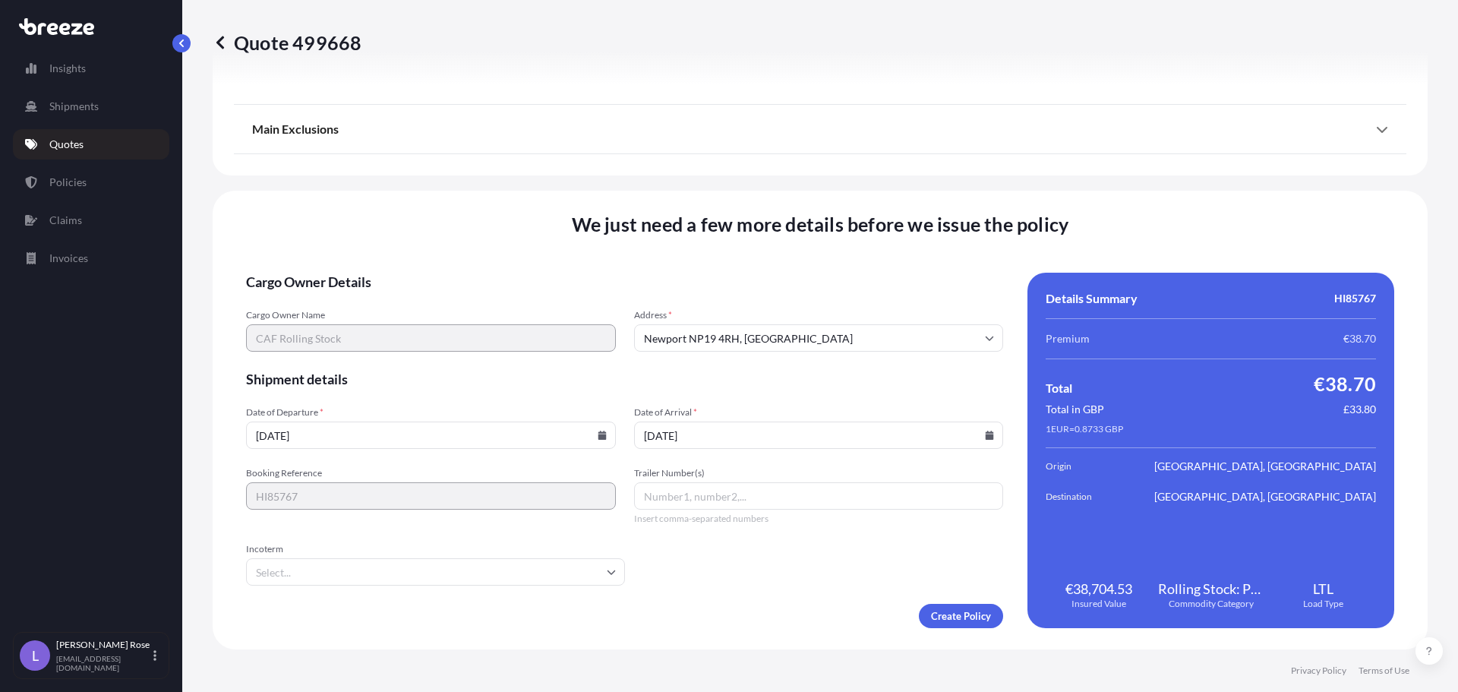
click at [556, 574] on input "Incoterm" at bounding box center [435, 571] width 379 height 27
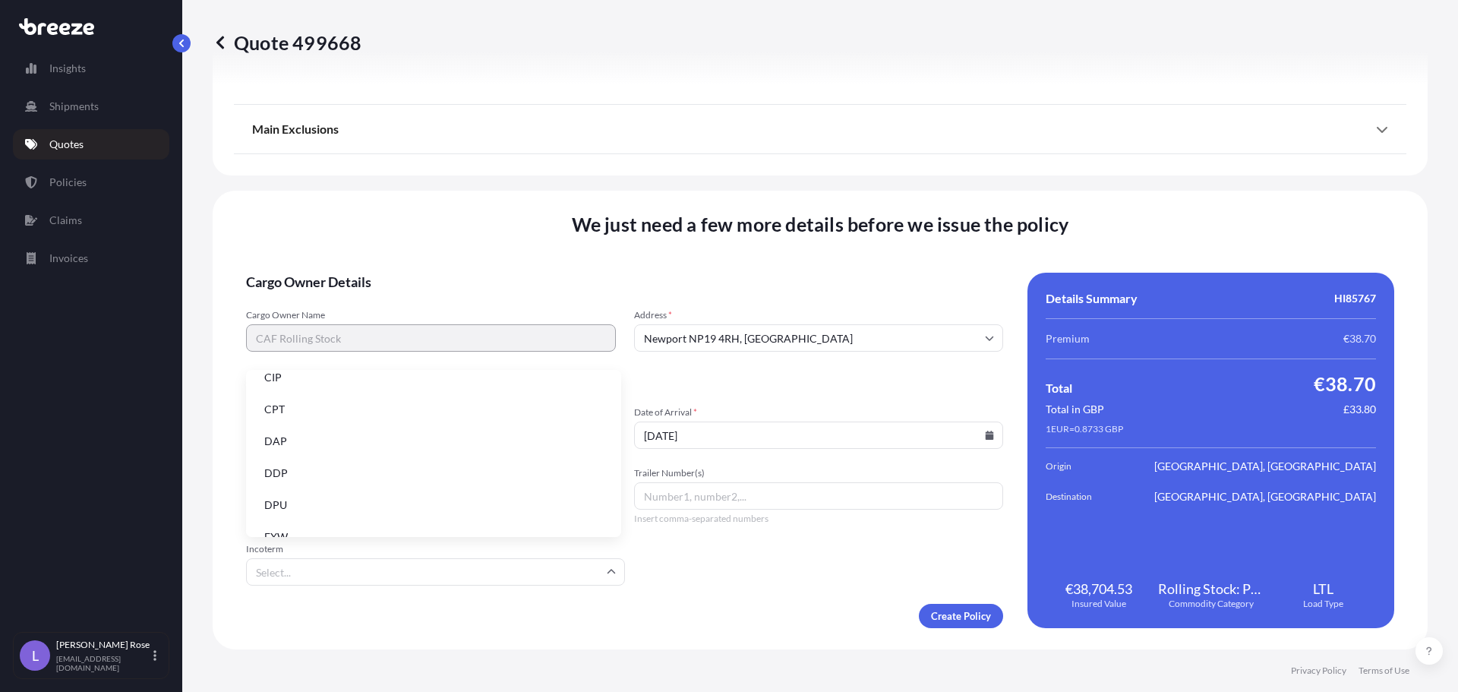
scroll to position [152, 0]
click at [307, 464] on li "EXW" at bounding box center [433, 461] width 363 height 29
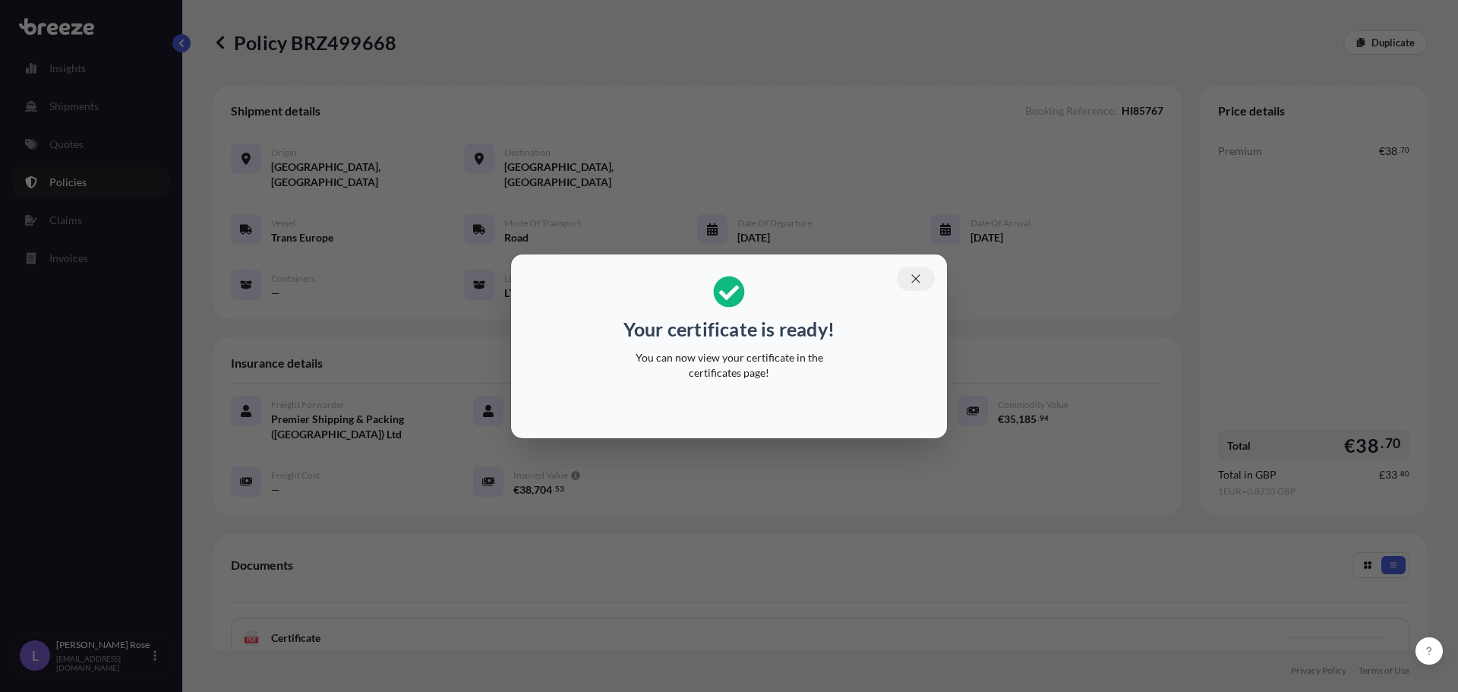
click at [914, 282] on icon "button" at bounding box center [916, 279] width 14 height 14
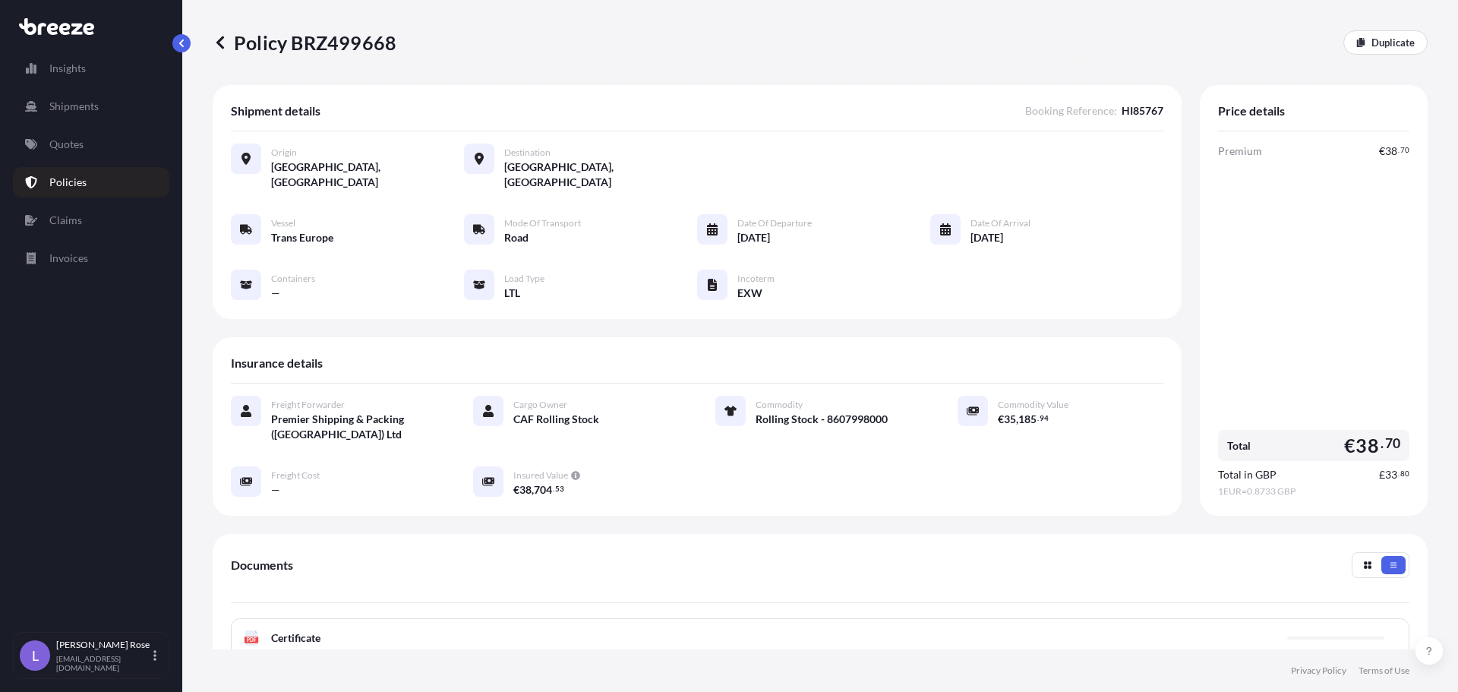
click at [571, 618] on div "PDF Certificate" at bounding box center [820, 637] width 1179 height 39
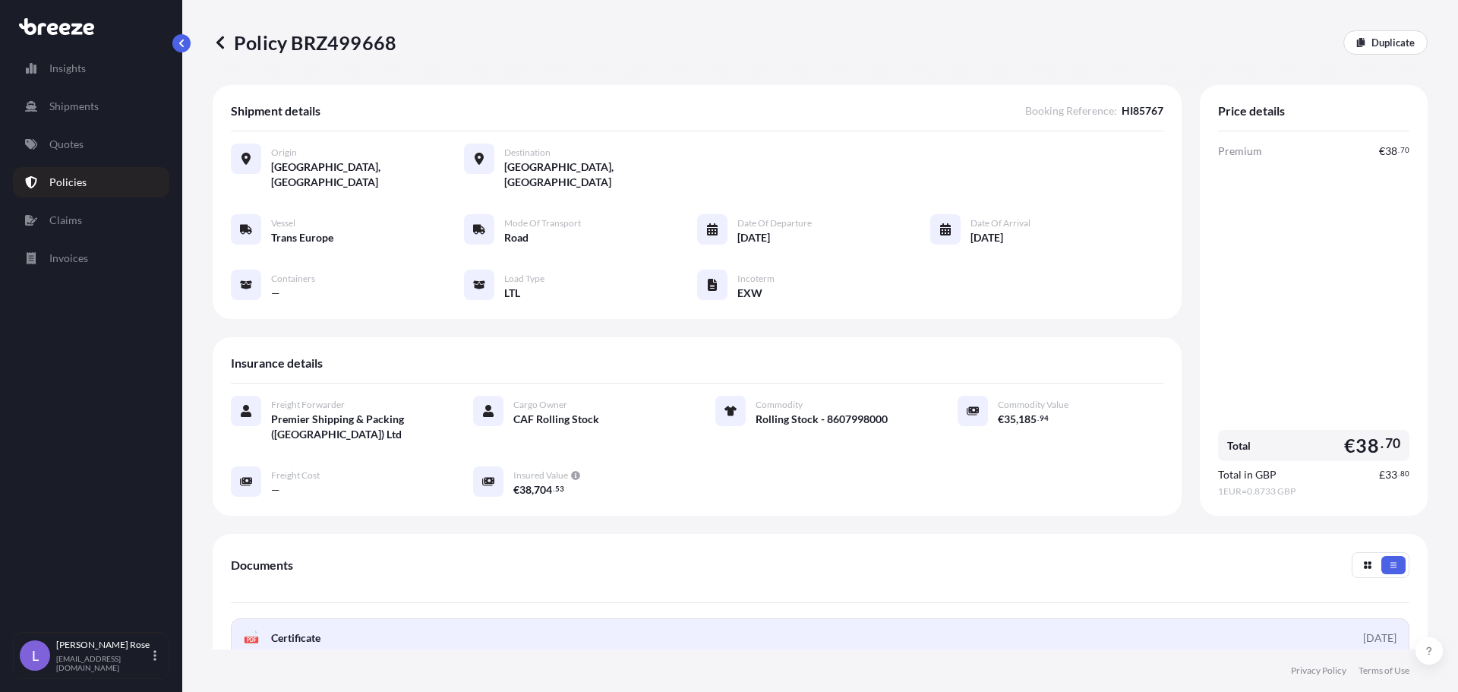
click at [312, 630] on span "Certificate" at bounding box center [295, 637] width 49 height 15
